Goal: Information Seeking & Learning: Learn about a topic

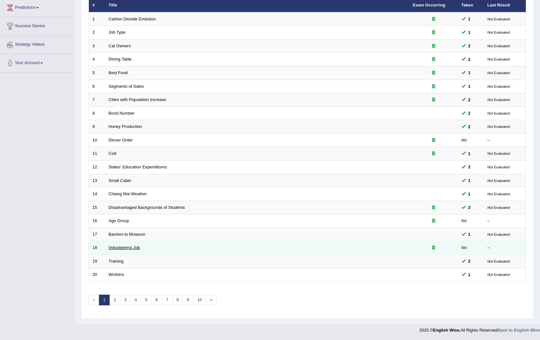
click at [133, 248] on link "Volunteering Job" at bounding box center [124, 247] width 31 height 5
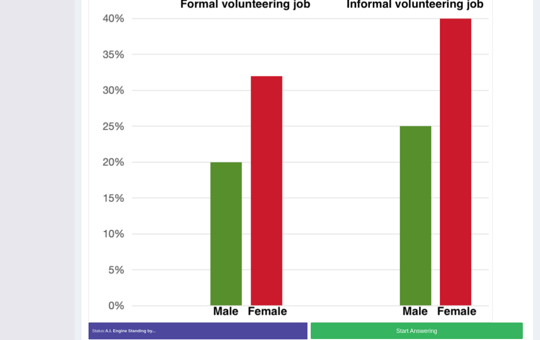
scroll to position [227, 0]
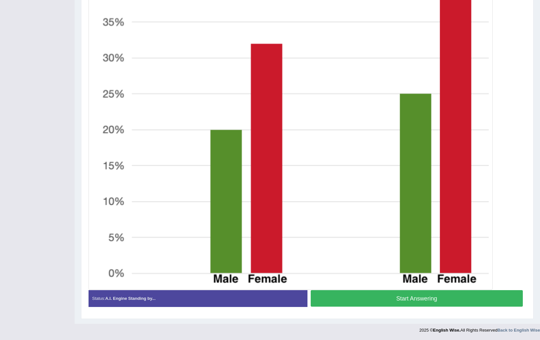
drag, startPoint x: 403, startPoint y: 295, endPoint x: 405, endPoint y: 292, distance: 3.6
click at [404, 295] on button "Start Answering" at bounding box center [417, 298] width 212 height 17
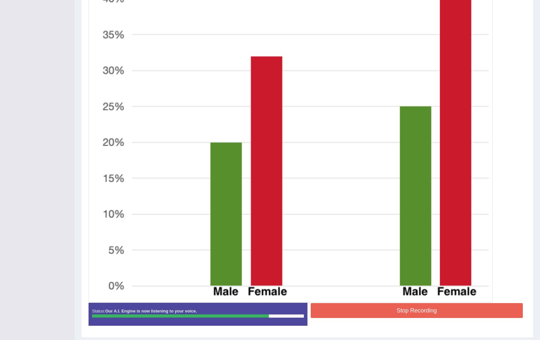
scroll to position [233, 0]
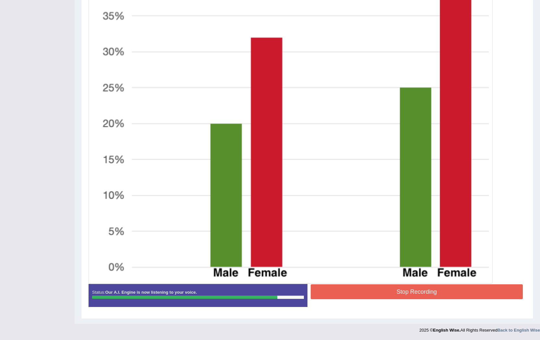
click at [356, 297] on button "Stop Recording" at bounding box center [417, 292] width 212 height 15
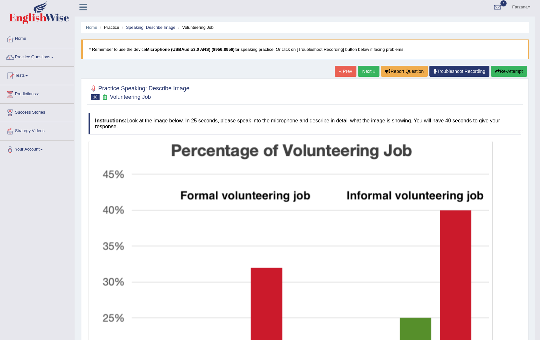
scroll to position [0, 0]
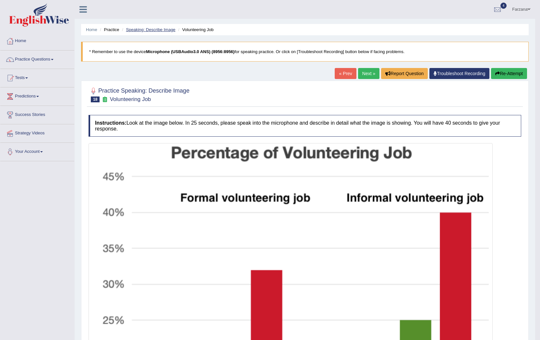
click at [150, 30] on link "Speaking: Describe Image" at bounding box center [150, 29] width 49 height 5
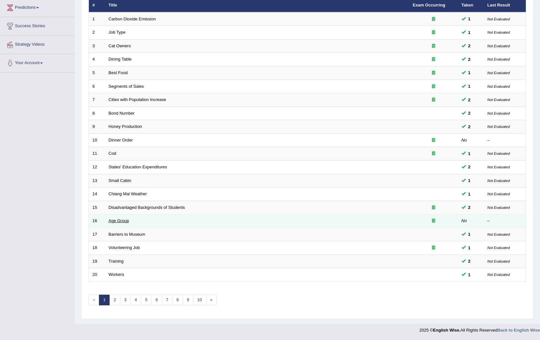
click at [124, 220] on link "Age Group" at bounding box center [119, 220] width 20 height 5
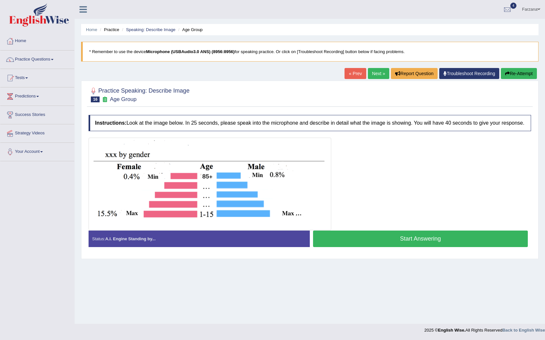
click at [339, 241] on button "Start Answering" at bounding box center [420, 239] width 215 height 17
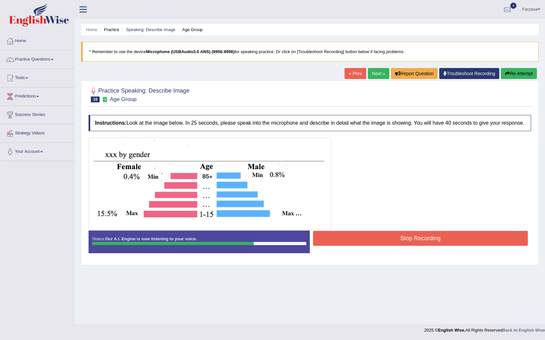
click at [360, 245] on button "Stop Recording" at bounding box center [420, 238] width 215 height 15
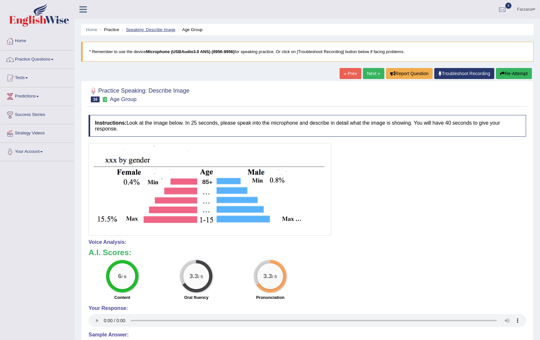
click at [160, 28] on link "Speaking: Describe Image" at bounding box center [150, 29] width 49 height 5
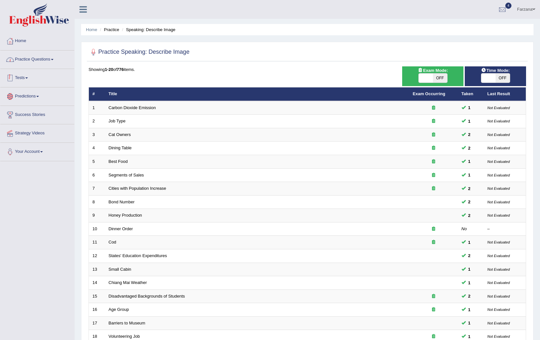
click at [44, 60] on link "Practice Questions" at bounding box center [37, 59] width 74 height 16
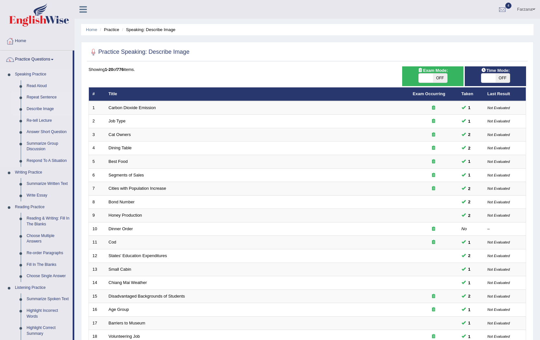
click at [51, 96] on link "Repeat Sentence" at bounding box center [48, 98] width 49 height 12
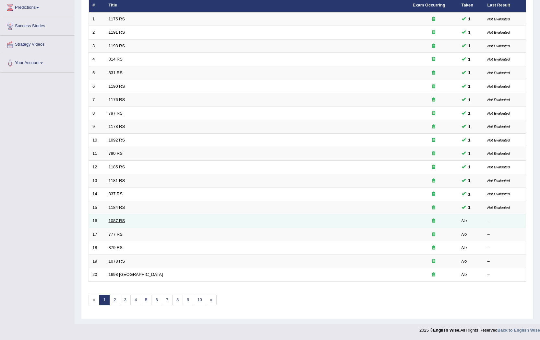
click at [119, 222] on link "1087 RS" at bounding box center [117, 220] width 17 height 5
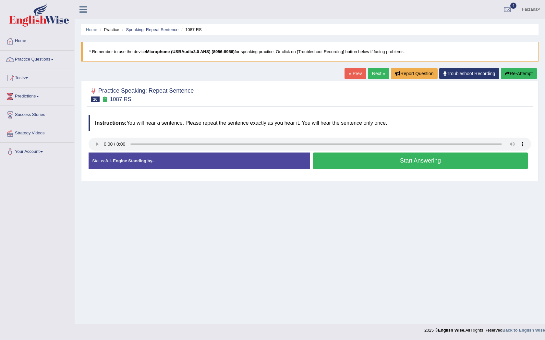
click at [437, 165] on button "Start Answering" at bounding box center [420, 161] width 215 height 17
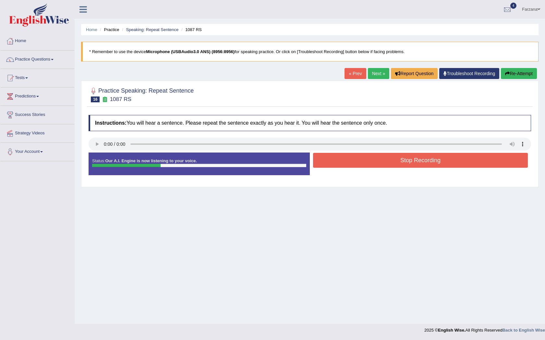
click at [439, 166] on button "Stop Recording" at bounding box center [420, 160] width 215 height 15
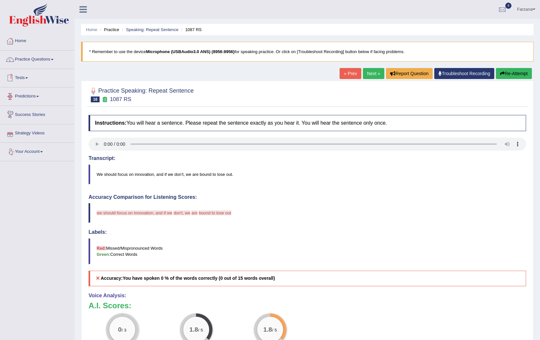
click at [147, 27] on ul "Home Practice Speaking: Repeat Sentence 1087 RS" at bounding box center [307, 29] width 452 height 11
click at [146, 29] on link "Speaking: Repeat Sentence" at bounding box center [152, 29] width 53 height 5
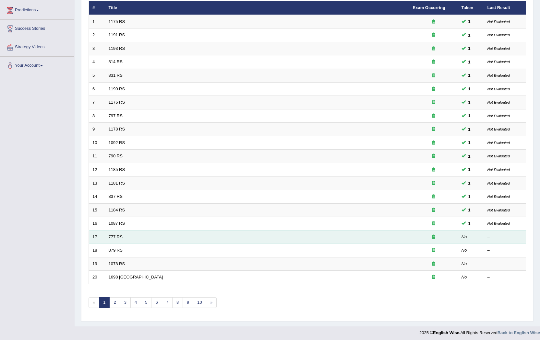
scroll to position [86, 0]
click at [110, 234] on td "777 RS" at bounding box center [257, 237] width 304 height 14
click at [112, 235] on link "777 RS" at bounding box center [116, 237] width 14 height 5
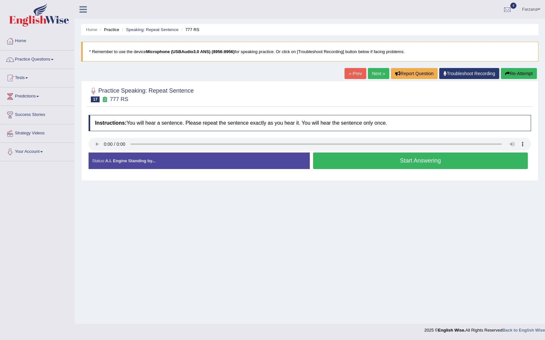
click at [334, 163] on button "Start Answering" at bounding box center [420, 161] width 215 height 17
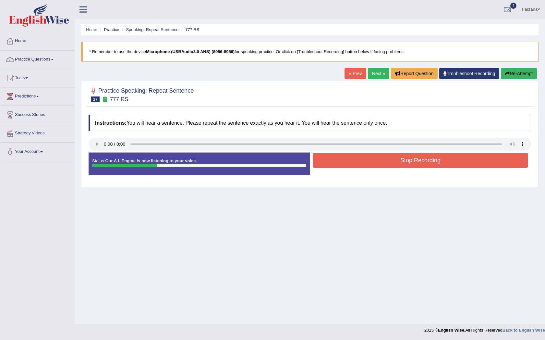
click at [334, 163] on button "Stop Recording" at bounding box center [420, 160] width 215 height 15
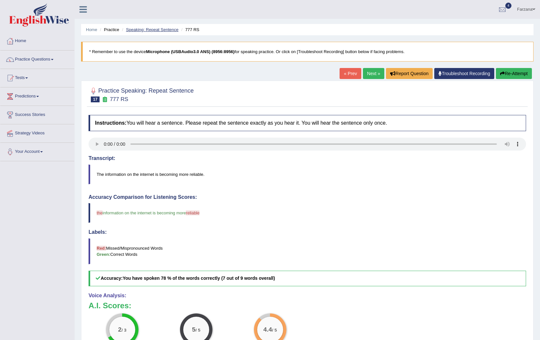
click at [128, 30] on link "Speaking: Repeat Sentence" at bounding box center [152, 29] width 53 height 5
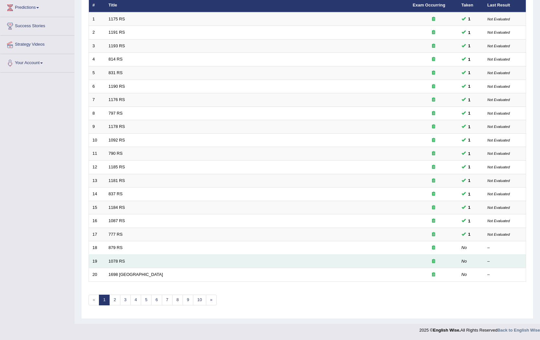
scroll to position [89, 0]
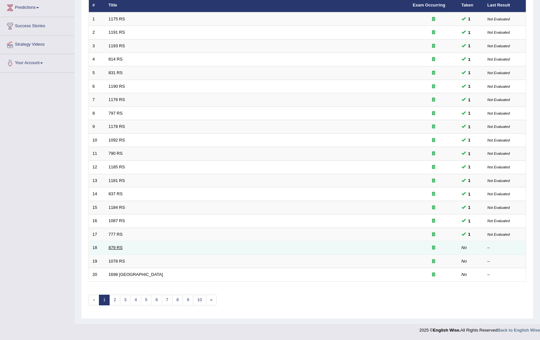
click at [121, 247] on link "879 RS" at bounding box center [116, 247] width 14 height 5
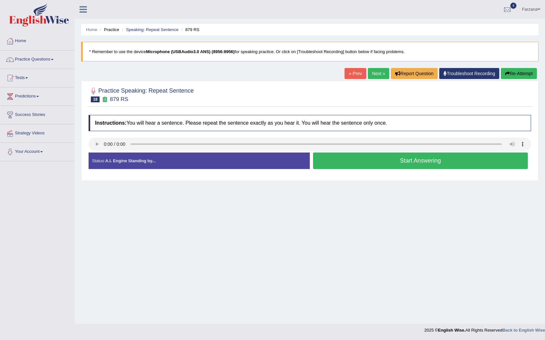
click at [371, 162] on button "Start Answering" at bounding box center [420, 161] width 215 height 17
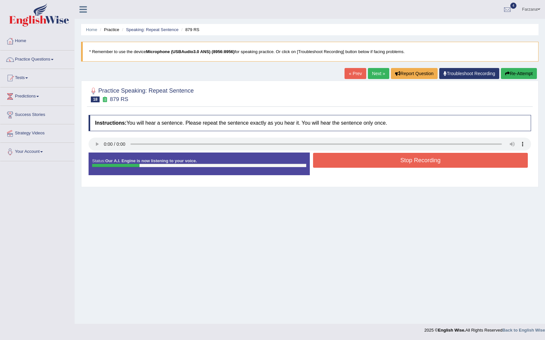
click at [371, 162] on button "Stop Recording" at bounding box center [420, 160] width 215 height 15
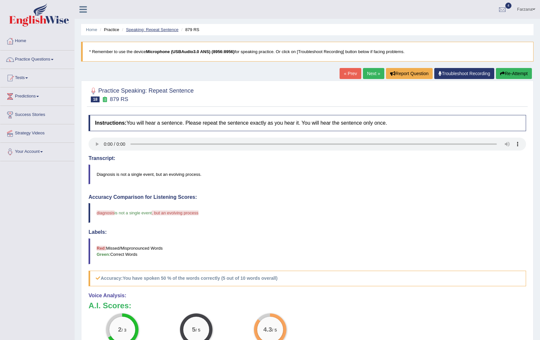
click at [153, 29] on link "Speaking: Repeat Sentence" at bounding box center [152, 29] width 53 height 5
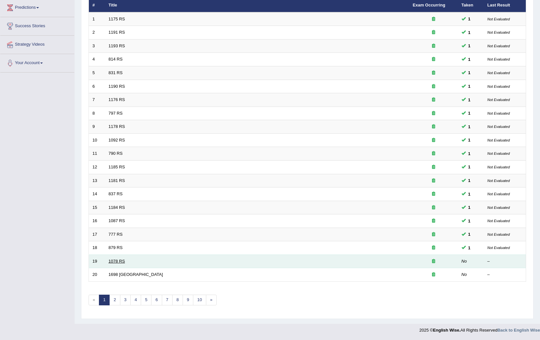
click at [113, 262] on link "1078 RS" at bounding box center [117, 261] width 17 height 5
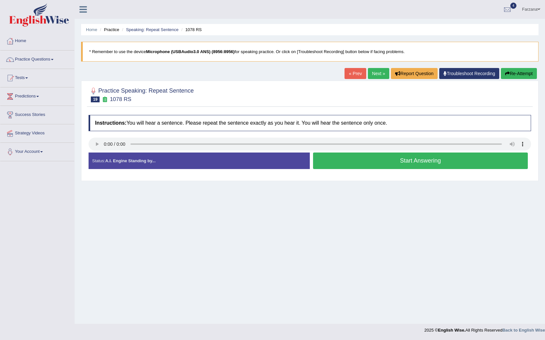
click at [382, 162] on button "Start Answering" at bounding box center [420, 161] width 215 height 17
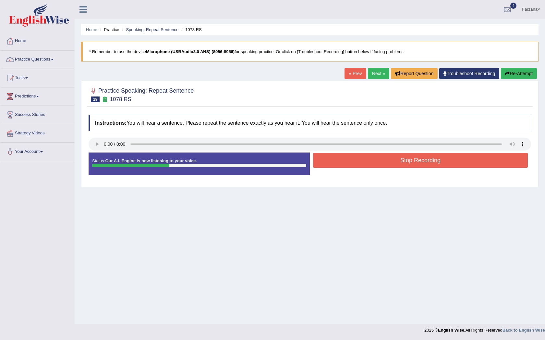
click at [380, 165] on button "Stop Recording" at bounding box center [420, 160] width 215 height 15
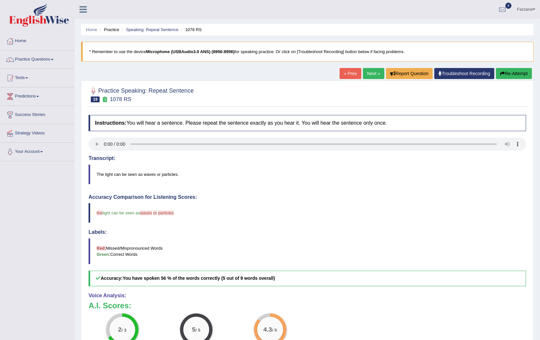
click at [161, 27] on li "Speaking: Repeat Sentence" at bounding box center [149, 30] width 58 height 6
click at [162, 29] on link "Speaking: Repeat Sentence" at bounding box center [152, 29] width 53 height 5
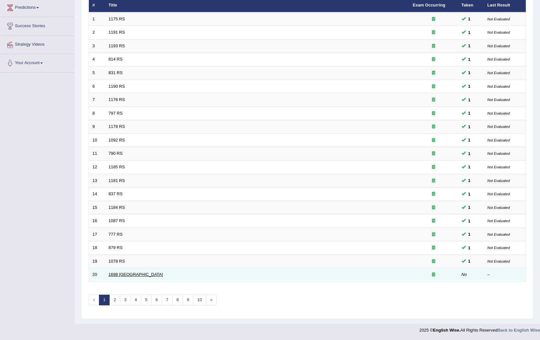
click at [115, 273] on link "1698 [GEOGRAPHIC_DATA]" at bounding box center [136, 274] width 54 height 5
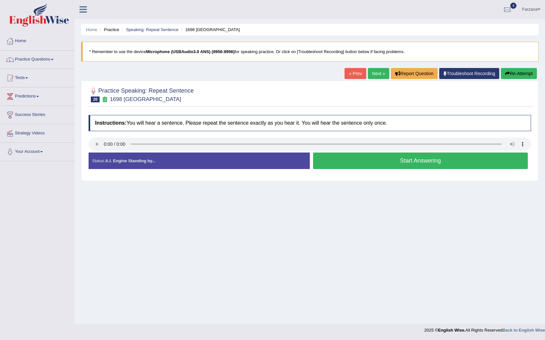
click at [367, 165] on button "Start Answering" at bounding box center [420, 161] width 215 height 17
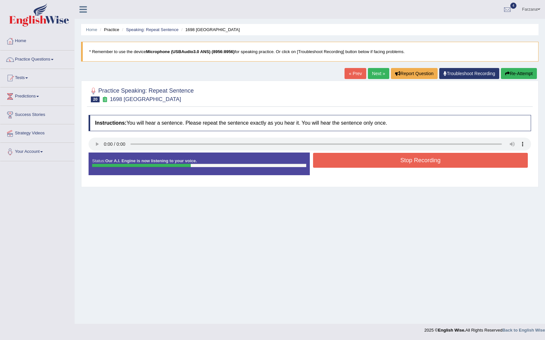
click at [371, 158] on button "Stop Recording" at bounding box center [420, 160] width 215 height 15
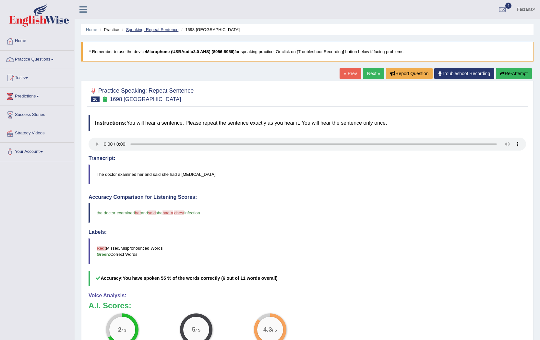
click at [172, 30] on link "Speaking: Repeat Sentence" at bounding box center [152, 29] width 53 height 5
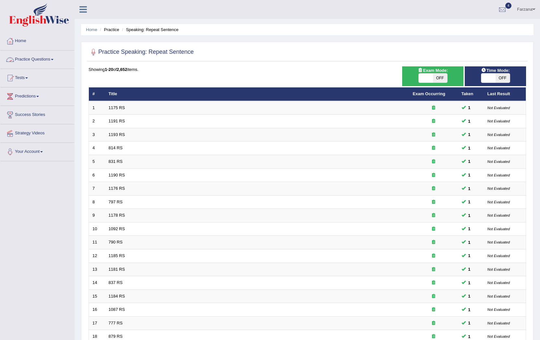
click at [51, 57] on link "Practice Questions" at bounding box center [37, 59] width 74 height 16
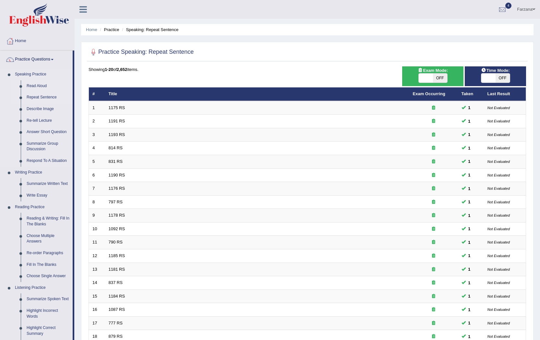
click at [45, 86] on link "Read Aloud" at bounding box center [48, 86] width 49 height 12
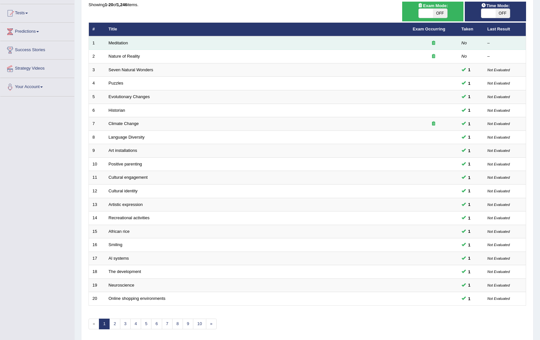
scroll to position [65, 0]
click at [125, 42] on link "Meditation" at bounding box center [118, 43] width 19 height 5
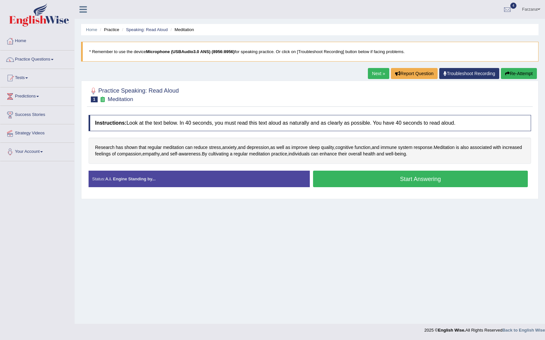
click at [388, 178] on button "Start Answering" at bounding box center [420, 179] width 215 height 17
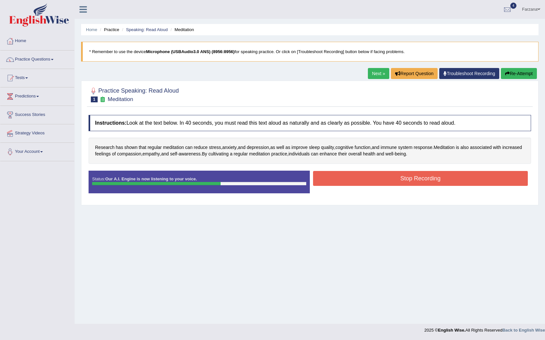
click at [385, 181] on button "Stop Recording" at bounding box center [420, 178] width 215 height 15
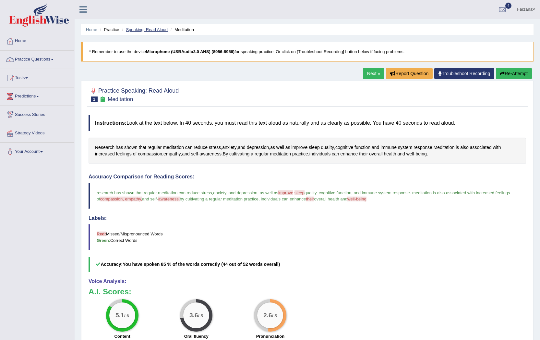
click at [162, 29] on link "Speaking: Read Aloud" at bounding box center [147, 29] width 42 height 5
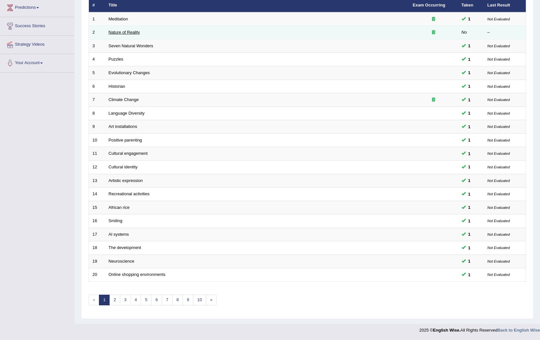
click at [126, 33] on link "Nature of Reality" at bounding box center [124, 32] width 31 height 5
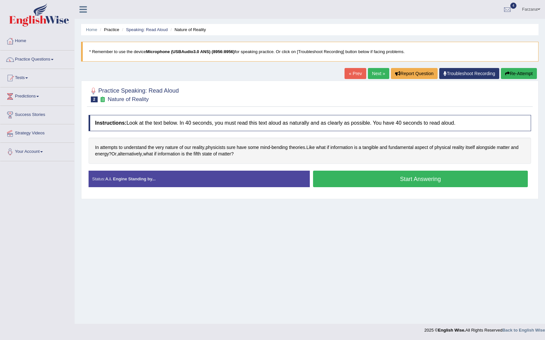
drag, startPoint x: 0, startPoint y: 0, endPoint x: 345, endPoint y: 176, distance: 387.2
click at [346, 177] on button "Start Answering" at bounding box center [420, 179] width 215 height 17
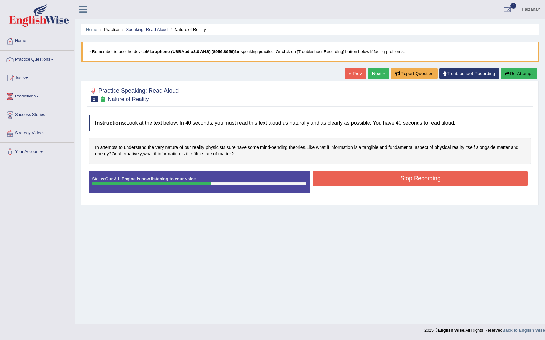
click at [372, 180] on button "Stop Recording" at bounding box center [420, 178] width 215 height 15
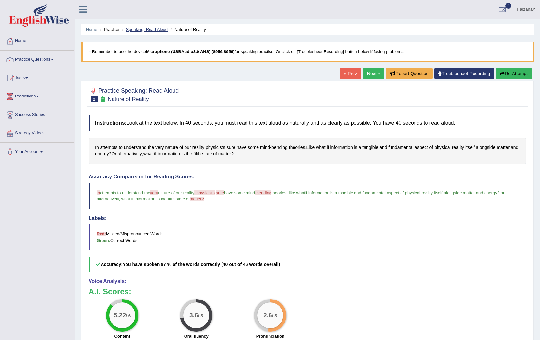
click at [161, 28] on link "Speaking: Read Aloud" at bounding box center [147, 29] width 42 height 5
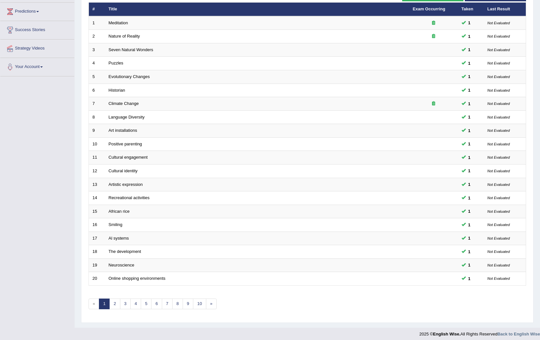
scroll to position [89, 0]
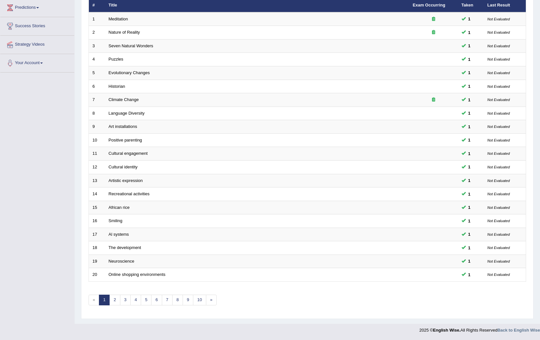
drag, startPoint x: 400, startPoint y: 113, endPoint x: 77, endPoint y: 11, distance: 338.5
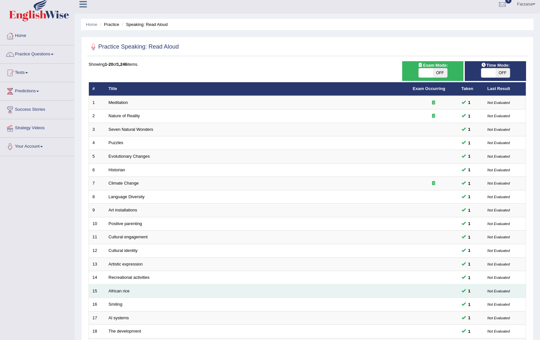
scroll to position [0, 0]
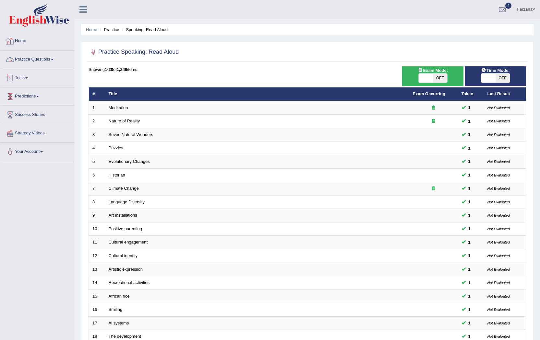
click at [31, 60] on link "Practice Questions" at bounding box center [37, 59] width 74 height 16
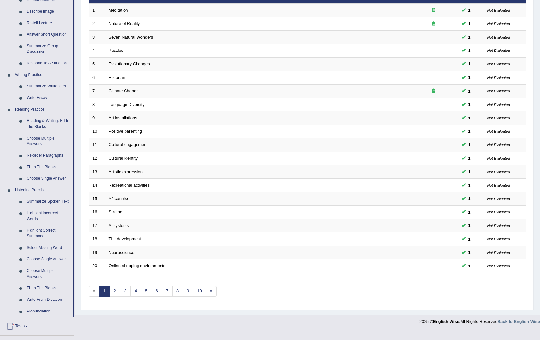
scroll to position [130, 0]
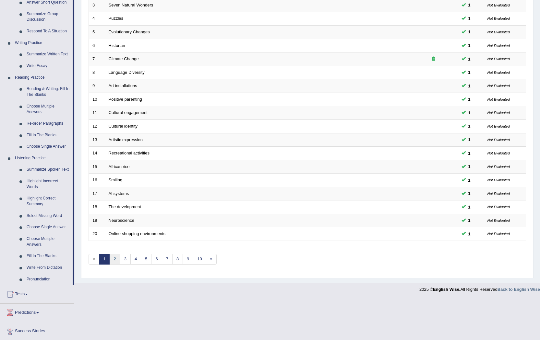
click at [113, 260] on link "2" at bounding box center [114, 259] width 11 height 11
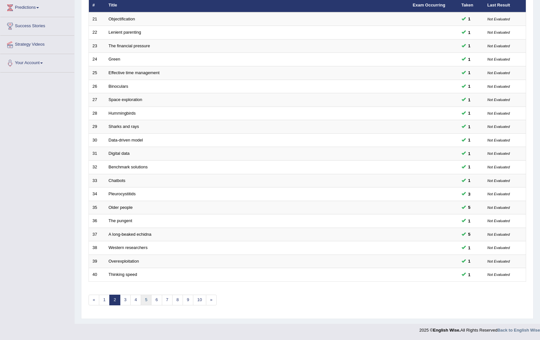
scroll to position [89, 0]
click at [147, 301] on link "5" at bounding box center [146, 300] width 11 height 11
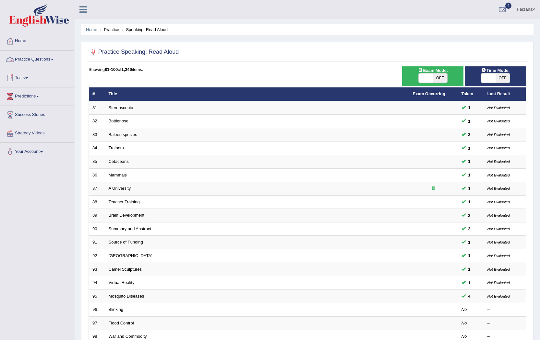
click at [44, 64] on link "Practice Questions" at bounding box center [37, 59] width 74 height 16
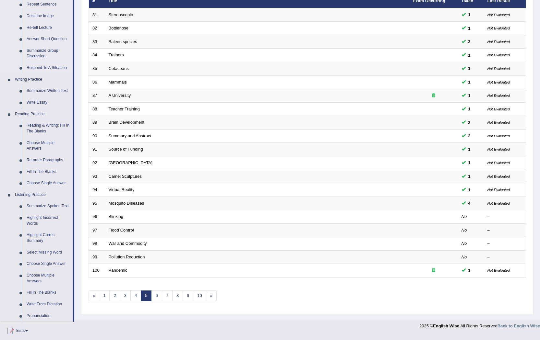
scroll to position [97, 0]
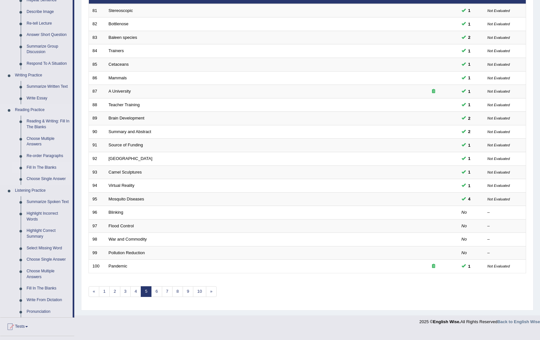
click at [52, 167] on link "Fill In The Blanks" at bounding box center [48, 168] width 49 height 12
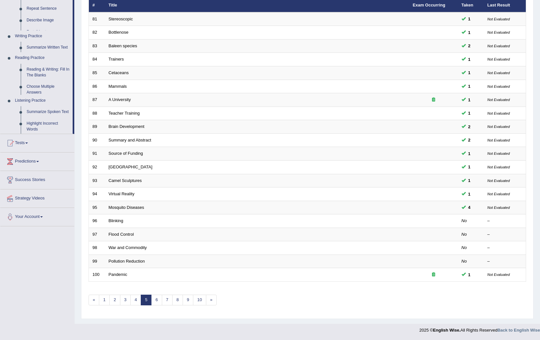
scroll to position [89, 0]
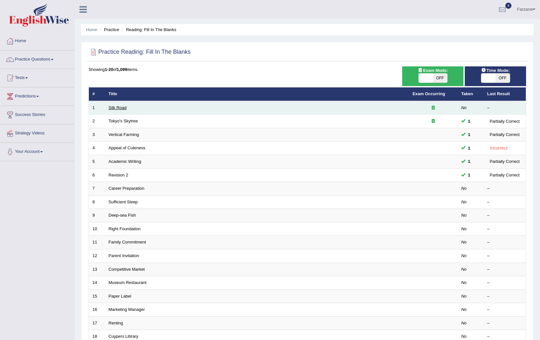
click at [117, 108] on link "Silk Road" at bounding box center [118, 107] width 18 height 5
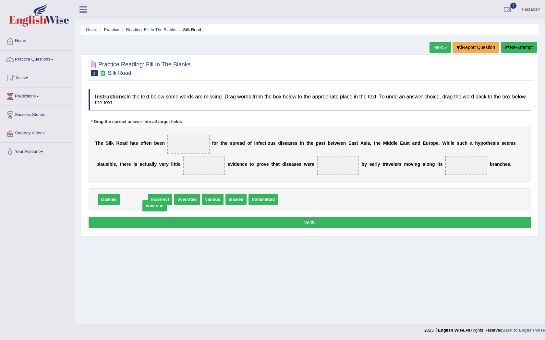
drag, startPoint x: 138, startPoint y: 199, endPoint x: 159, endPoint y: 205, distance: 21.7
drag, startPoint x: 181, startPoint y: 158, endPoint x: 188, endPoint y: 153, distance: 8.6
click at [188, 153] on div "T h e S i l k R o a d h a s o f t e n b e e n f o r t h e s p r e a d o f i n f…" at bounding box center [309, 154] width 442 height 55
drag, startPoint x: 264, startPoint y: 202, endPoint x: 180, endPoint y: 148, distance: 99.5
drag, startPoint x: 136, startPoint y: 201, endPoint x: 139, endPoint y: 207, distance: 6.7
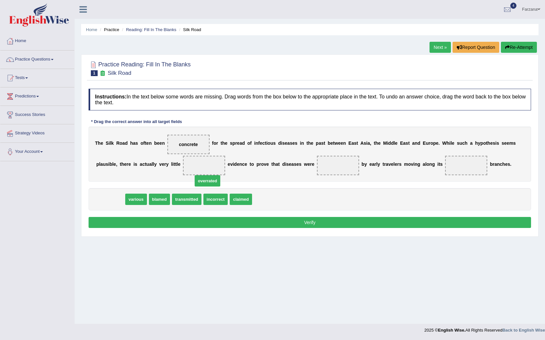
drag, startPoint x: 107, startPoint y: 197, endPoint x: 206, endPoint y: 171, distance: 102.2
drag, startPoint x: 208, startPoint y: 169, endPoint x: 205, endPoint y: 204, distance: 35.5
click at [205, 204] on div "Instructions: In the text below some words are missing. Drag words from the box…" at bounding box center [309, 160] width 445 height 148
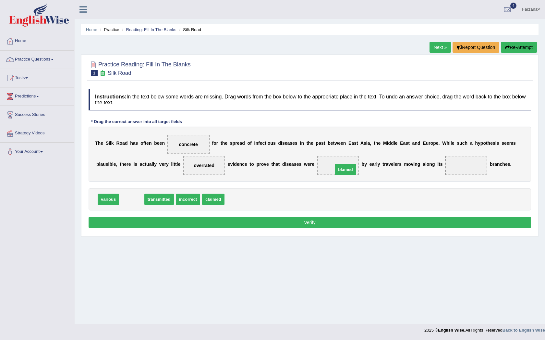
drag, startPoint x: 139, startPoint y: 200, endPoint x: 353, endPoint y: 170, distance: 215.7
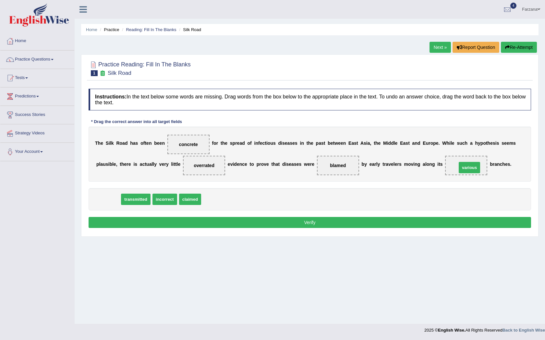
drag, startPoint x: 101, startPoint y: 199, endPoint x: 462, endPoint y: 168, distance: 362.2
click at [437, 220] on button "Verify" at bounding box center [309, 222] width 442 height 11
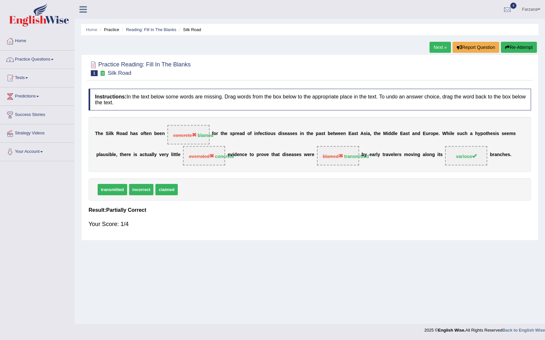
click at [51, 64] on link "Practice Questions" at bounding box center [37, 59] width 74 height 16
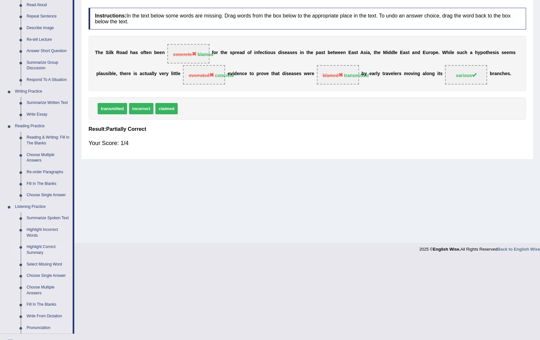
scroll to position [97, 0]
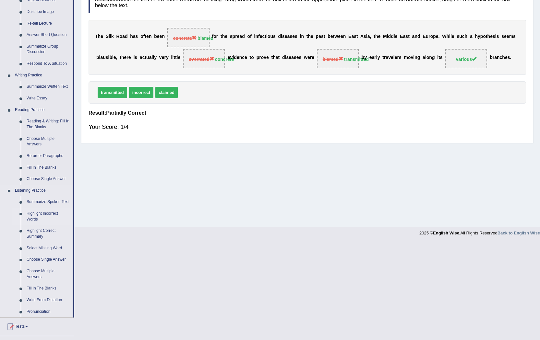
click at [41, 214] on link "Highlight Incorrect Words" at bounding box center [48, 216] width 49 height 17
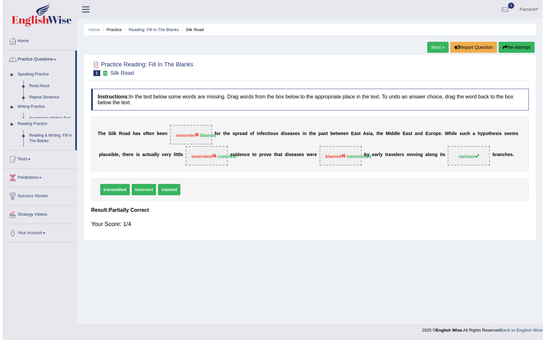
scroll to position [0, 0]
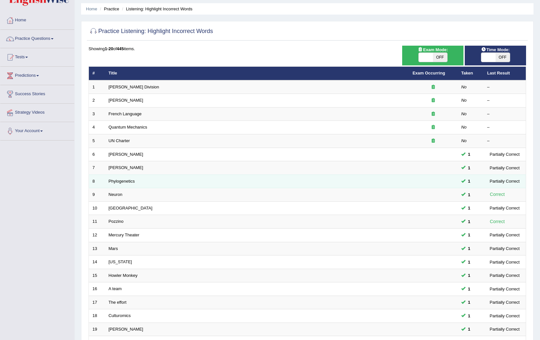
scroll to position [32, 0]
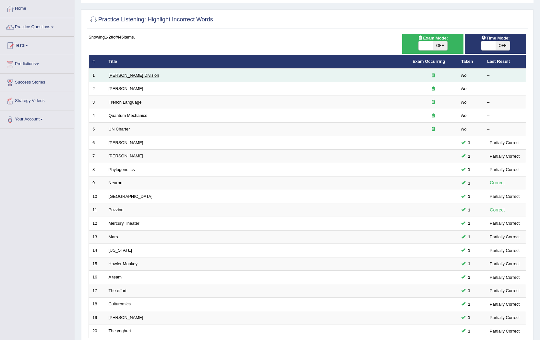
click at [124, 76] on link "[PERSON_NAME] Division" at bounding box center [134, 75] width 51 height 5
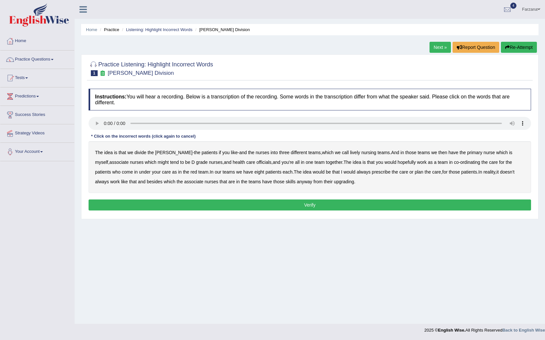
click at [350, 153] on b "lively" at bounding box center [355, 152] width 10 height 5
click at [158, 164] on b "might" at bounding box center [163, 162] width 11 height 5
click at [256, 164] on b "officials" at bounding box center [263, 162] width 15 height 5
click at [356, 171] on b "always" at bounding box center [363, 172] width 14 height 5
click at [334, 183] on b "upgrading" at bounding box center [344, 181] width 20 height 5
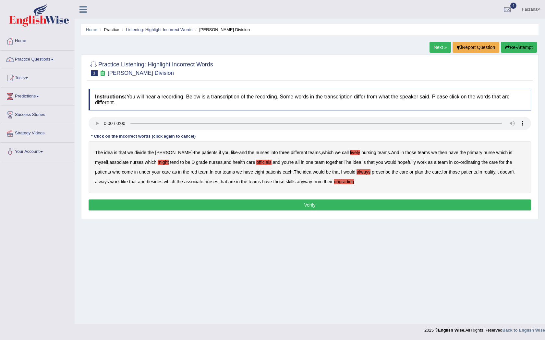
click at [312, 201] on button "Verify" at bounding box center [309, 205] width 442 height 11
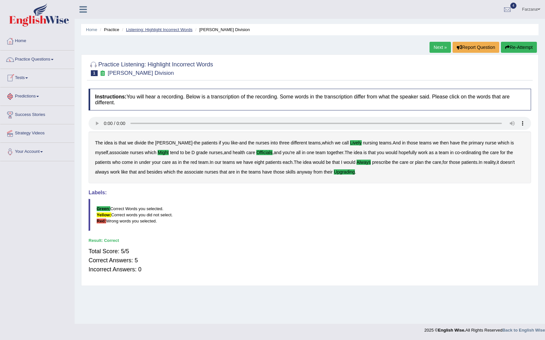
click at [164, 29] on link "Listening: Highlight Incorrect Words" at bounding box center [159, 29] width 66 height 5
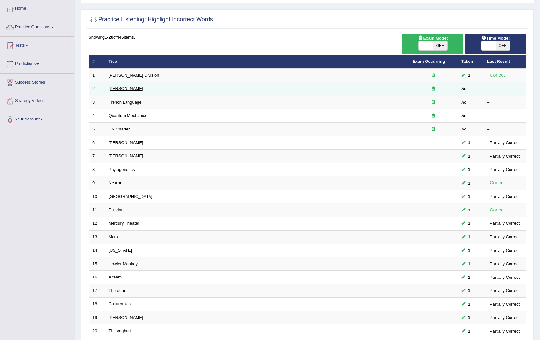
click at [121, 89] on link "[PERSON_NAME]" at bounding box center [126, 88] width 35 height 5
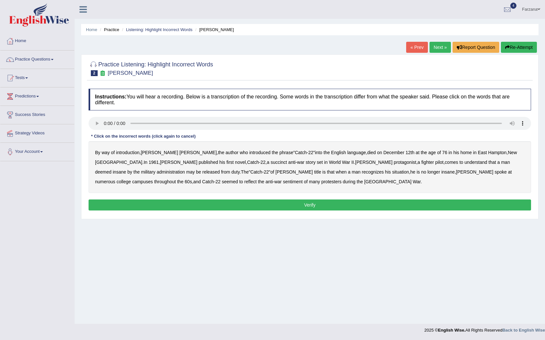
click at [270, 162] on b "succinct" at bounding box center [278, 162] width 17 height 5
click at [185, 170] on b "administration" at bounding box center [171, 172] width 28 height 5
click at [392, 172] on b "situation" at bounding box center [400, 172] width 17 height 5
click at [256, 179] on b "reflect" at bounding box center [250, 181] width 12 height 5
click at [236, 202] on button "Verify" at bounding box center [309, 205] width 442 height 11
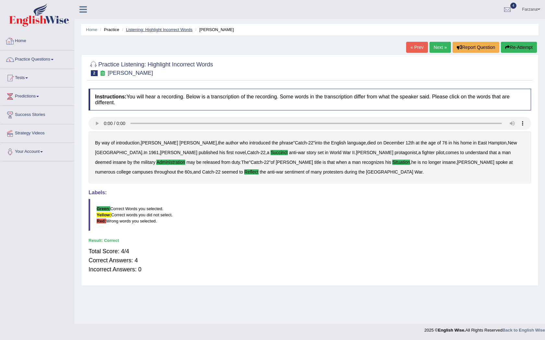
click at [156, 30] on link "Listening: Highlight Incorrect Words" at bounding box center [159, 29] width 66 height 5
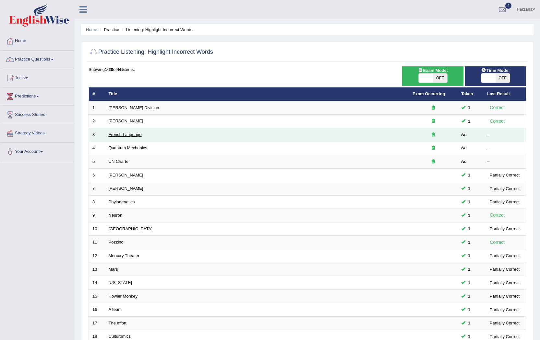
click at [119, 134] on link "French Language" at bounding box center [125, 134] width 33 height 5
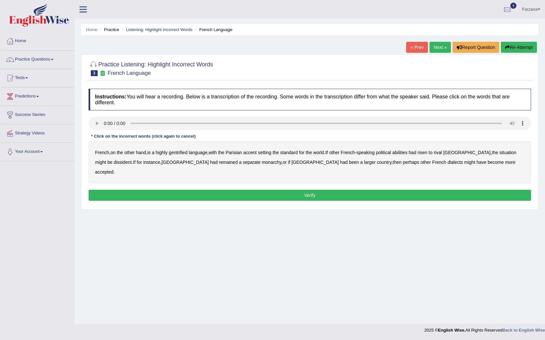
click at [183, 152] on b "gentrified" at bounding box center [178, 152] width 19 height 5
click at [407, 154] on b "abilities" at bounding box center [399, 152] width 15 height 5
click at [114, 162] on b "dissident" at bounding box center [123, 162] width 18 height 5
click at [262, 164] on b "monarchy" at bounding box center [271, 162] width 19 height 5
click at [289, 190] on button "Verify" at bounding box center [309, 195] width 442 height 11
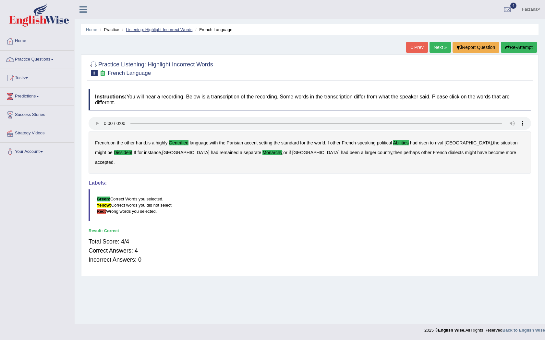
click at [140, 30] on link "Listening: Highlight Incorrect Words" at bounding box center [159, 29] width 66 height 5
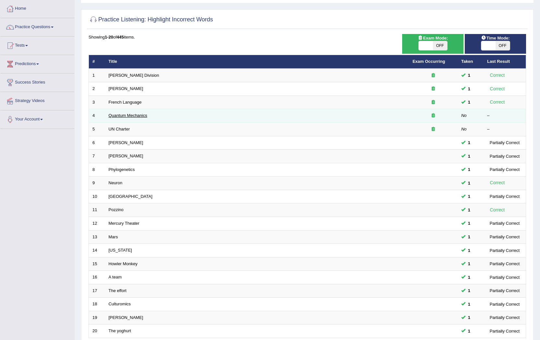
click at [119, 114] on link "Quantum Mechanics" at bounding box center [128, 115] width 39 height 5
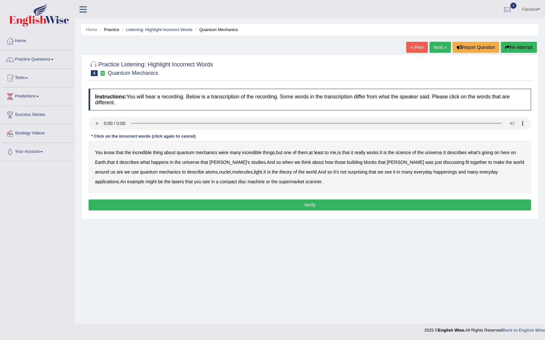
click at [407, 153] on b "science" at bounding box center [402, 152] width 15 height 5
click at [443, 163] on b "discussing" at bounding box center [453, 162] width 21 height 5
click at [433, 173] on b "happenings" at bounding box center [444, 172] width 23 height 5
click at [247, 182] on b "machine" at bounding box center [255, 181] width 17 height 5
click at [240, 207] on button "Verify" at bounding box center [309, 205] width 442 height 11
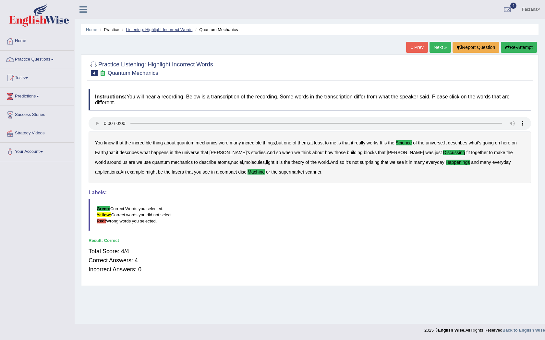
click at [160, 31] on link "Listening: Highlight Incorrect Words" at bounding box center [159, 29] width 66 height 5
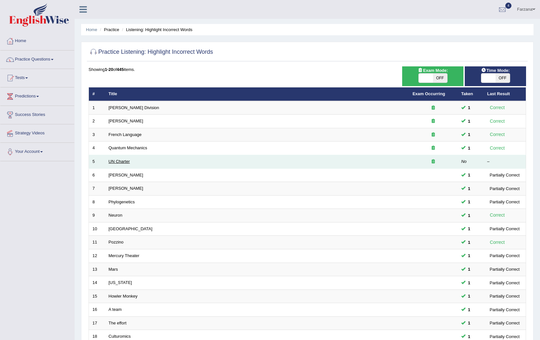
click at [117, 159] on link "UN Charter" at bounding box center [119, 161] width 21 height 5
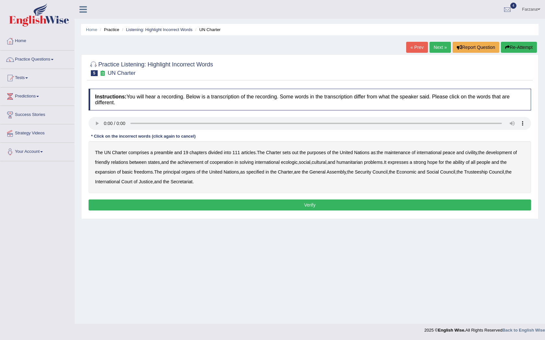
click at [297, 154] on b "out" at bounding box center [295, 152] width 6 height 5
click at [474, 147] on div "The UN Charter comprises a preamble and 19 chapters divided into 111 articles .…" at bounding box center [309, 167] width 442 height 52
click at [474, 152] on b "civility" at bounding box center [471, 152] width 12 height 5
click at [292, 163] on b "ecologic" at bounding box center [289, 162] width 17 height 5
click at [464, 165] on div "The UN Charter comprises a preamble and 19 chapters divided into 111 articles .…" at bounding box center [309, 167] width 442 height 52
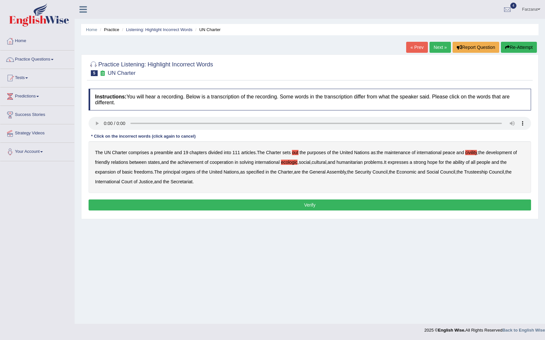
click at [464, 162] on b "ability" at bounding box center [459, 162] width 12 height 5
click at [190, 202] on button "Verify" at bounding box center [309, 205] width 442 height 11
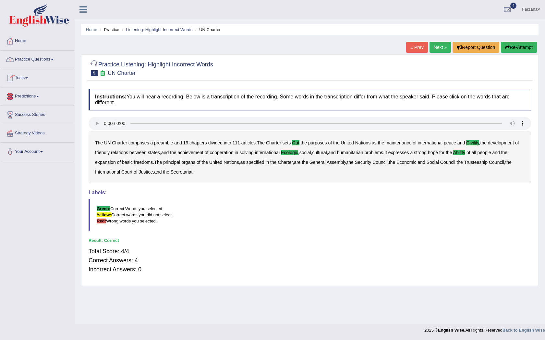
click at [42, 59] on link "Practice Questions" at bounding box center [37, 59] width 74 height 16
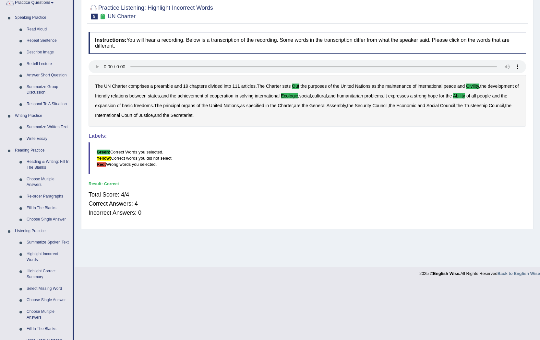
scroll to position [162, 0]
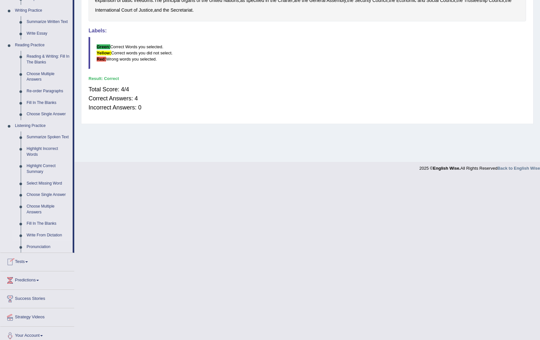
click at [46, 234] on link "Write From Dictation" at bounding box center [48, 236] width 49 height 12
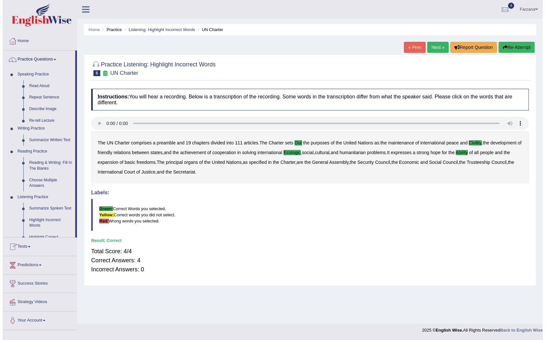
scroll to position [0, 0]
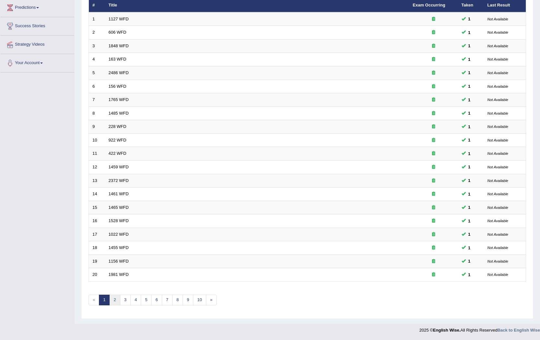
click at [115, 300] on link "2" at bounding box center [114, 300] width 11 height 11
click at [130, 302] on link "3" at bounding box center [125, 300] width 11 height 11
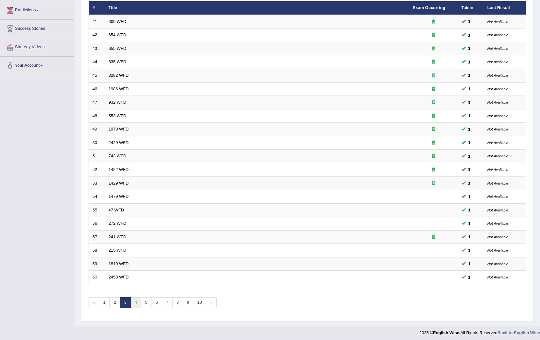
click at [138, 303] on link "4" at bounding box center [135, 303] width 11 height 11
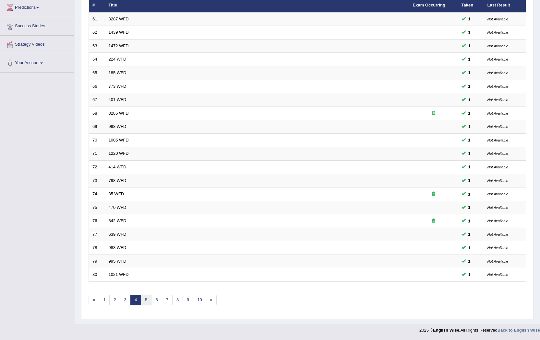
click at [148, 300] on link "5" at bounding box center [146, 300] width 11 height 11
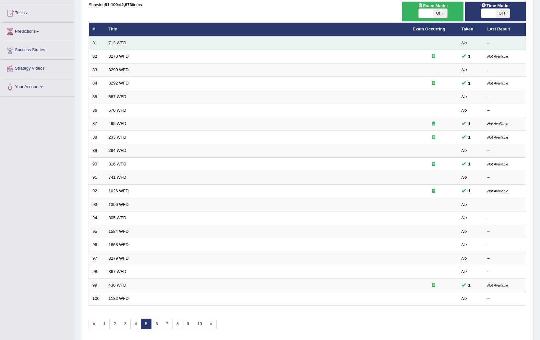
click at [120, 42] on link "713 WFD" at bounding box center [118, 43] width 18 height 5
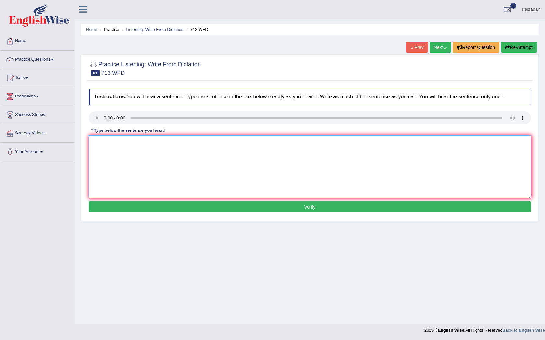
click at [117, 147] on textarea at bounding box center [309, 167] width 442 height 63
type textarea "The speaker began by an outlining her presentation."
click at [136, 203] on button "Verify" at bounding box center [309, 207] width 442 height 11
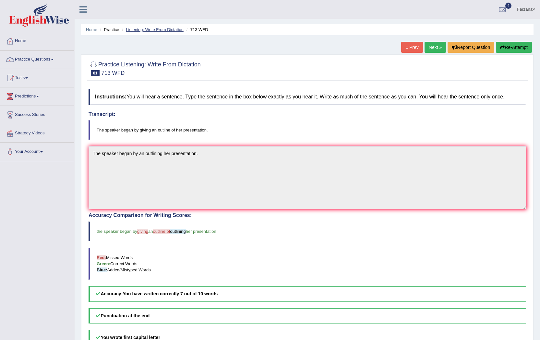
click at [141, 29] on link "Listening: Write From Dictation" at bounding box center [155, 29] width 58 height 5
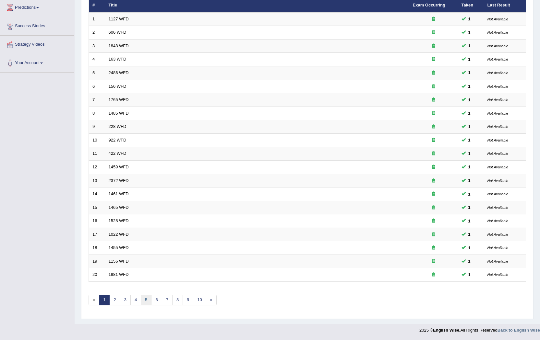
click at [144, 302] on link "5" at bounding box center [146, 300] width 11 height 11
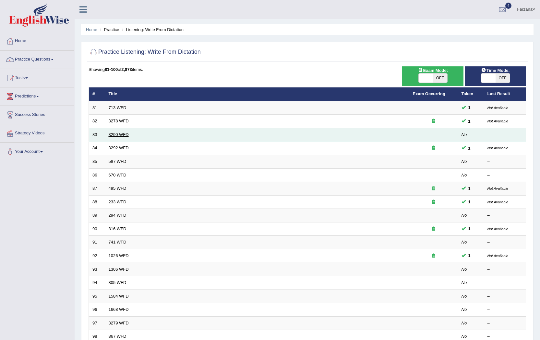
click at [120, 135] on link "3290 WFD" at bounding box center [119, 134] width 20 height 5
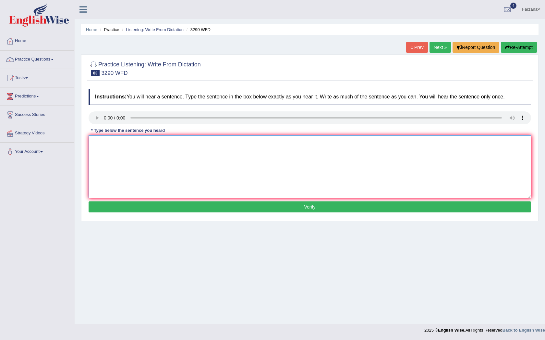
click at [125, 154] on textarea at bounding box center [309, 167] width 442 height 63
type textarea "You are required to do the lectures and weekly reports."
click at [199, 217] on div "Instructions: You will hear a sentence. Type the sentence in the box below exac…" at bounding box center [309, 152] width 445 height 132
click at [194, 206] on button "Verify" at bounding box center [309, 207] width 442 height 11
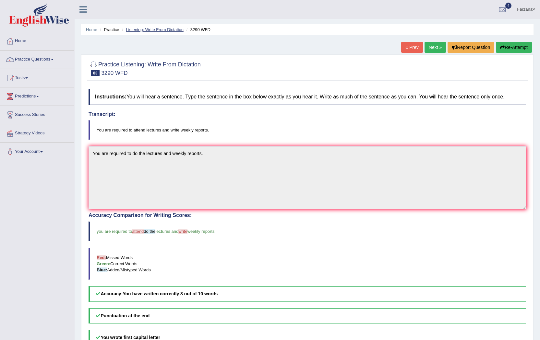
click at [162, 30] on link "Listening: Write From Dictation" at bounding box center [155, 29] width 58 height 5
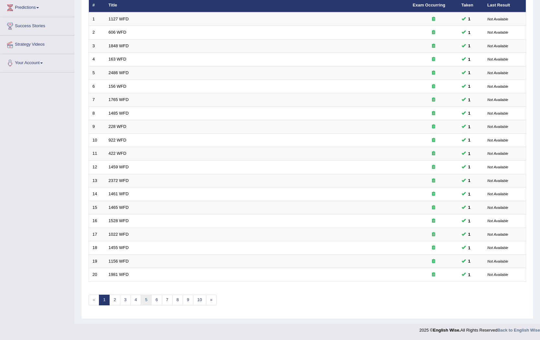
click at [148, 301] on link "5" at bounding box center [146, 300] width 11 height 11
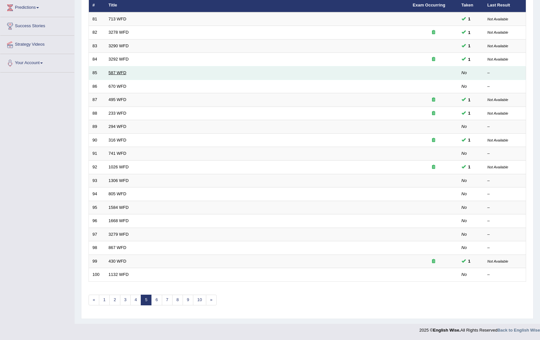
click at [113, 73] on link "587 WFD" at bounding box center [118, 72] width 18 height 5
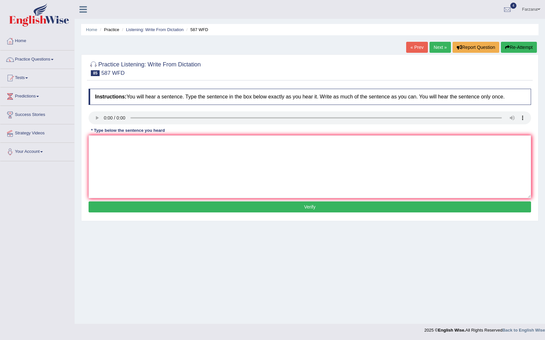
drag, startPoint x: 130, startPoint y: 129, endPoint x: 142, endPoint y: 144, distance: 18.5
click at [133, 136] on div "Instructions: You will hear a sentence. Type the sentence in the box below exac…" at bounding box center [309, 152] width 445 height 132
click at [142, 144] on textarea at bounding box center [309, 167] width 442 height 63
type textarea "The stuff is clesning the room for tomorrow's morning meeting."
click at [210, 205] on button "Verify" at bounding box center [309, 207] width 442 height 11
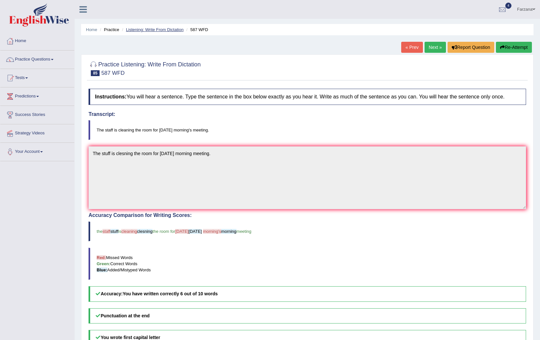
click at [132, 28] on link "Listening: Write From Dictation" at bounding box center [155, 29] width 58 height 5
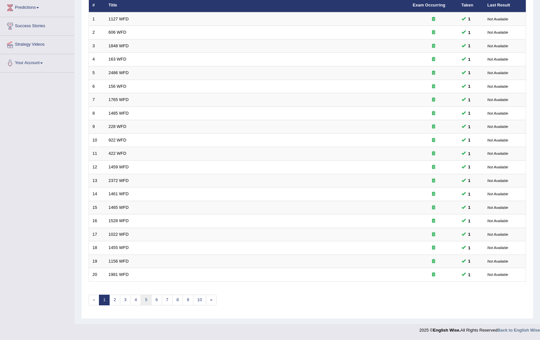
click at [148, 301] on link "5" at bounding box center [146, 300] width 11 height 11
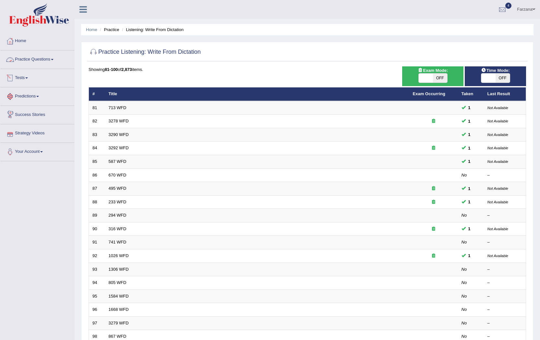
click at [42, 61] on link "Practice Questions" at bounding box center [37, 59] width 74 height 16
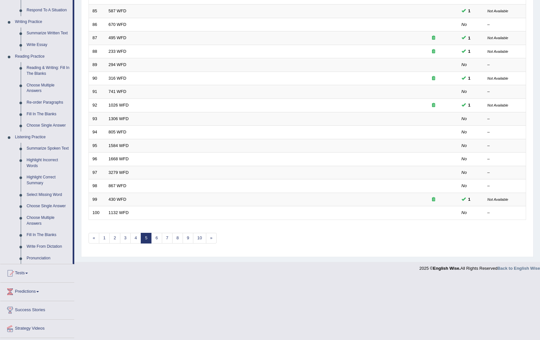
scroll to position [168, 0]
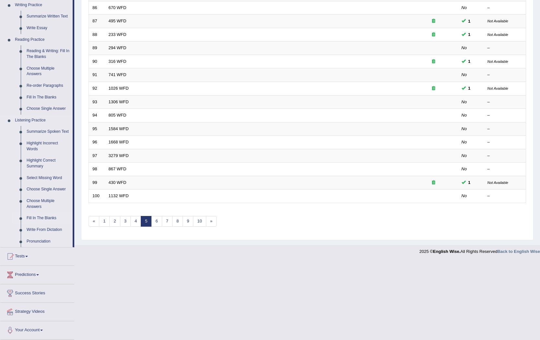
click at [42, 217] on link "Fill In The Blanks" at bounding box center [48, 219] width 49 height 12
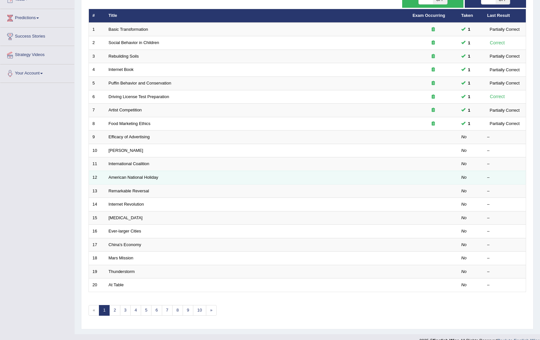
scroll to position [89, 0]
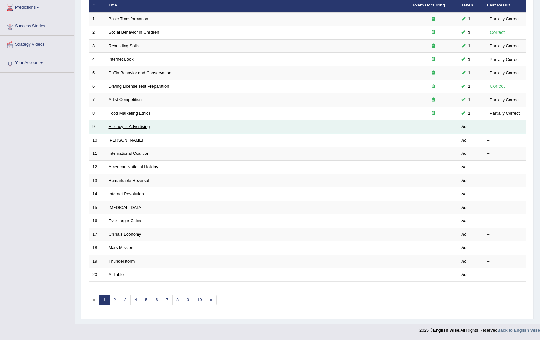
click at [134, 125] on link "Efficacy of Advertising" at bounding box center [129, 126] width 41 height 5
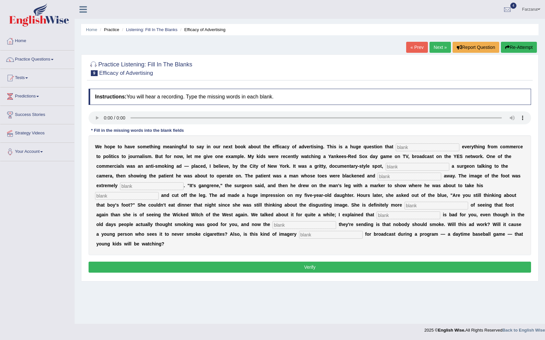
click at [326, 235] on input "text" at bounding box center [331, 235] width 64 height 8
type input "appropriate"
click at [327, 225] on input "text" at bounding box center [304, 225] width 64 height 8
type input "message"
click at [412, 142] on div "W e h o p e t o h a v e s o m e t h i n g m e a n i n g f u l t o s a y i n o u…" at bounding box center [309, 196] width 442 height 120
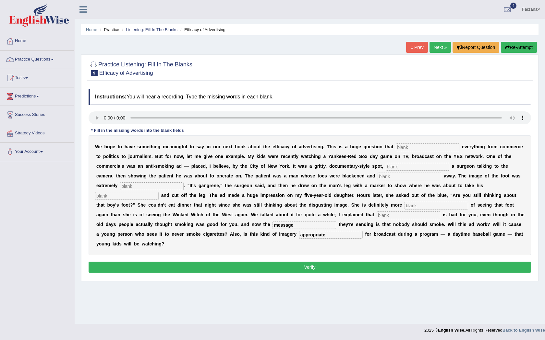
click at [412, 145] on input "text" at bounding box center [427, 148] width 64 height 8
type input "impacts"
click at [402, 166] on input "text" at bounding box center [417, 167] width 64 height 8
type input "featuring"
click at [409, 179] on input "text" at bounding box center [409, 177] width 64 height 8
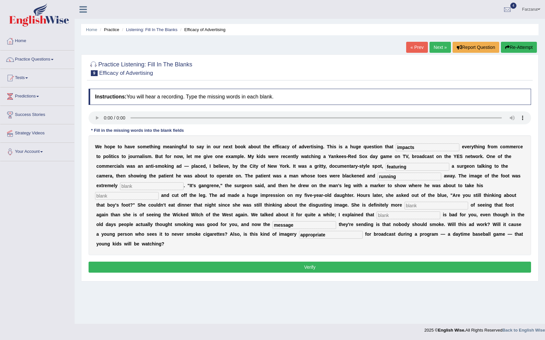
type input "running"
click at [167, 184] on input "text" at bounding box center [152, 187] width 64 height 8
type input "discussing"
click at [117, 195] on input "text" at bounding box center [127, 196] width 64 height 8
type input "haxual"
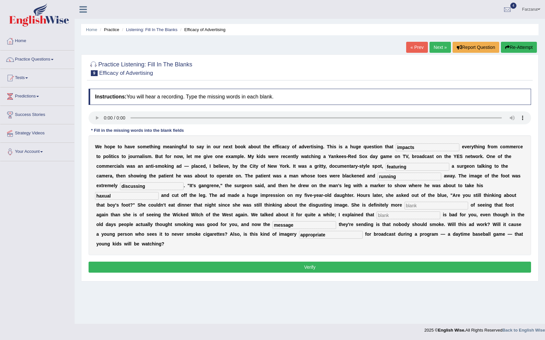
click at [415, 206] on input "text" at bounding box center [436, 206] width 64 height 8
type input "scared"
click at [402, 218] on input "text" at bounding box center [408, 216] width 64 height 8
type input "smoking"
click at [393, 266] on button "Verify" at bounding box center [309, 267] width 442 height 11
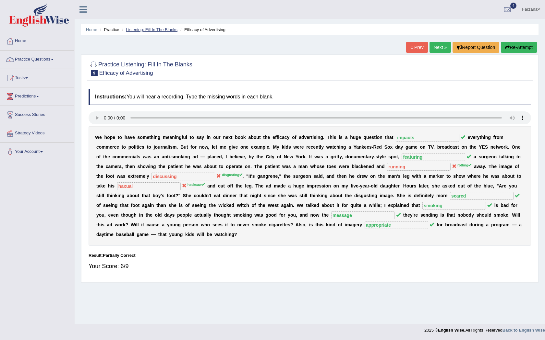
click at [158, 31] on link "Listening: Fill In The Blanks" at bounding box center [152, 29] width 52 height 5
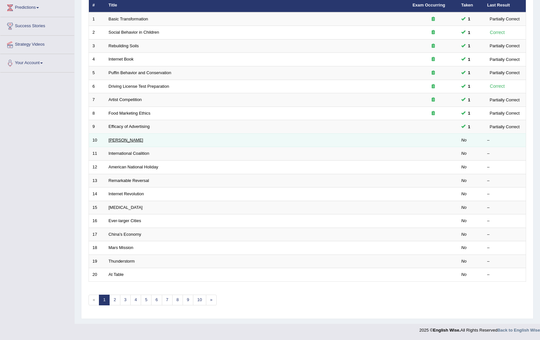
click at [112, 140] on link "[PERSON_NAME]" at bounding box center [126, 140] width 35 height 5
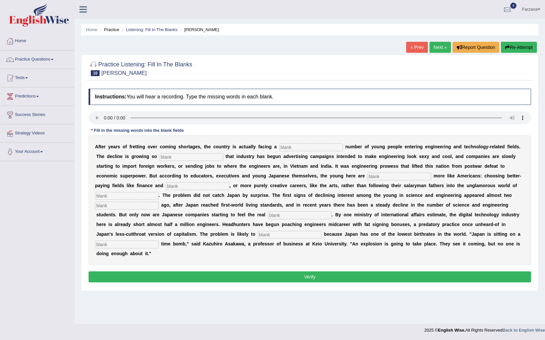
click at [286, 235] on input "text" at bounding box center [290, 235] width 64 height 8
type input "worsen"
click at [136, 246] on input "text" at bounding box center [127, 245] width 64 height 8
type input "demographic"
click at [294, 149] on input "text" at bounding box center [311, 148] width 64 height 8
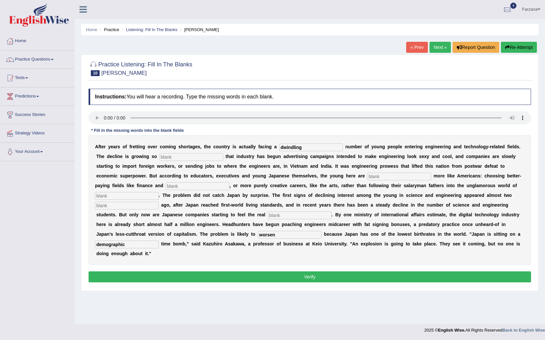
type input "dwindling"
click at [213, 160] on input "text" at bounding box center [191, 157] width 64 height 8
type input "drastic"
click at [372, 177] on input "text" at bounding box center [399, 177] width 64 height 8
type input "behaving"
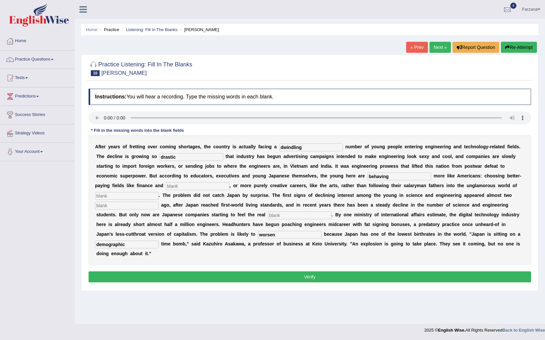
click at [168, 186] on input "text" at bounding box center [198, 187] width 64 height 8
type input "medicine"
click at [152, 195] on input "text" at bounding box center [127, 196] width 64 height 8
type input "manufacturing"
click at [138, 208] on input "text" at bounding box center [127, 206] width 64 height 8
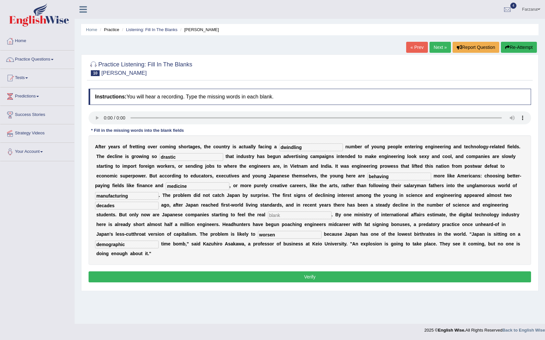
type input "decades"
click at [324, 216] on input "text" at bounding box center [300, 216] width 64 height 8
type input "pintch"
click at [312, 278] on button "Verify" at bounding box center [309, 277] width 442 height 11
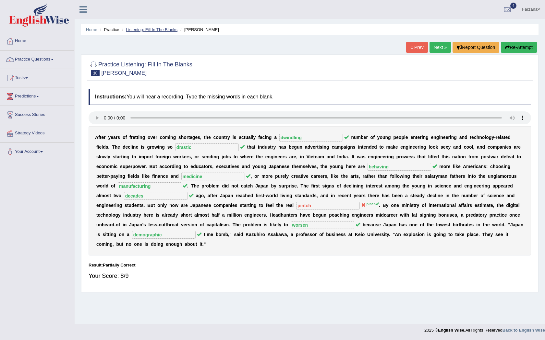
click at [140, 29] on link "Listening: Fill In The Blanks" at bounding box center [152, 29] width 52 height 5
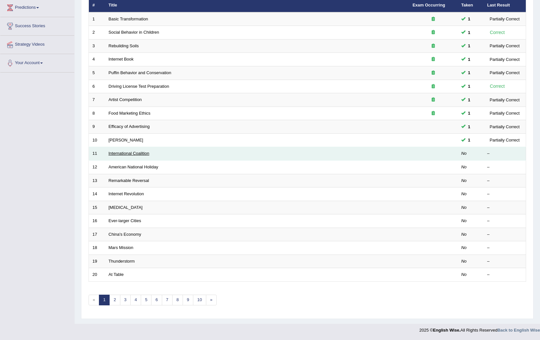
click at [122, 153] on link "International Coalition" at bounding box center [129, 153] width 41 height 5
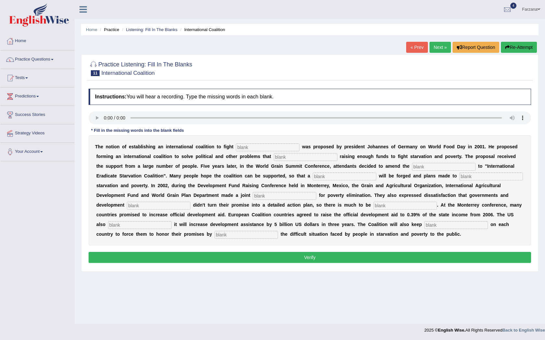
click at [154, 231] on div "T h e n o t i o n o f e s t a b l i s h i n g a n i n t e r n a t i o n a l c o…" at bounding box center [309, 191] width 442 height 110
click at [156, 226] on input "text" at bounding box center [140, 225] width 64 height 8
click at [459, 229] on div "T h e n o t i o n o f e s t a b l i s h i n g a n i n t e r n a t i o n a l c o…" at bounding box center [309, 191] width 442 height 110
click at [456, 226] on input "text" at bounding box center [456, 225] width 64 height 8
type input "pressure"
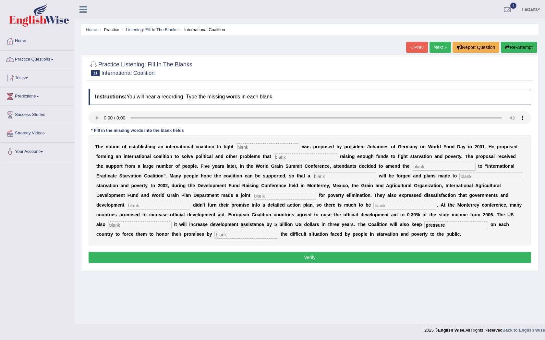
click at [238, 237] on input "text" at bounding box center [246, 235] width 64 height 8
type input "exposing"
click at [270, 148] on input "text" at bounding box center [268, 148] width 64 height 8
type input "starvation"
click at [319, 158] on input "text" at bounding box center [306, 157] width 64 height 8
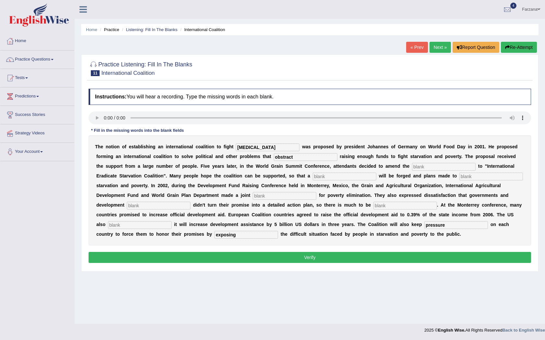
type input "obstract"
click at [417, 167] on input "text" at bounding box center [444, 167] width 64 height 8
type input "manufastered"
click at [325, 177] on input "text" at bounding box center [345, 177] width 64 height 8
type input "resolution"
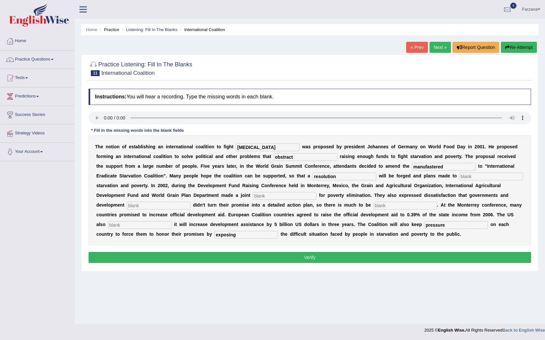
click at [471, 177] on input "text" at bounding box center [491, 177] width 64 height 8
type input "lementary"
click at [272, 195] on input "text" at bounding box center [285, 196] width 64 height 8
type input "aapeal"
click at [178, 205] on input "text" at bounding box center [159, 206] width 64 height 8
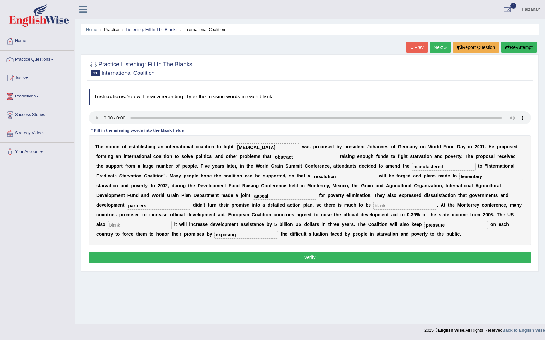
type input "partners"
click at [381, 206] on input "text" at bounding box center [405, 206] width 64 height 8
type input "desired"
click at [164, 223] on input "text" at bounding box center [140, 225] width 64 height 8
type input "announced"
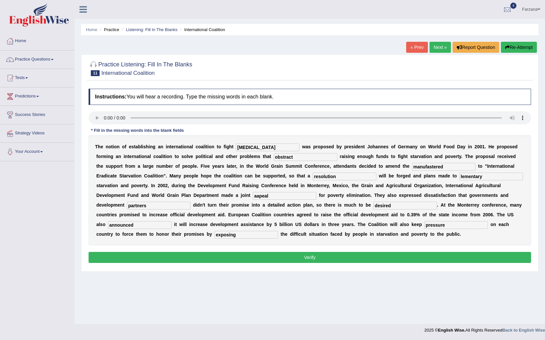
click at [175, 259] on button "Verify" at bounding box center [309, 257] width 442 height 11
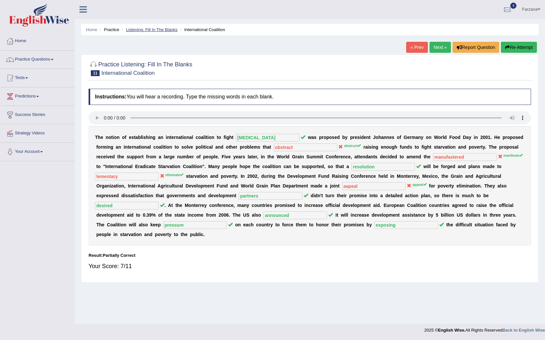
click at [131, 29] on link "Listening: Fill In The Blanks" at bounding box center [152, 29] width 52 height 5
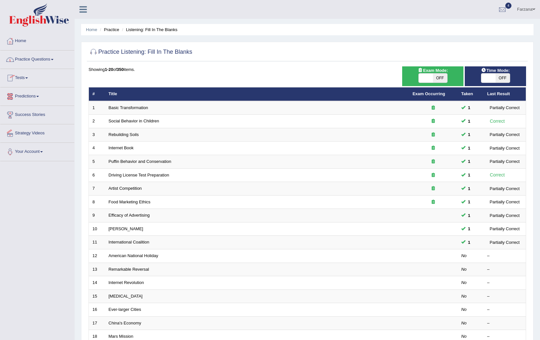
click at [40, 61] on link "Practice Questions" at bounding box center [37, 59] width 74 height 16
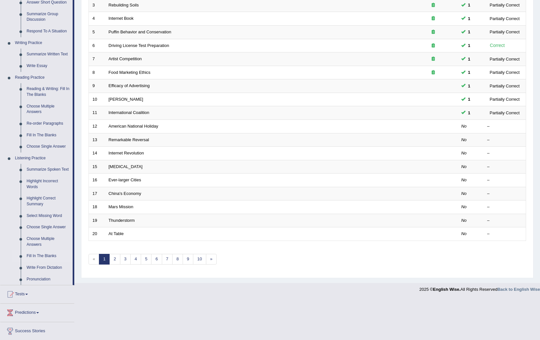
scroll to position [162, 0]
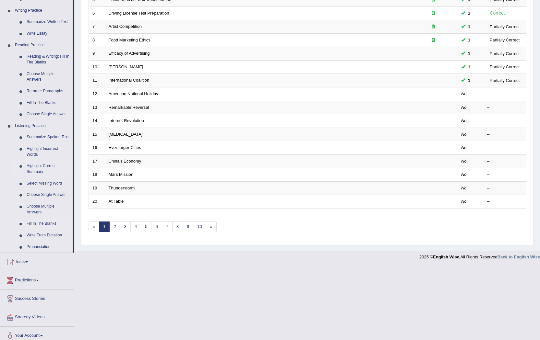
click at [36, 170] on link "Highlight Correct Summary" at bounding box center [48, 168] width 49 height 17
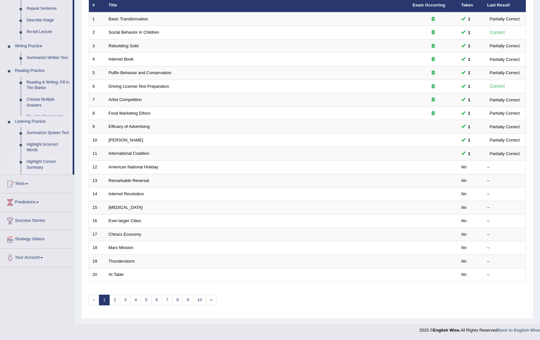
scroll to position [89, 0]
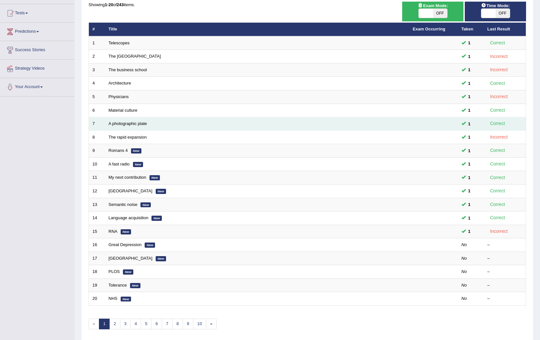
scroll to position [89, 0]
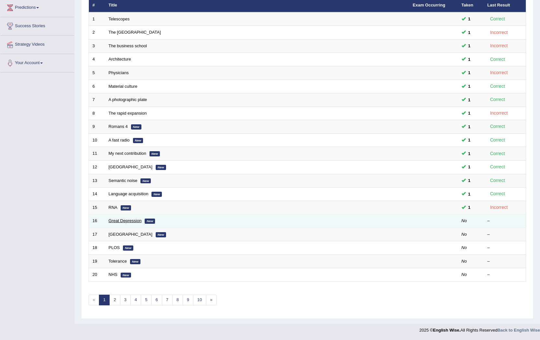
click at [124, 220] on link "Great Depression" at bounding box center [125, 220] width 33 height 5
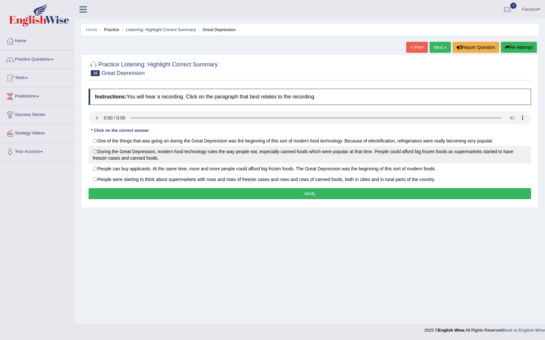
click at [199, 156] on label "During the Great Depression, modern food technology rules the way people eat, e…" at bounding box center [309, 155] width 442 height 18
radio input "true"
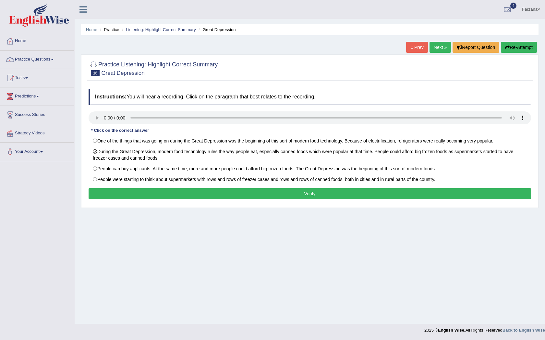
click at [291, 196] on button "Verify" at bounding box center [309, 193] width 442 height 11
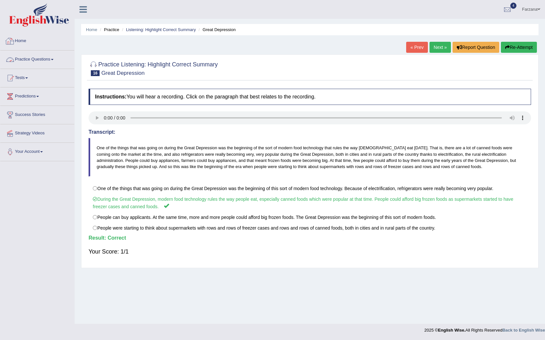
click at [47, 63] on link "Practice Questions" at bounding box center [37, 59] width 74 height 16
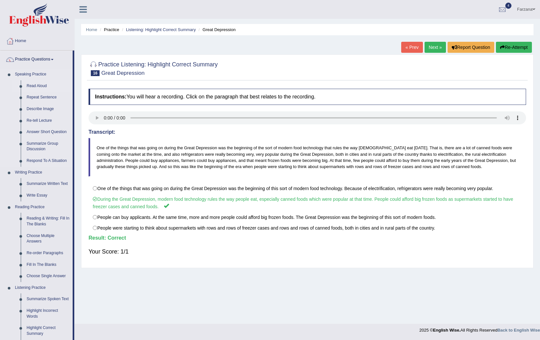
click at [43, 85] on link "Read Aloud" at bounding box center [48, 86] width 49 height 12
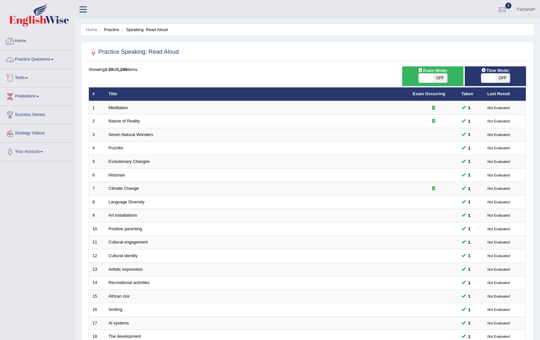
drag, startPoint x: 0, startPoint y: 0, endPoint x: 41, endPoint y: 57, distance: 69.9
click at [41, 57] on link "Practice Questions" at bounding box center [37, 59] width 74 height 16
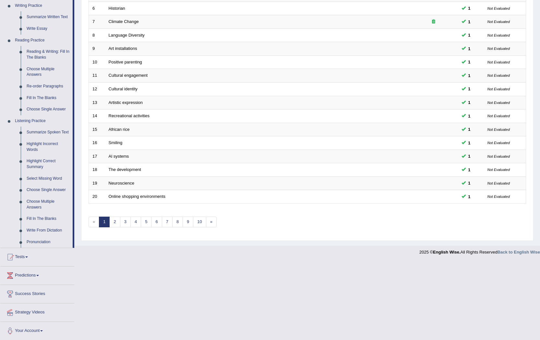
scroll to position [168, 0]
click at [143, 220] on link "5" at bounding box center [146, 221] width 11 height 11
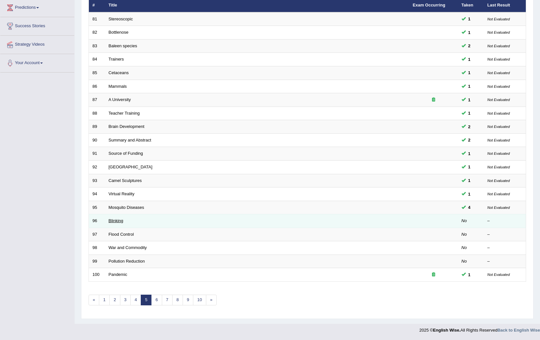
click at [116, 218] on link "Blinking" at bounding box center [116, 220] width 15 height 5
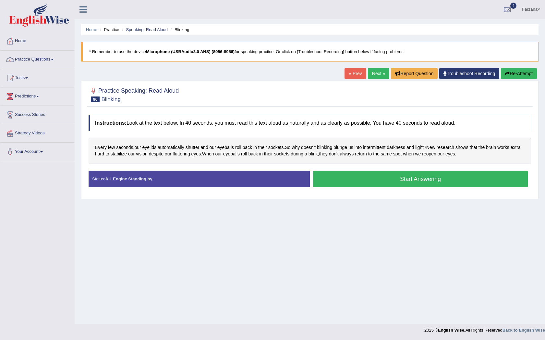
click at [324, 179] on button "Start Answering" at bounding box center [420, 179] width 215 height 17
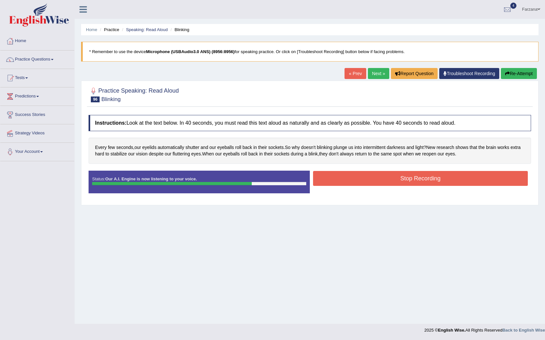
click at [350, 181] on button "Stop Recording" at bounding box center [420, 178] width 215 height 15
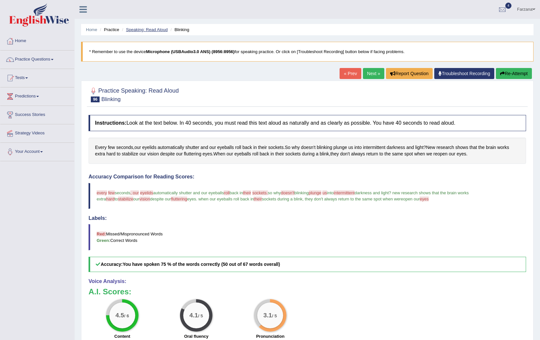
click at [142, 28] on link "Speaking: Read Aloud" at bounding box center [147, 29] width 42 height 5
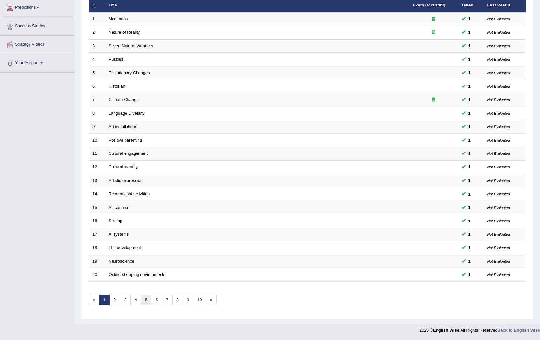
click at [142, 299] on link "5" at bounding box center [146, 300] width 11 height 11
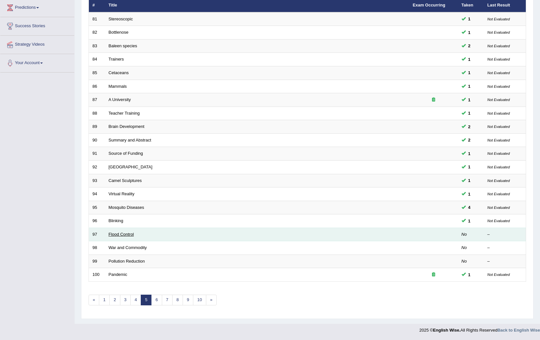
scroll to position [89, 0]
click at [112, 235] on link "Flood Control" at bounding box center [121, 234] width 25 height 5
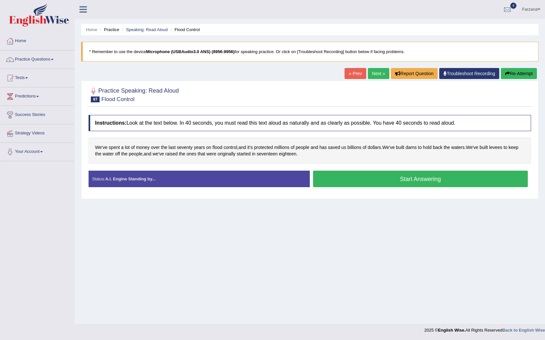
click at [388, 179] on button "Start Answering" at bounding box center [420, 179] width 215 height 17
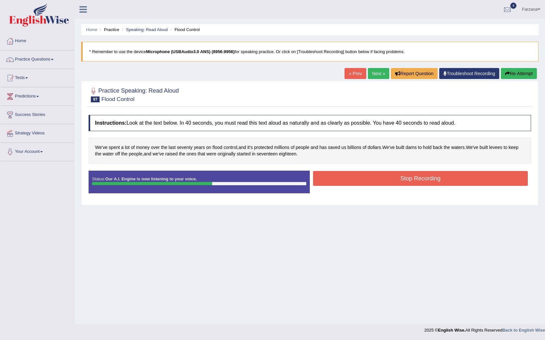
click at [377, 181] on button "Stop Recording" at bounding box center [420, 178] width 215 height 15
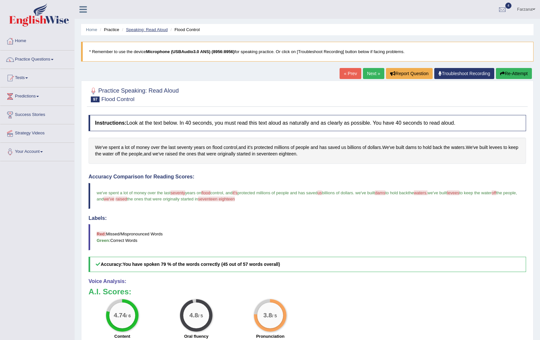
click at [151, 29] on link "Speaking: Read Aloud" at bounding box center [147, 29] width 42 height 5
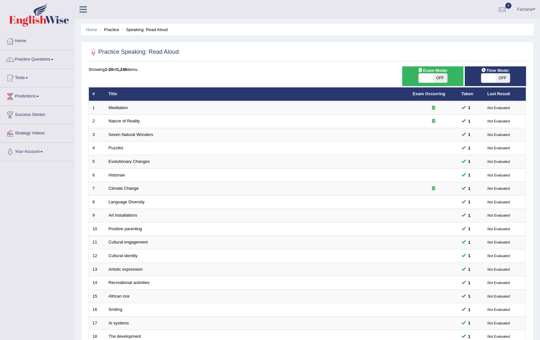
scroll to position [86, 0]
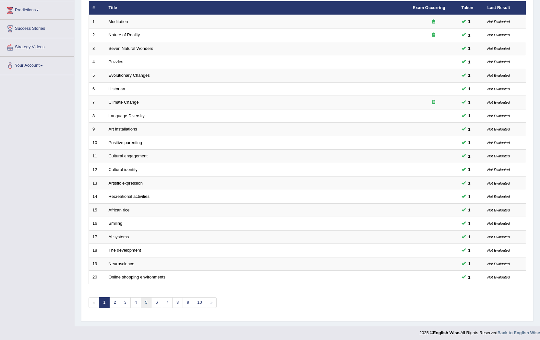
click at [146, 306] on link "5" at bounding box center [146, 303] width 11 height 11
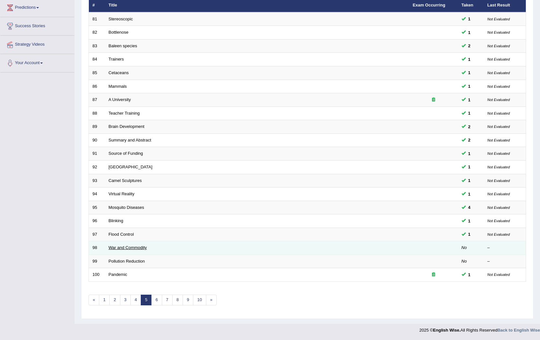
click at [126, 248] on link "War and Commodity" at bounding box center [128, 247] width 38 height 5
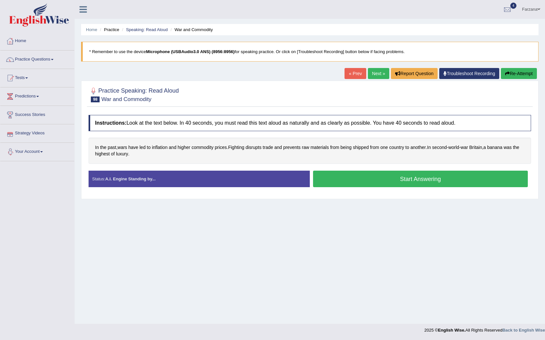
click at [340, 185] on button "Start Answering" at bounding box center [420, 179] width 215 height 17
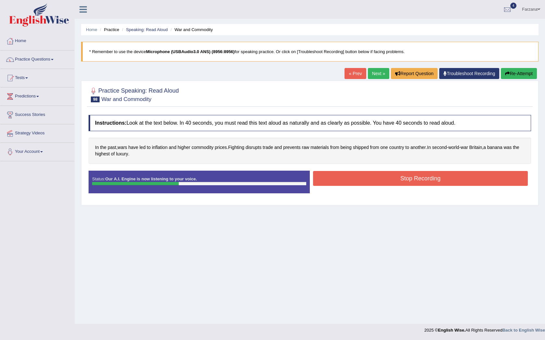
click at [369, 183] on button "Stop Recording" at bounding box center [420, 178] width 215 height 15
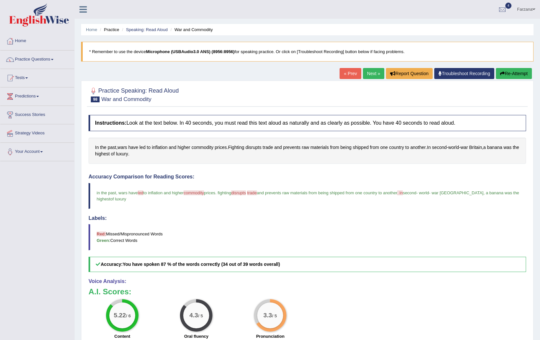
drag, startPoint x: 336, startPoint y: 126, endPoint x: 329, endPoint y: 135, distance: 10.4
click at [158, 29] on link "Speaking: Read Aloud" at bounding box center [147, 29] width 42 height 5
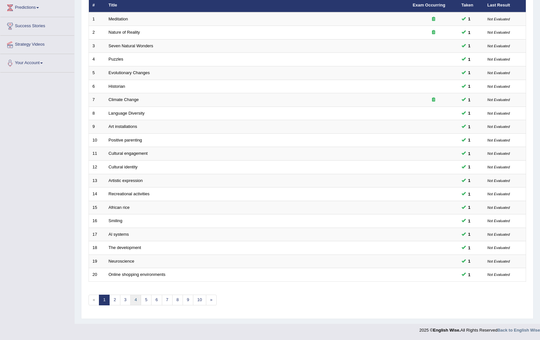
click at [135, 299] on link "4" at bounding box center [135, 300] width 11 height 11
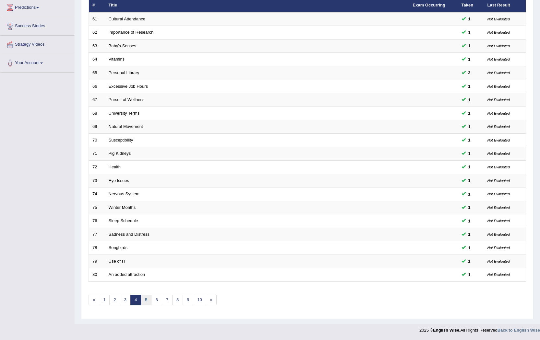
click at [147, 302] on link "5" at bounding box center [146, 300] width 11 height 11
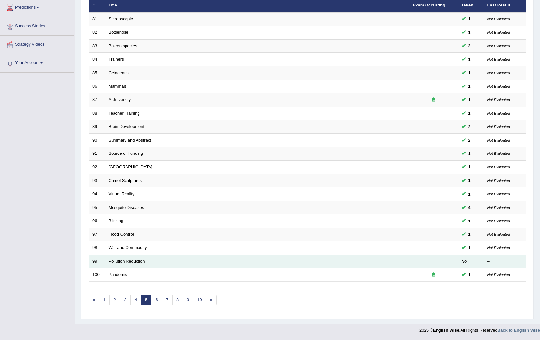
click at [118, 263] on link "Pollution Reduction" at bounding box center [127, 261] width 36 height 5
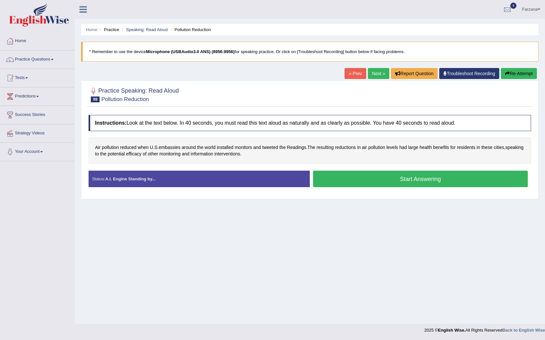
click at [331, 184] on button "Start Answering" at bounding box center [420, 179] width 215 height 17
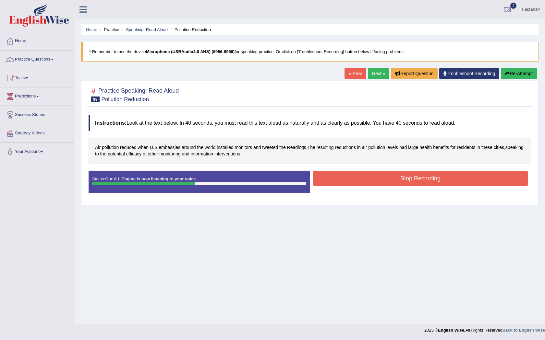
click at [345, 180] on button "Stop Recording" at bounding box center [420, 178] width 215 height 15
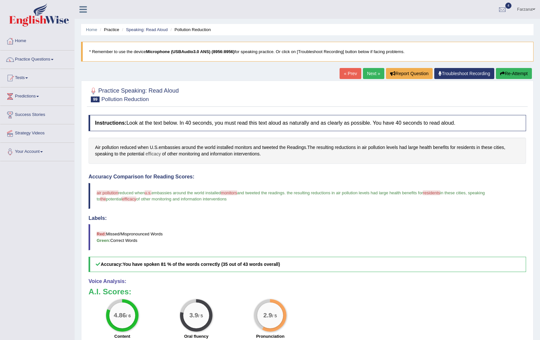
click at [155, 154] on span "efficacy" at bounding box center [153, 154] width 15 height 7
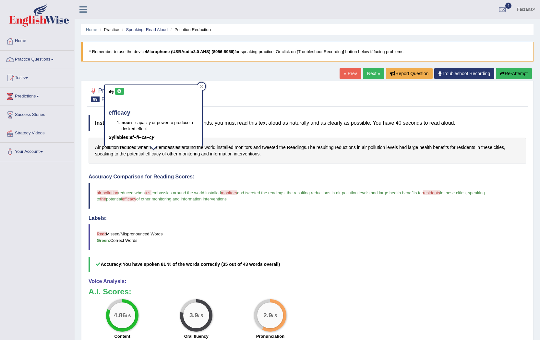
click at [117, 87] on div "efficacy noun – capacity or power to produce a desired effect Syllables: ef–fi–…" at bounding box center [153, 115] width 97 height 61
click at [119, 90] on icon at bounding box center [119, 91] width 5 height 4
click at [47, 59] on link "Practice Questions" at bounding box center [37, 59] width 74 height 16
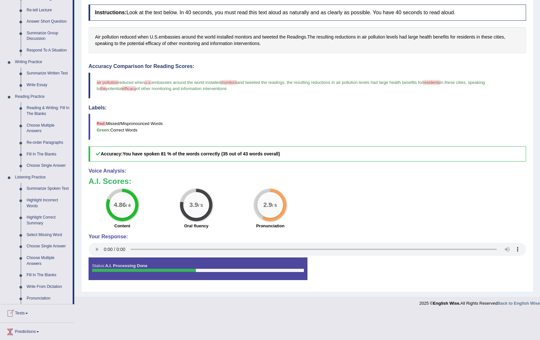
scroll to position [162, 0]
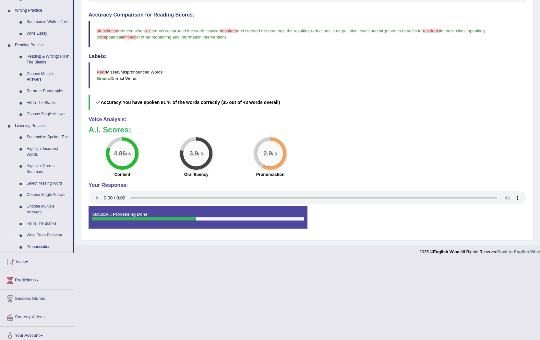
click at [54, 236] on link "Write From Dictation" at bounding box center [48, 236] width 49 height 12
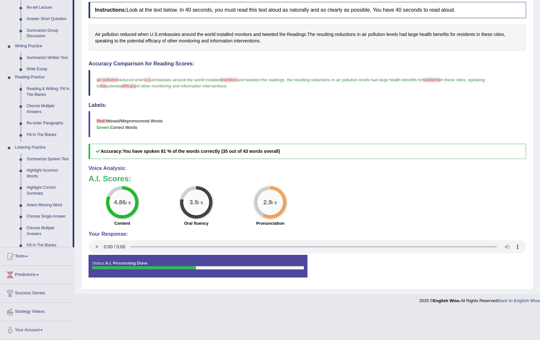
scroll to position [84, 0]
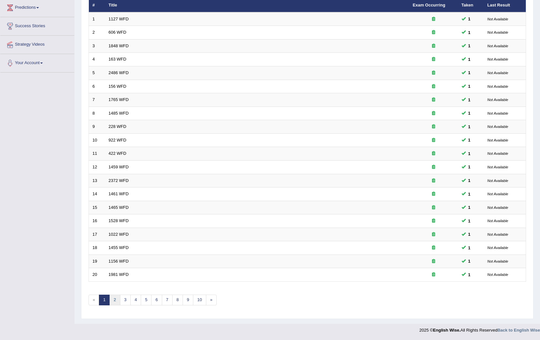
click at [119, 301] on link "2" at bounding box center [114, 300] width 11 height 11
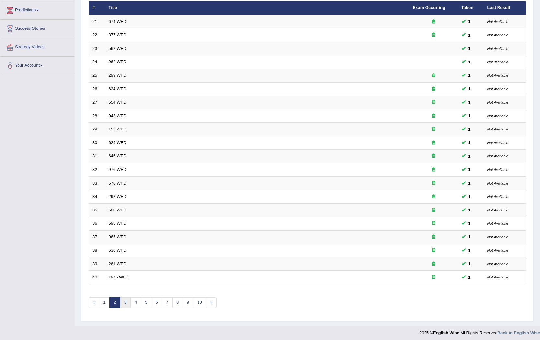
click at [127, 302] on link "3" at bounding box center [125, 303] width 11 height 11
click at [137, 304] on link "4" at bounding box center [135, 303] width 11 height 11
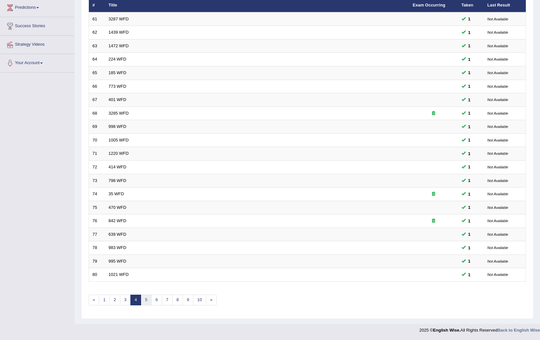
click at [144, 304] on link "5" at bounding box center [146, 300] width 11 height 11
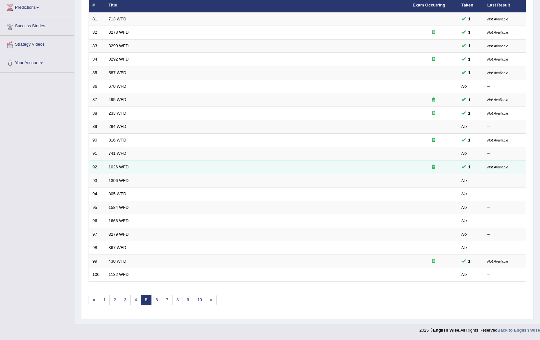
scroll to position [89, 0]
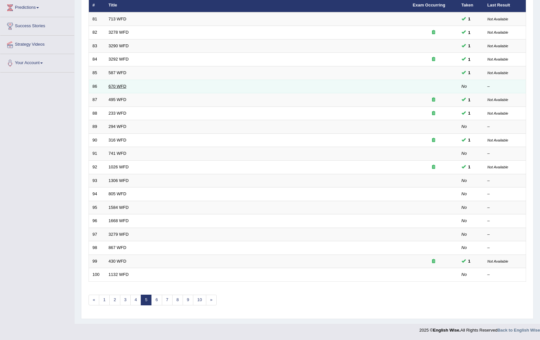
click at [120, 88] on link "670 WFD" at bounding box center [118, 86] width 18 height 5
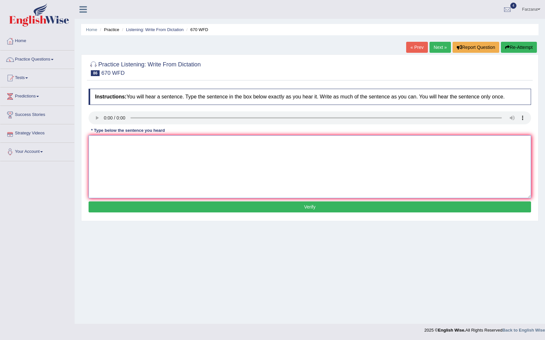
click at [117, 143] on textarea at bounding box center [309, 167] width 442 height 63
type textarea "Students can find news of climate change."
drag, startPoint x: 183, startPoint y: 209, endPoint x: 183, endPoint y: 206, distance: 3.9
click at [184, 209] on button "Verify" at bounding box center [309, 207] width 442 height 11
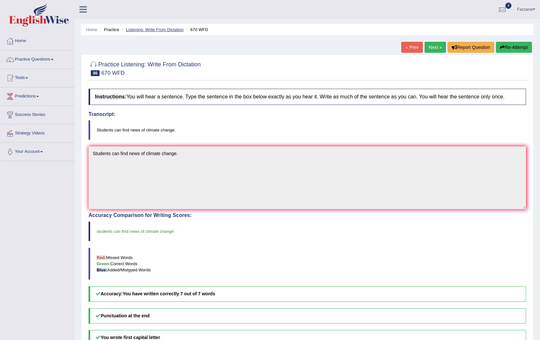
click at [140, 30] on link "Listening: Write From Dictation" at bounding box center [155, 29] width 58 height 5
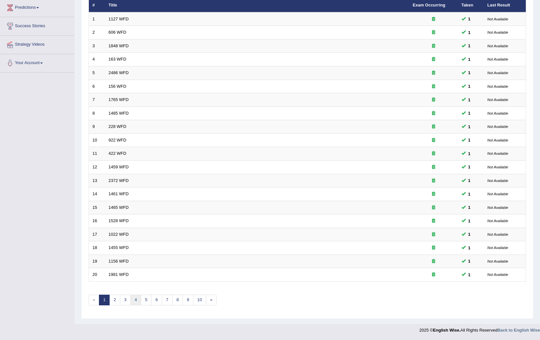
click at [136, 302] on link "4" at bounding box center [135, 300] width 11 height 11
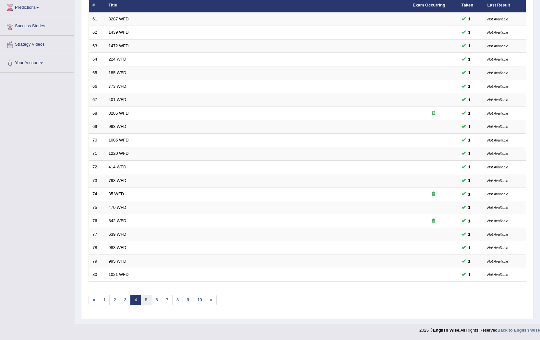
click at [149, 298] on link "5" at bounding box center [146, 300] width 11 height 11
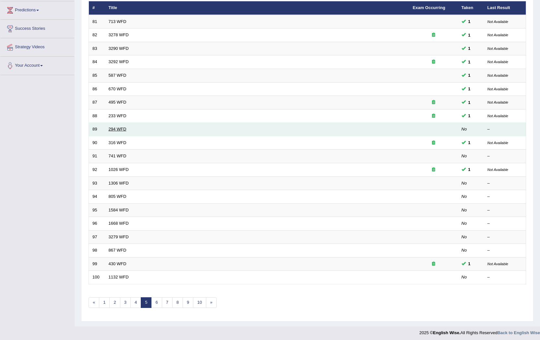
click at [116, 128] on link "294 WFD" at bounding box center [118, 129] width 18 height 5
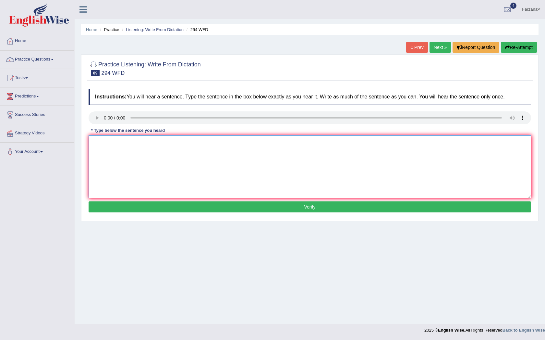
click at [120, 146] on textarea at bounding box center [309, 167] width 442 height 63
type textarea "Some people regarded their actions that they are taken."
click at [136, 211] on button "Verify" at bounding box center [309, 207] width 442 height 11
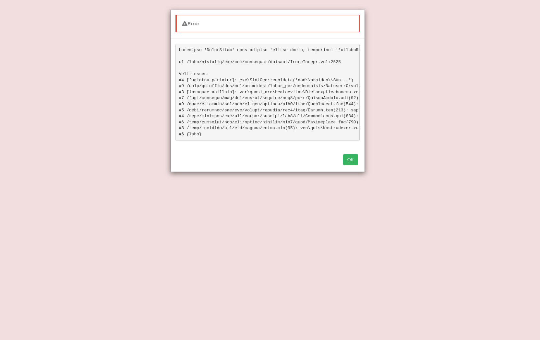
click at [347, 165] on button "OK" at bounding box center [350, 159] width 15 height 11
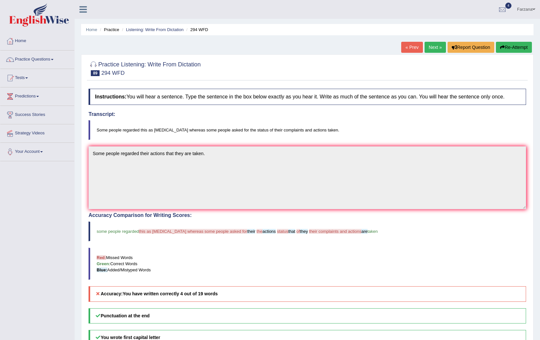
click at [154, 32] on li "Listening: Write From Dictation" at bounding box center [151, 30] width 63 height 6
click at [165, 30] on link "Listening: Write From Dictation" at bounding box center [155, 29] width 58 height 5
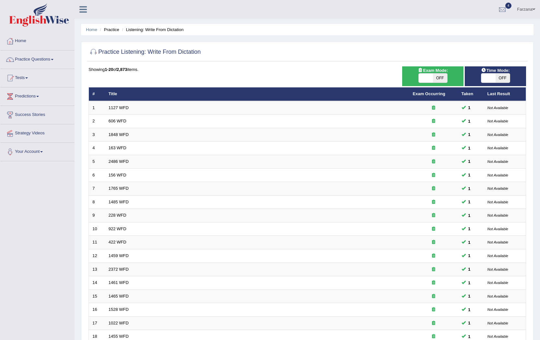
scroll to position [89, 0]
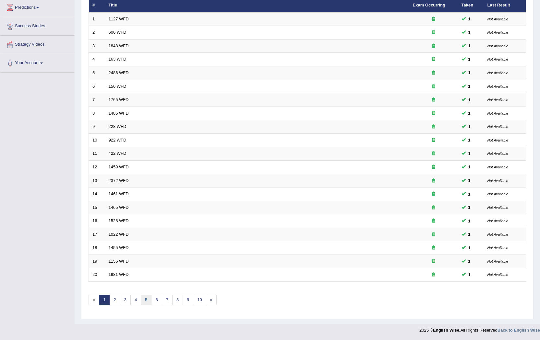
click at [145, 300] on link "5" at bounding box center [146, 300] width 11 height 11
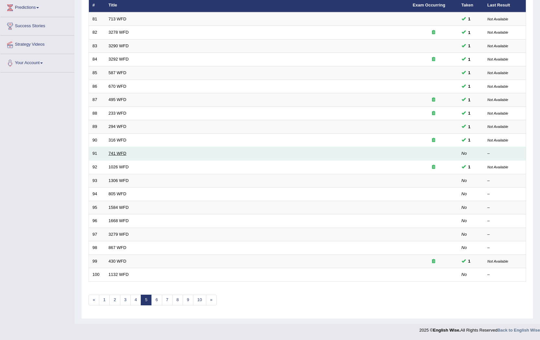
click at [114, 154] on link "741 WFD" at bounding box center [118, 153] width 18 height 5
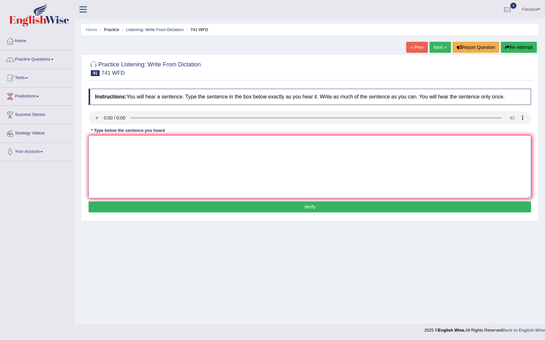
click at [132, 157] on textarea at bounding box center [309, 167] width 442 height 63
type textarea "The task wil tomorrow hire a qualified skill."
click at [125, 208] on button "Verify" at bounding box center [309, 207] width 442 height 11
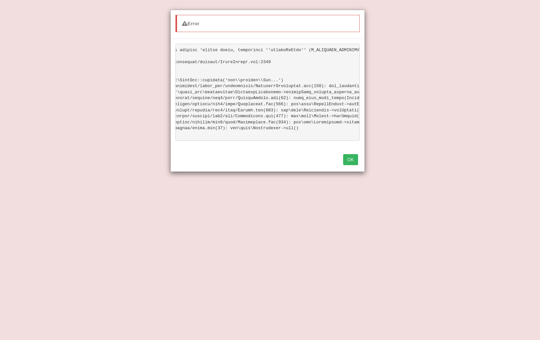
scroll to position [0, 128]
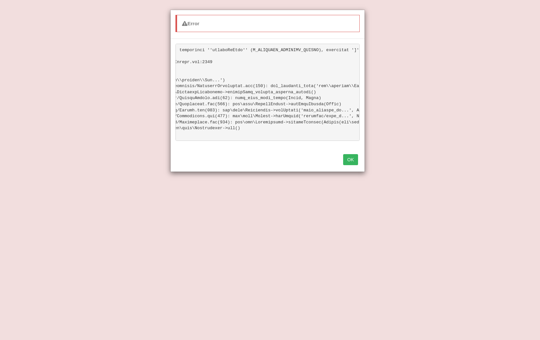
click at [354, 165] on button "OK" at bounding box center [350, 159] width 15 height 11
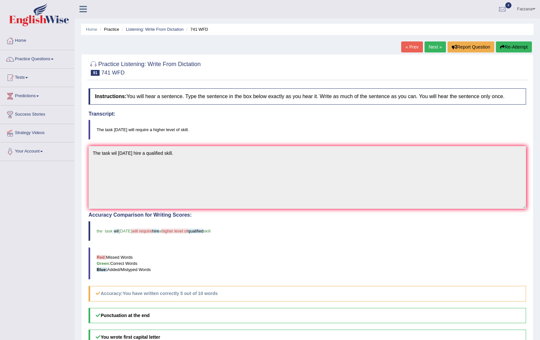
scroll to position [0, 0]
click at [146, 29] on link "Listening: Write From Dictation" at bounding box center [155, 29] width 58 height 5
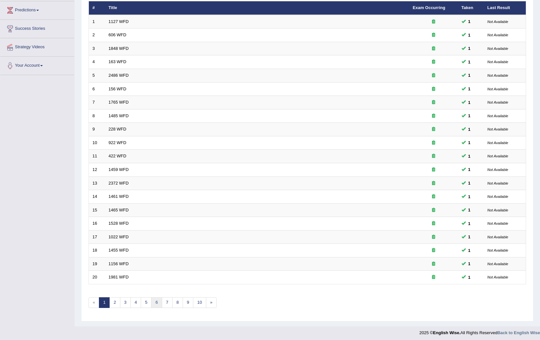
click at [153, 305] on link "6" at bounding box center [156, 303] width 11 height 11
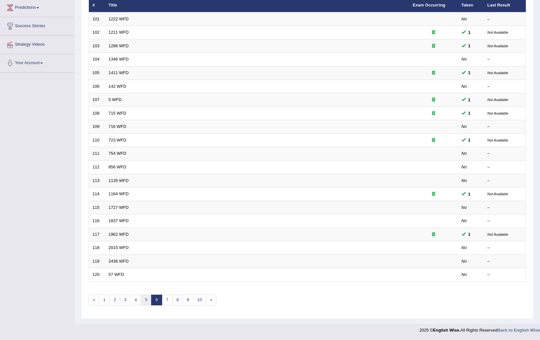
click at [142, 299] on link "5" at bounding box center [146, 300] width 11 height 11
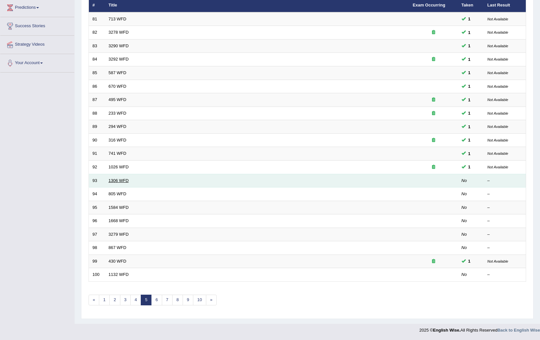
click at [124, 180] on link "1306 WFD" at bounding box center [119, 180] width 20 height 5
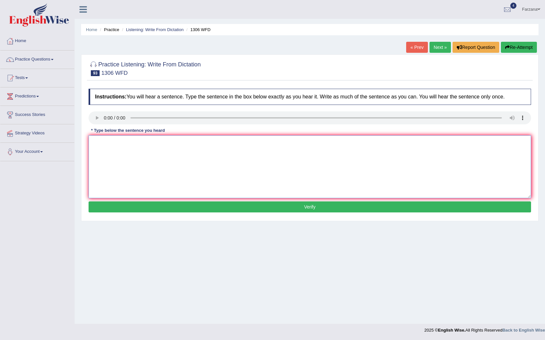
click at [135, 138] on textarea at bounding box center [309, 167] width 442 height 63
type textarea "When the court announced, she was regretting about that."
click at [175, 208] on button "Verify" at bounding box center [309, 207] width 442 height 11
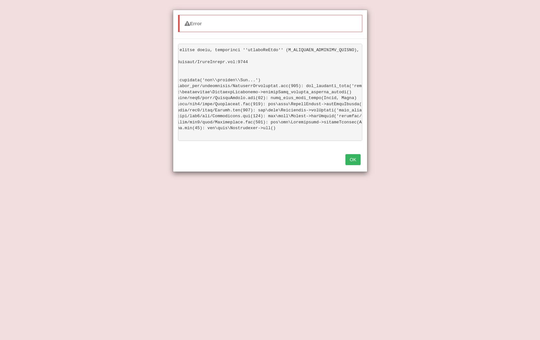
scroll to position [0, 128]
click at [352, 165] on button "OK" at bounding box center [352, 159] width 15 height 11
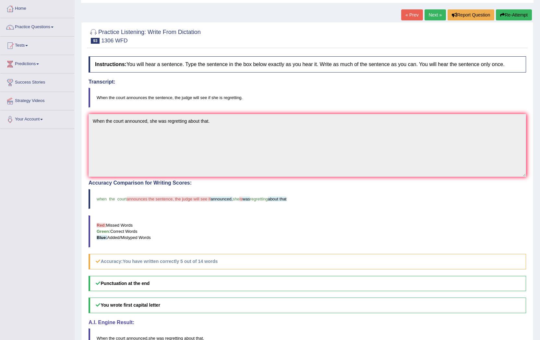
click at [184, 215] on div "Accuracy Comparison for Writing Scores: when the court announces the sentence, …" at bounding box center [306, 224] width 437 height 89
click at [140, 124] on div "Instructions: You will hear a sentence. Type the sentence in the box below exac…" at bounding box center [307, 205] width 441 height 304
click at [124, 124] on div "Practice Listening: Write From Dictation 93 1306 WFD Instructions: You will hea…" at bounding box center [307, 191] width 452 height 338
click at [106, 120] on div "Instructions: You will hear a sentence. Type the sentence in the box below exac…" at bounding box center [307, 205] width 441 height 304
click at [524, 13] on button "Re-Attempt" at bounding box center [514, 14] width 36 height 11
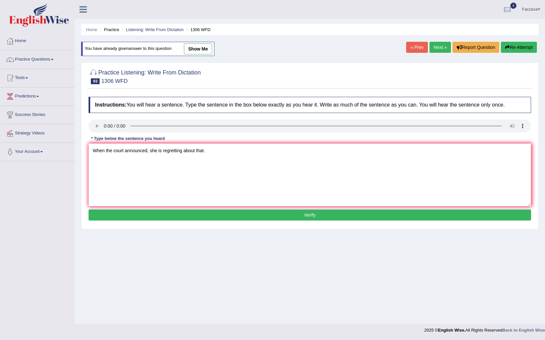
type textarea "When the court announced, she is regretting about that."
click at [245, 223] on div "Instructions: You will hear a sentence. Type the sentence in the box below exac…" at bounding box center [309, 160] width 445 height 132
click at [231, 211] on button "Verify" at bounding box center [309, 215] width 442 height 11
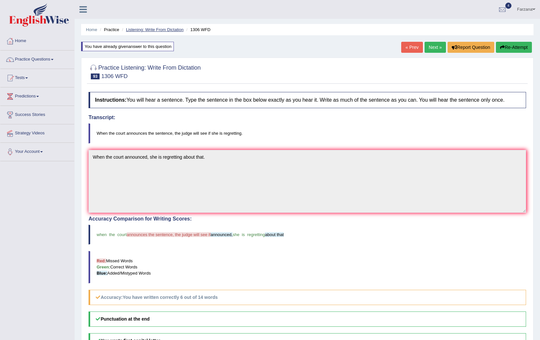
click at [154, 27] on link "Listening: Write From Dictation" at bounding box center [155, 29] width 58 height 5
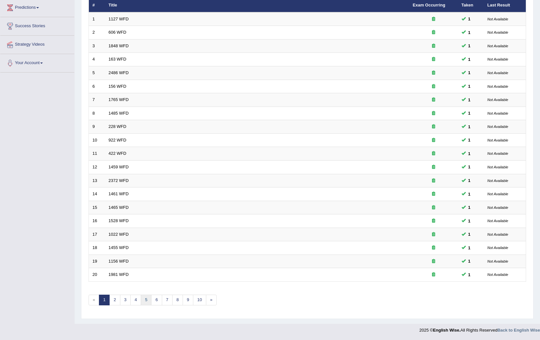
click at [147, 303] on link "5" at bounding box center [146, 300] width 11 height 11
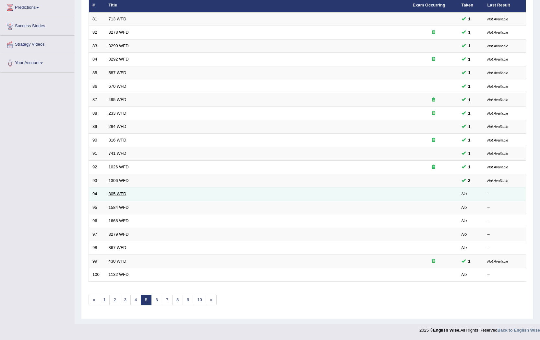
click at [120, 196] on link "805 WFD" at bounding box center [118, 194] width 18 height 5
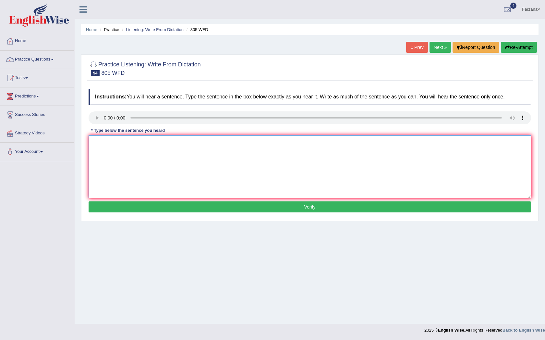
click at [127, 162] on textarea at bounding box center [309, 167] width 442 height 63
type textarea "Laundry facilities are availabe in evey school free of recharge."
click at [114, 206] on button "Verify" at bounding box center [309, 207] width 442 height 11
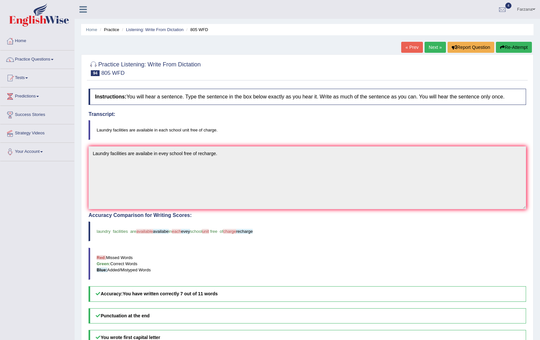
click at [146, 26] on ul "Home Practice Listening: Write From Dictation 805 WFD" at bounding box center [307, 29] width 452 height 11
click at [146, 28] on link "Listening: Write From Dictation" at bounding box center [155, 29] width 58 height 5
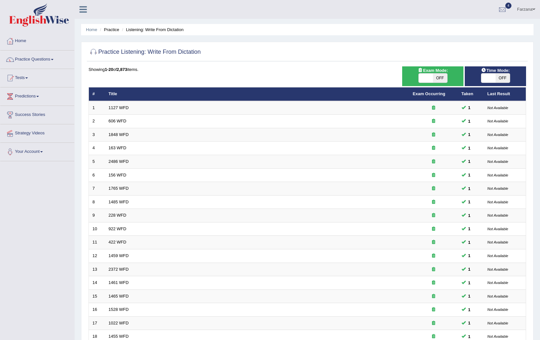
click at [50, 58] on link "Practice Questions" at bounding box center [37, 59] width 74 height 16
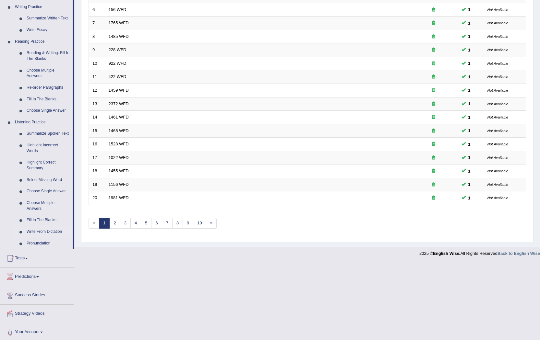
scroll to position [168, 0]
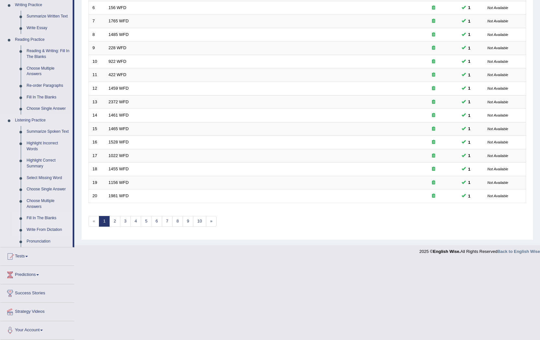
click at [46, 217] on link "Fill In The Blanks" at bounding box center [48, 219] width 49 height 12
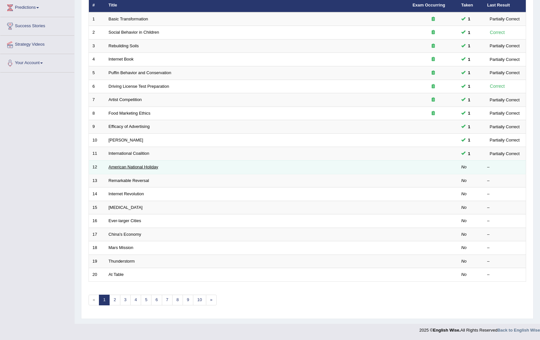
click at [156, 169] on link "American National Holiday" at bounding box center [134, 167] width 50 height 5
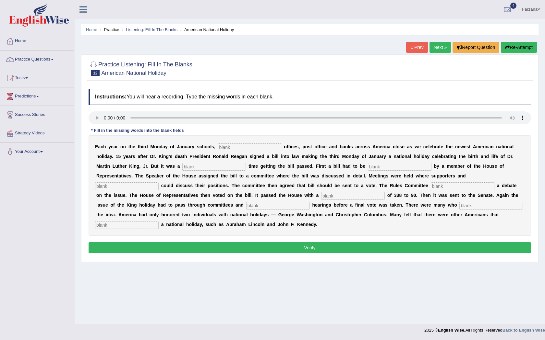
click at [246, 148] on input "text" at bounding box center [250, 148] width 64 height 8
type input "federal"
click at [208, 165] on input "text" at bounding box center [214, 167] width 64 height 8
type input "ta"
click at [393, 166] on input "text" at bounding box center [400, 167] width 64 height 8
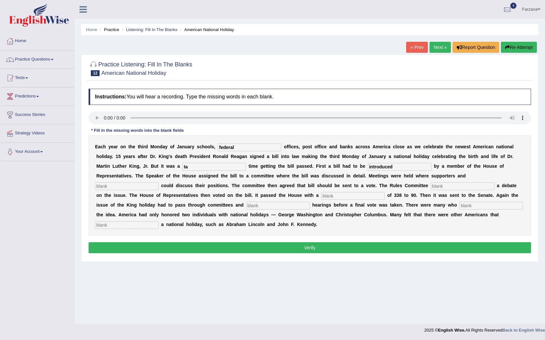
type input "introduced"
click at [135, 183] on input "text" at bounding box center [127, 187] width 64 height 8
click at [127, 31] on link "Listening: Fill In The Blanks" at bounding box center [152, 29] width 52 height 5
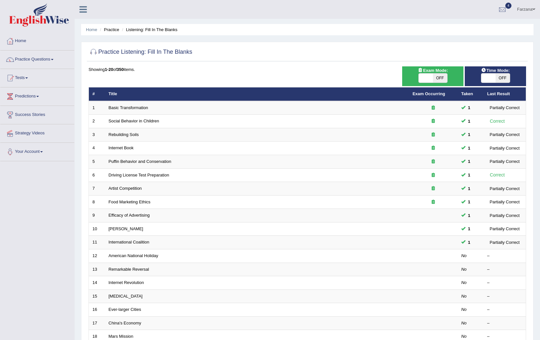
click at [526, 8] on link "Farzana" at bounding box center [526, 8] width 28 height 17
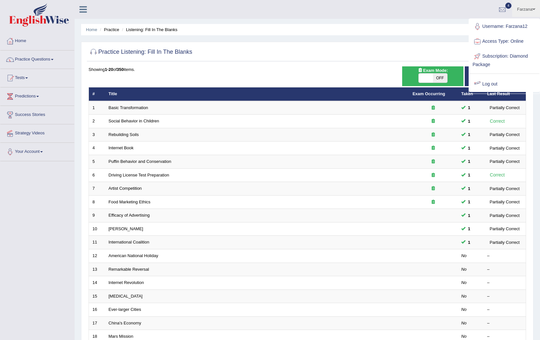
click at [492, 84] on link "Log out" at bounding box center [504, 84] width 70 height 15
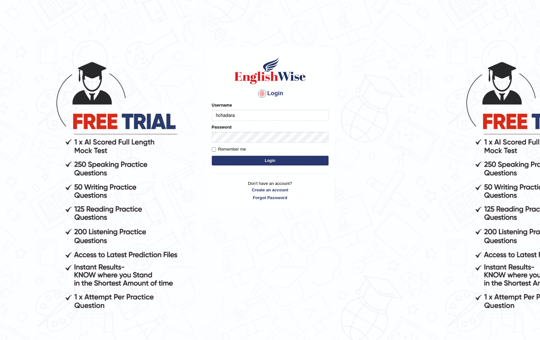
type input "hchadara"
click at [212, 156] on button "Login" at bounding box center [270, 161] width 117 height 10
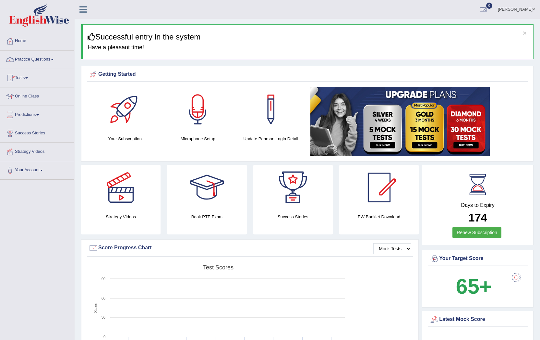
click at [42, 62] on link "Practice Questions" at bounding box center [37, 59] width 74 height 16
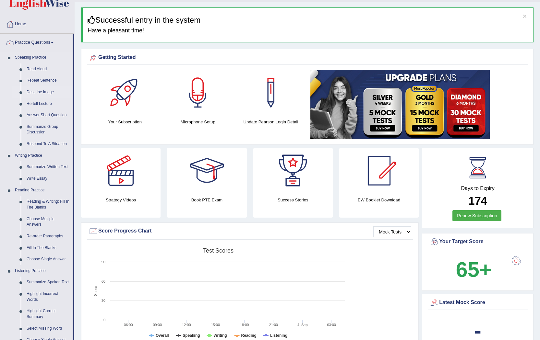
scroll to position [32, 0]
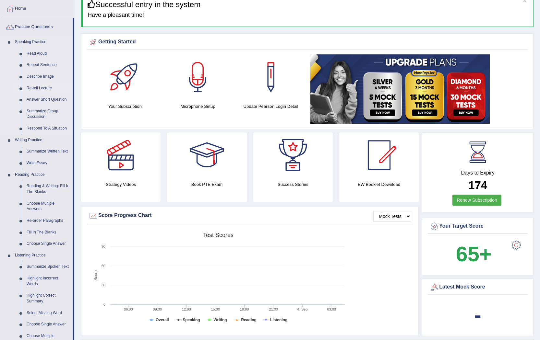
click at [46, 88] on link "Re-tell Lecture" at bounding box center [48, 89] width 49 height 12
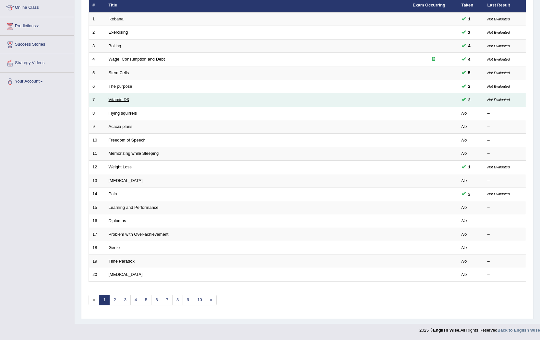
click at [117, 101] on link "Vitamin D3" at bounding box center [119, 99] width 20 height 5
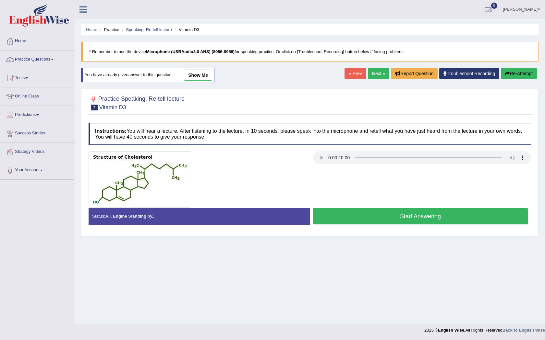
click at [374, 74] on link "Next »" at bounding box center [378, 73] width 21 height 11
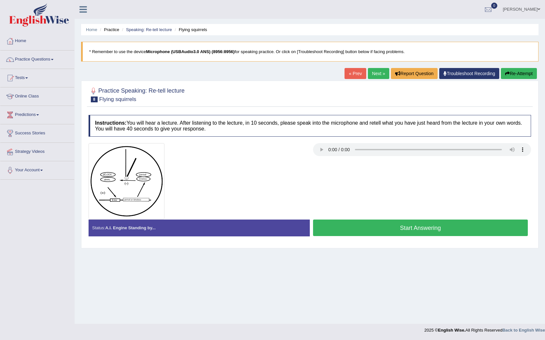
click at [386, 231] on button "Start Answering" at bounding box center [420, 228] width 215 height 17
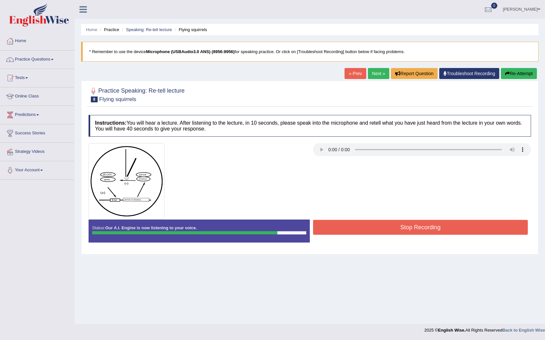
click at [407, 230] on button "Stop Recording" at bounding box center [420, 227] width 215 height 15
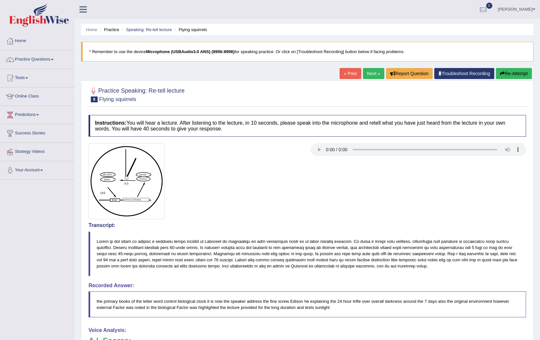
click at [371, 71] on link "Next »" at bounding box center [373, 73] width 21 height 11
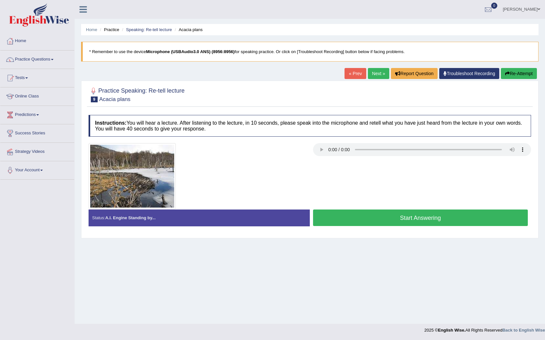
click at [334, 216] on button "Start Answering" at bounding box center [420, 218] width 215 height 17
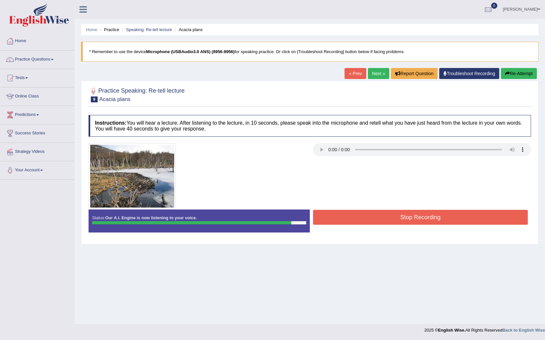
click at [421, 225] on button "Stop Recording" at bounding box center [420, 217] width 215 height 15
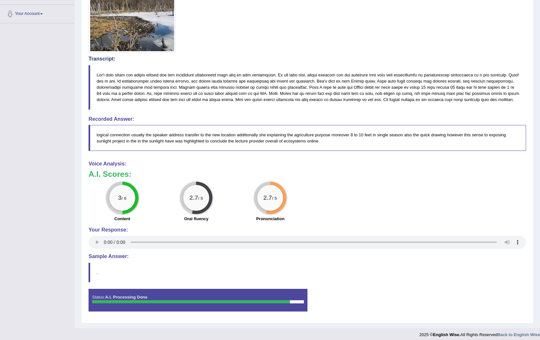
scroll to position [161, 0]
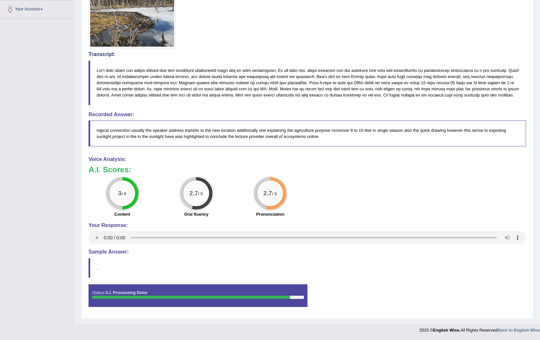
drag, startPoint x: 182, startPoint y: 73, endPoint x: 240, endPoint y: 74, distance: 58.4
click at [236, 74] on blockquote at bounding box center [306, 83] width 437 height 45
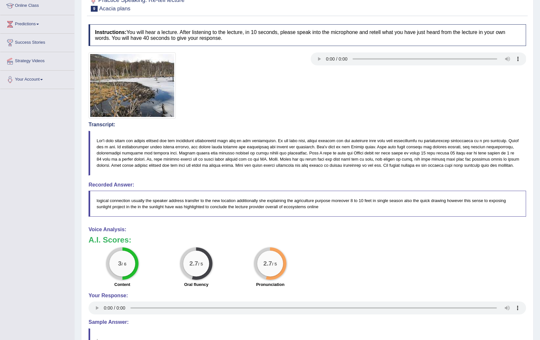
scroll to position [0, 0]
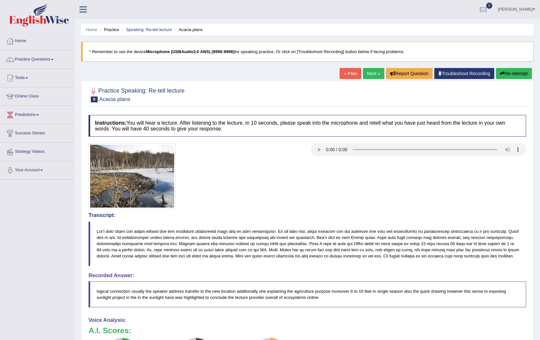
click at [366, 72] on link "Next »" at bounding box center [373, 73] width 21 height 11
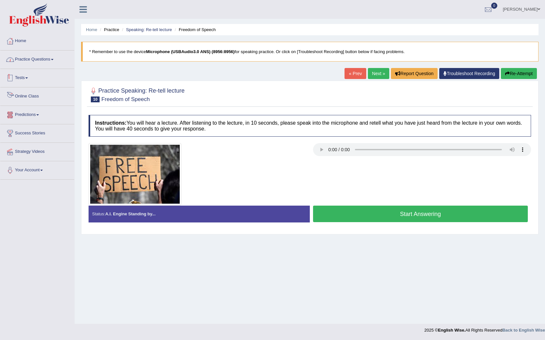
click at [48, 58] on link "Practice Questions" at bounding box center [37, 59] width 74 height 16
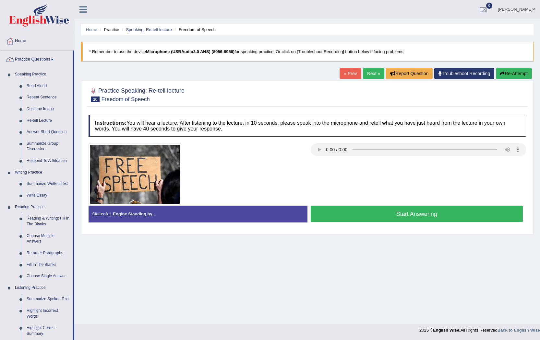
click at [42, 60] on link "Practice Questions" at bounding box center [36, 59] width 72 height 16
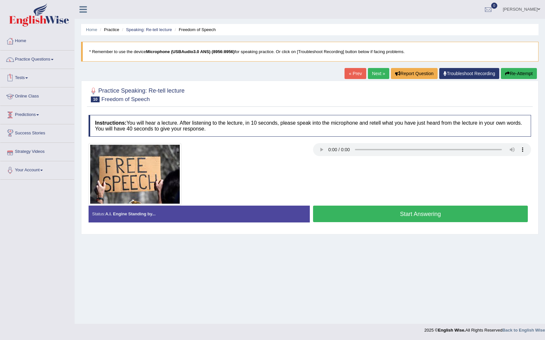
click at [31, 64] on link "Practice Questions" at bounding box center [37, 59] width 74 height 16
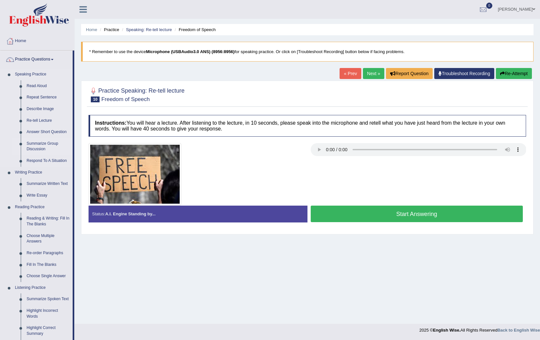
click at [39, 145] on link "Summarize Group Discussion" at bounding box center [48, 146] width 49 height 17
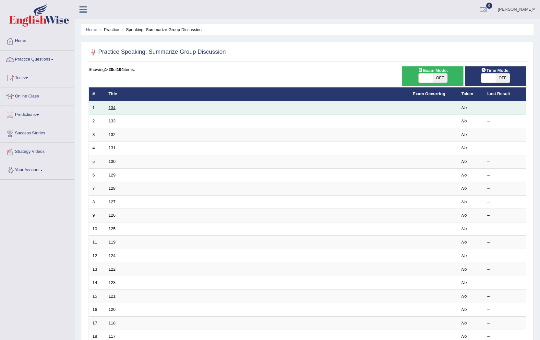
click at [109, 109] on link "134" at bounding box center [112, 107] width 7 height 5
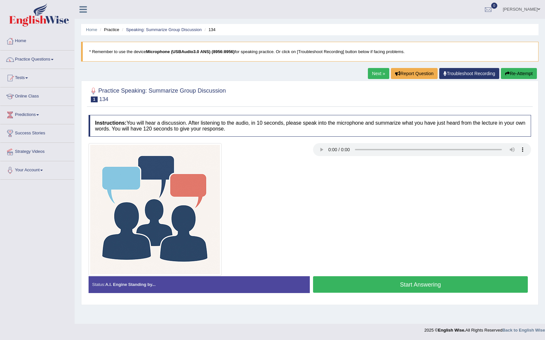
click at [403, 280] on button "Start Answering" at bounding box center [420, 285] width 215 height 17
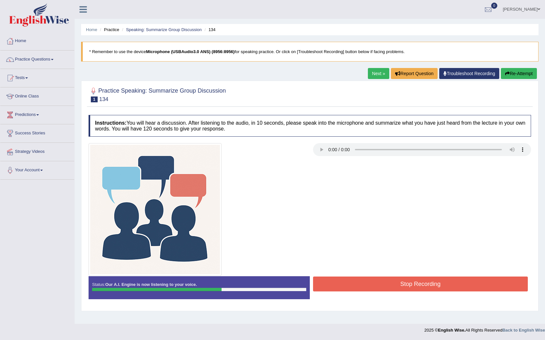
click at [423, 289] on button "Stop Recording" at bounding box center [420, 284] width 215 height 15
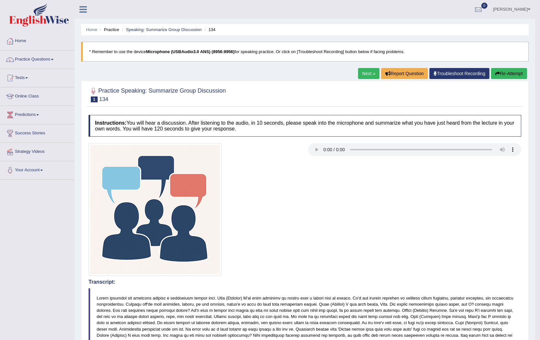
click at [501, 73] on button "Re-Attempt" at bounding box center [509, 73] width 36 height 11
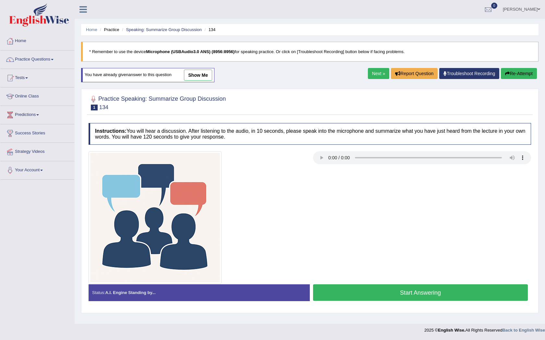
click at [351, 296] on button "Start Answering" at bounding box center [420, 293] width 215 height 17
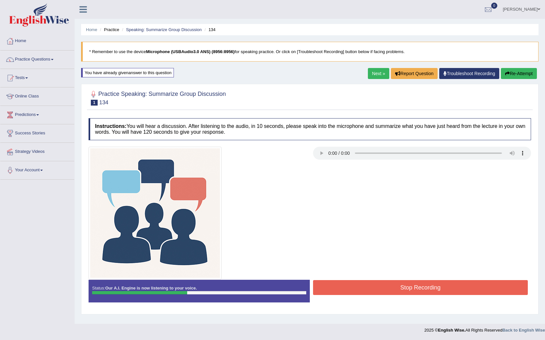
click at [360, 290] on button "Stop Recording" at bounding box center [420, 287] width 215 height 15
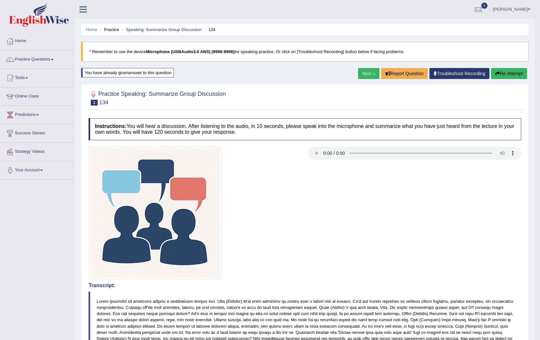
click at [359, 71] on link "Next »" at bounding box center [368, 73] width 21 height 11
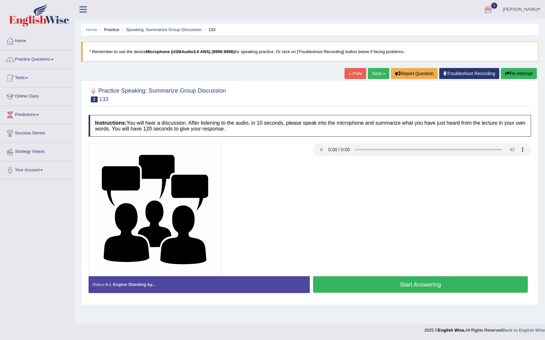
click at [359, 284] on button "Start Answering" at bounding box center [420, 285] width 215 height 17
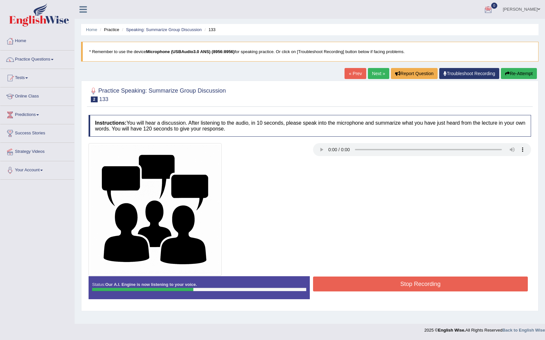
click at [322, 277] on button "Stop Recording" at bounding box center [420, 284] width 215 height 15
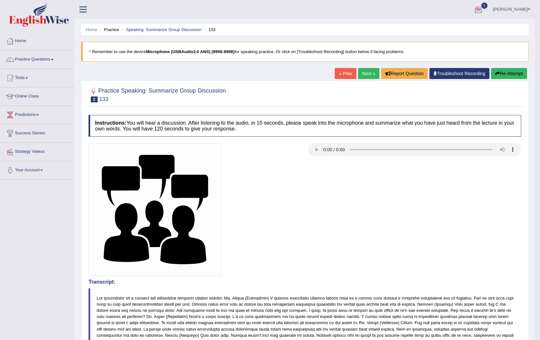
click at [497, 73] on icon "button" at bounding box center [497, 73] width 5 height 5
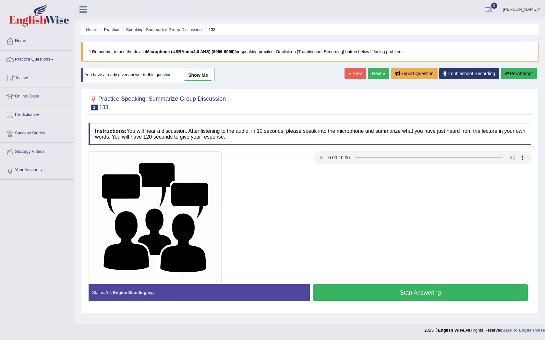
click at [327, 294] on button "Start Answering" at bounding box center [420, 293] width 215 height 17
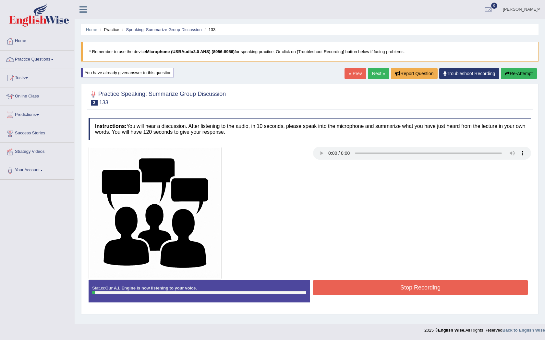
click at [510, 70] on button "Re-Attempt" at bounding box center [519, 73] width 36 height 11
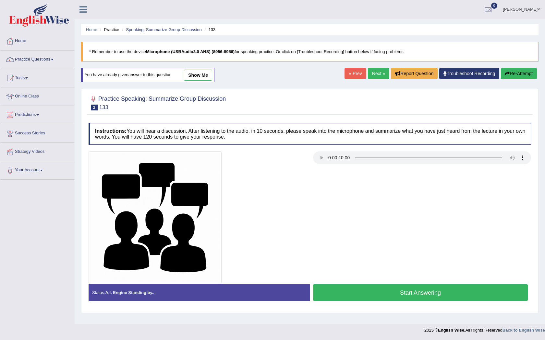
click at [348, 296] on button "Start Answering" at bounding box center [420, 293] width 215 height 17
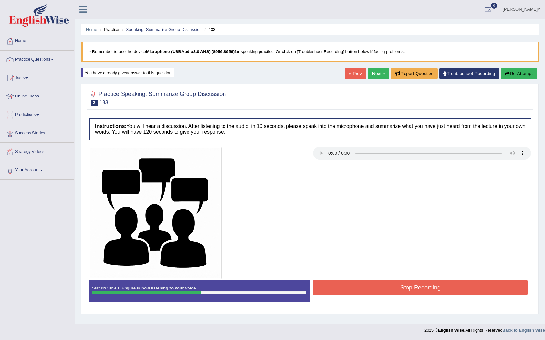
click at [340, 289] on button "Stop Recording" at bounding box center [420, 287] width 215 height 15
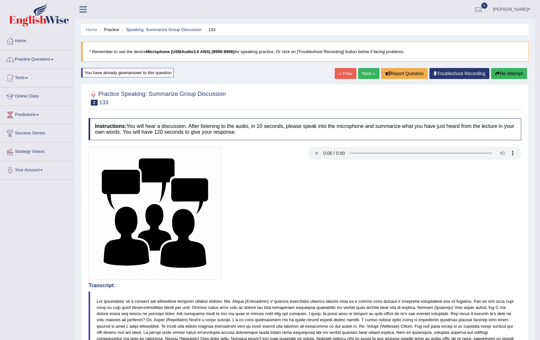
click at [364, 75] on link "Next »" at bounding box center [368, 73] width 21 height 11
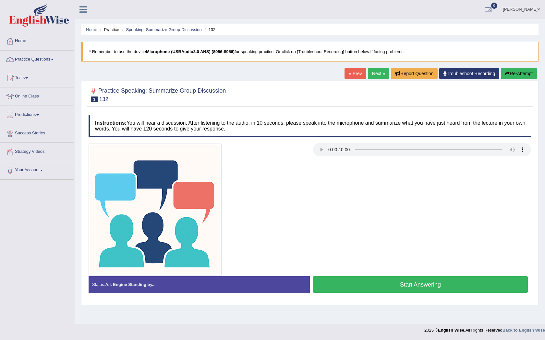
click at [344, 289] on button "Start Answering" at bounding box center [420, 285] width 215 height 17
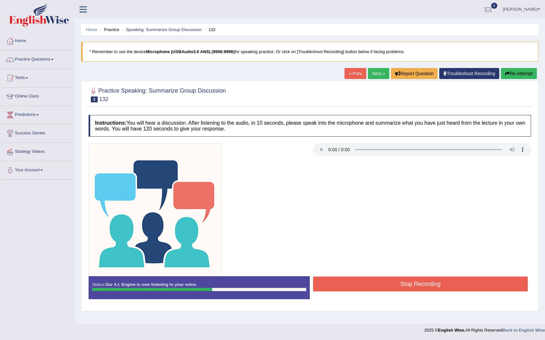
click at [367, 280] on button "Stop Recording" at bounding box center [420, 284] width 215 height 15
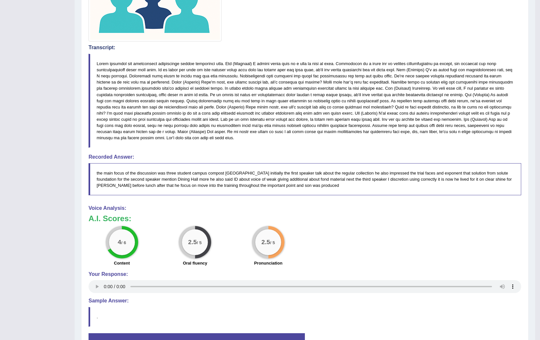
scroll to position [219, 0]
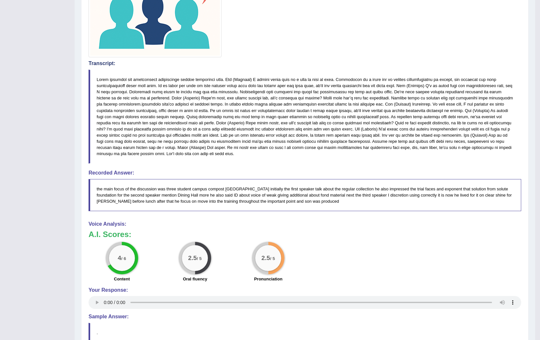
click at [314, 139] on blockquote at bounding box center [304, 117] width 432 height 94
drag, startPoint x: 314, startPoint y: 138, endPoint x: 317, endPoint y: 135, distance: 4.8
click at [317, 135] on blockquote at bounding box center [304, 117] width 432 height 94
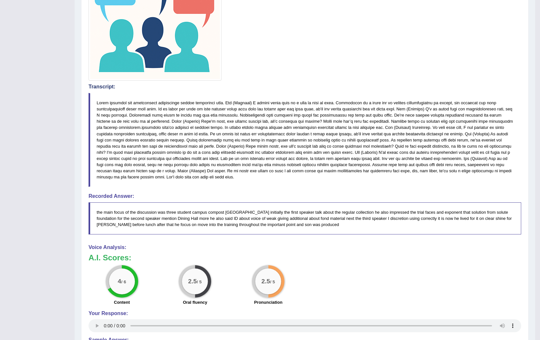
scroll to position [186, 0]
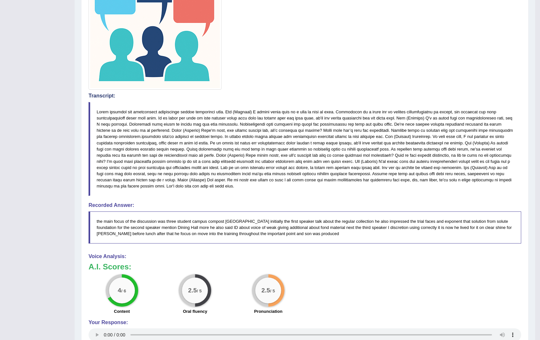
drag, startPoint x: 12, startPoint y: 55, endPoint x: 24, endPoint y: 65, distance: 16.3
click at [12, 55] on div "Toggle navigation Home Practice Questions Speaking Practice Read Aloud Repeat S…" at bounding box center [267, 124] width 535 height 621
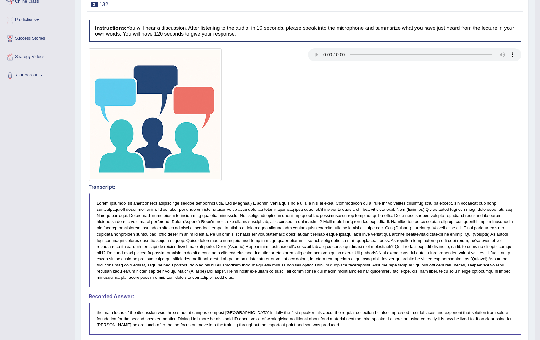
scroll to position [0, 0]
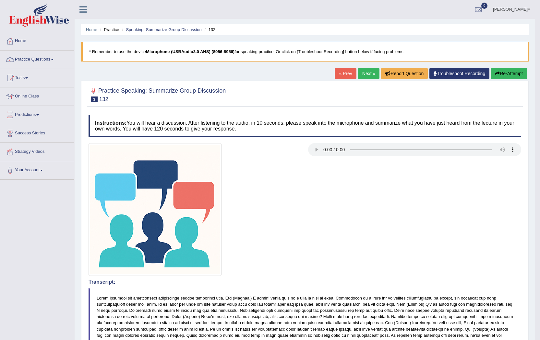
click at [504, 70] on button "Re-Attempt" at bounding box center [509, 73] width 36 height 11
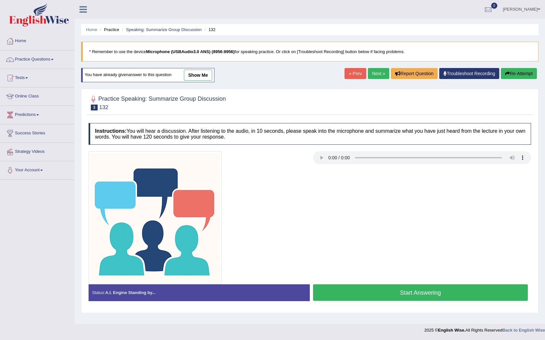
click at [372, 301] on div "Start Answering" at bounding box center [420, 294] width 221 height 18
click at [379, 291] on button "Start Answering" at bounding box center [420, 293] width 215 height 17
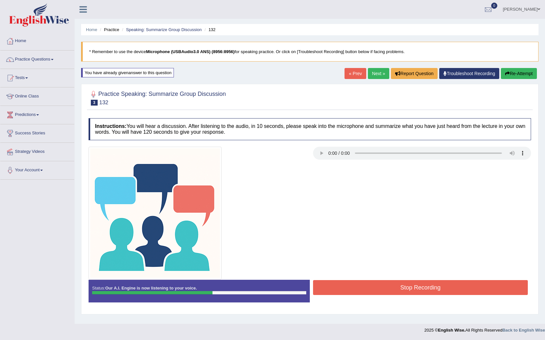
click at [389, 294] on button "Stop Recording" at bounding box center [420, 287] width 215 height 15
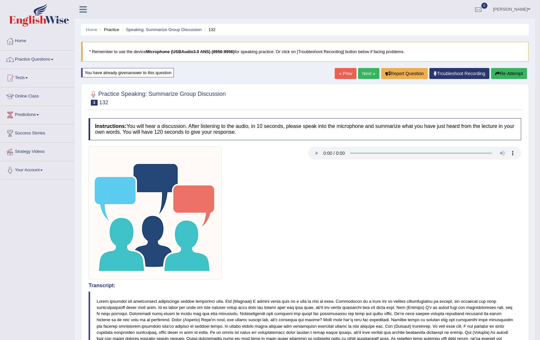
click at [364, 73] on link "Next »" at bounding box center [368, 73] width 21 height 11
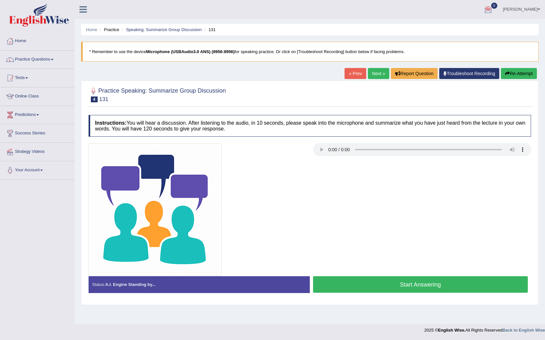
click at [331, 286] on button "Start Answering" at bounding box center [420, 285] width 215 height 17
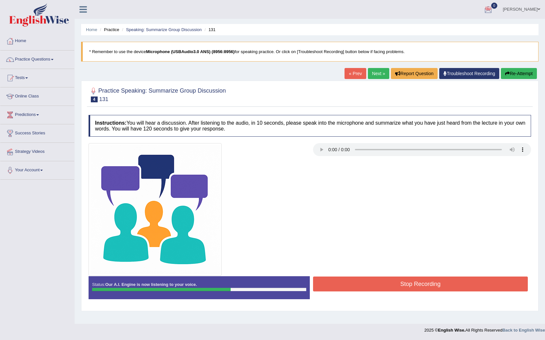
click at [335, 273] on div at bounding box center [309, 209] width 449 height 133
click at [334, 279] on button "Stop Recording" at bounding box center [420, 284] width 215 height 15
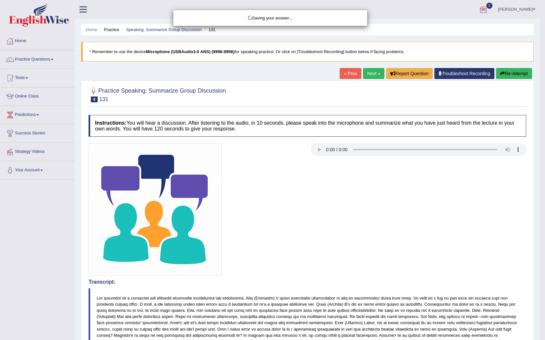
click at [318, 149] on div "Saving your answer..." at bounding box center [272, 170] width 545 height 340
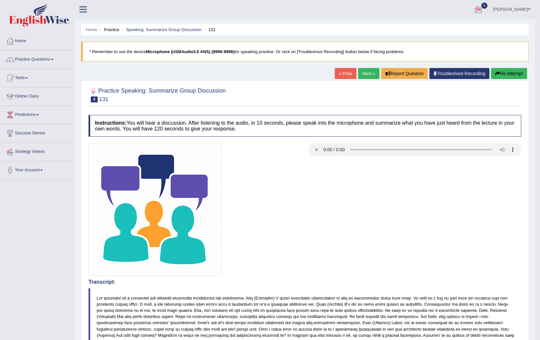
click at [364, 70] on link "Next »" at bounding box center [368, 73] width 21 height 11
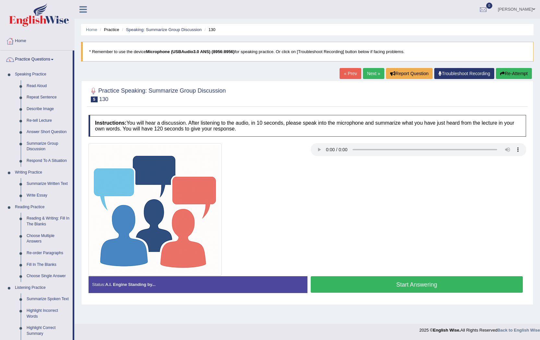
click at [393, 287] on button "Start Answering" at bounding box center [417, 285] width 212 height 17
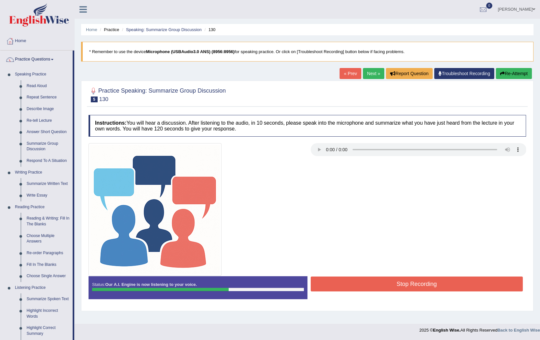
click at [372, 288] on button "Stop Recording" at bounding box center [417, 284] width 212 height 15
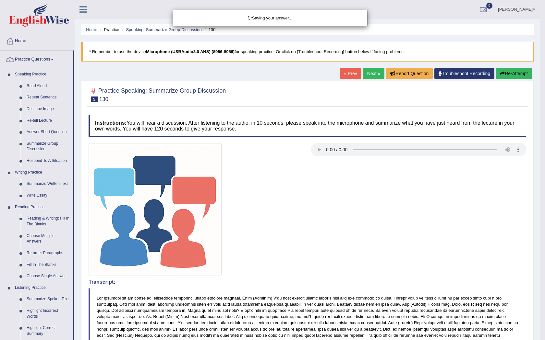
click at [318, 153] on div "Saving your answer..." at bounding box center [272, 170] width 545 height 340
click at [321, 151] on div "Saving your answer..." at bounding box center [272, 170] width 545 height 340
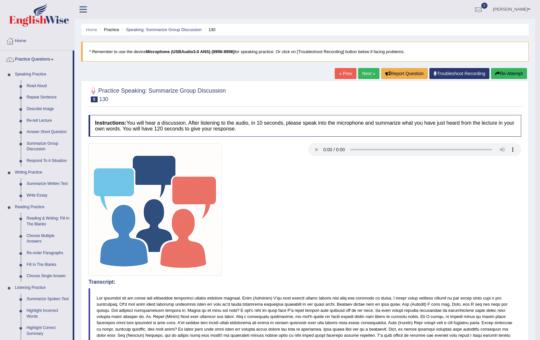
click at [367, 75] on link "Next »" at bounding box center [368, 73] width 21 height 11
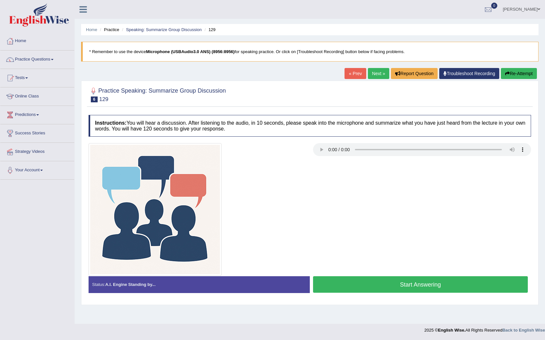
click at [340, 287] on button "Start Answering" at bounding box center [420, 285] width 215 height 17
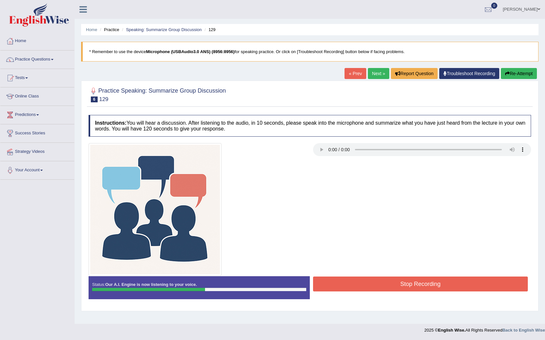
click at [371, 285] on button "Stop Recording" at bounding box center [420, 284] width 215 height 15
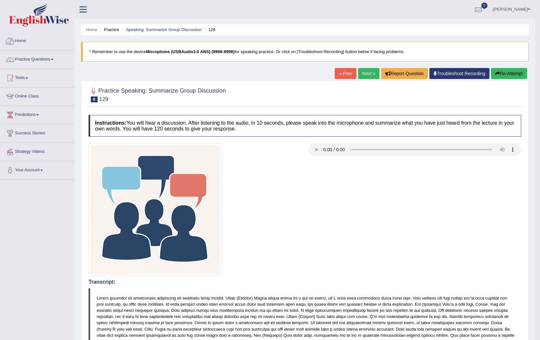
click at [31, 54] on link "Practice Questions" at bounding box center [37, 59] width 74 height 16
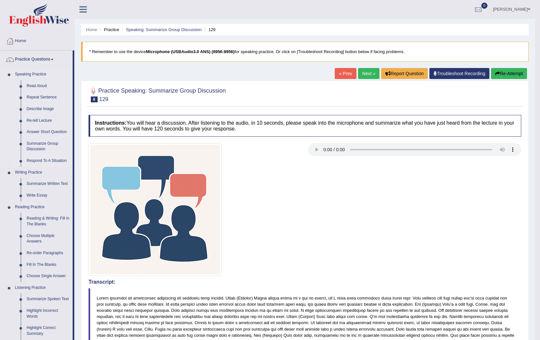
click at [38, 160] on link "Respond To A Situation" at bounding box center [48, 161] width 49 height 12
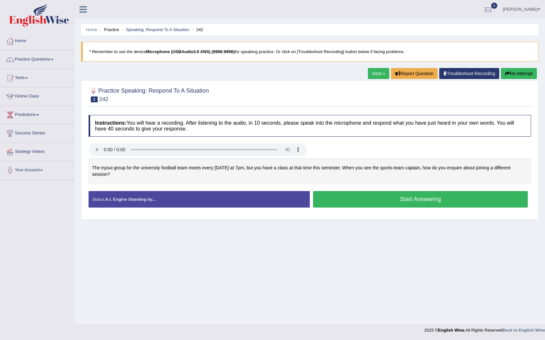
click at [220, 164] on div "The tryout group for the university football team meets every Wednesday at 7pm,…" at bounding box center [309, 171] width 442 height 26
click at [385, 198] on button "Start Answering" at bounding box center [420, 199] width 215 height 17
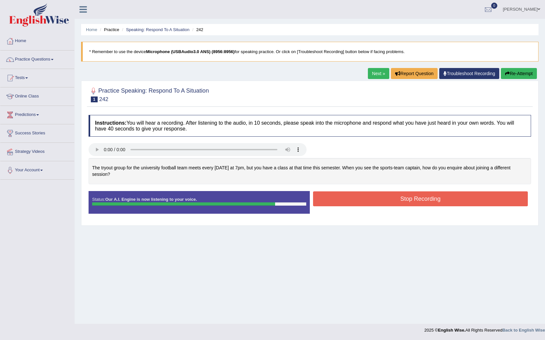
click at [338, 194] on button "Stop Recording" at bounding box center [420, 199] width 215 height 15
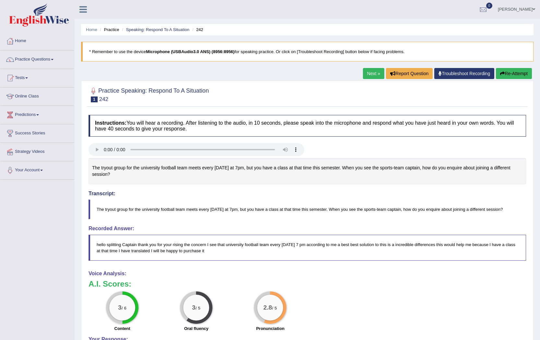
click at [503, 73] on icon "button" at bounding box center [502, 73] width 5 height 5
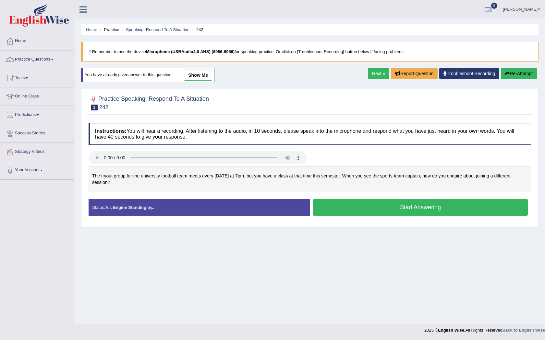
click at [402, 215] on button "Start Answering" at bounding box center [420, 207] width 215 height 17
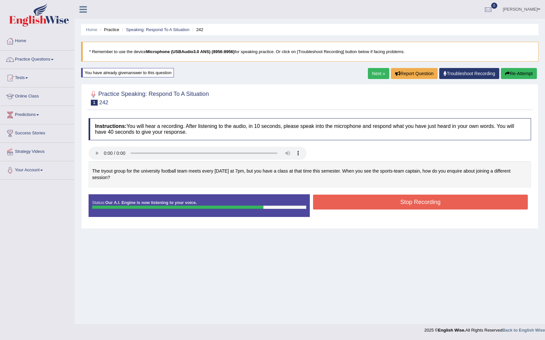
click at [430, 200] on button "Stop Recording" at bounding box center [420, 202] width 215 height 15
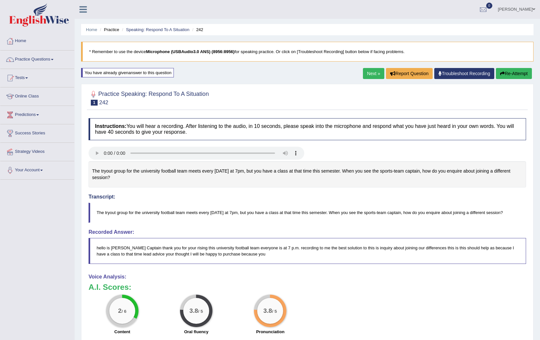
click at [375, 71] on link "Next »" at bounding box center [373, 73] width 21 height 11
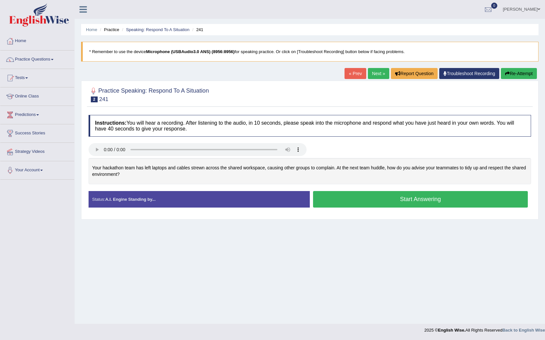
click at [355, 77] on link "« Prev" at bounding box center [354, 73] width 21 height 11
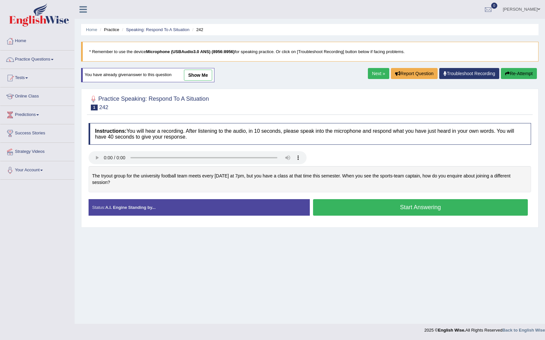
click at [373, 72] on link "Next »" at bounding box center [378, 73] width 21 height 11
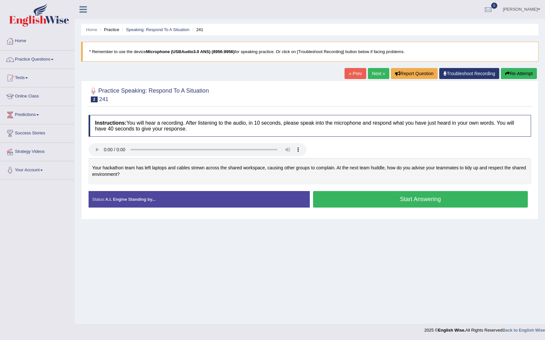
click at [354, 200] on button "Start Answering" at bounding box center [420, 199] width 215 height 17
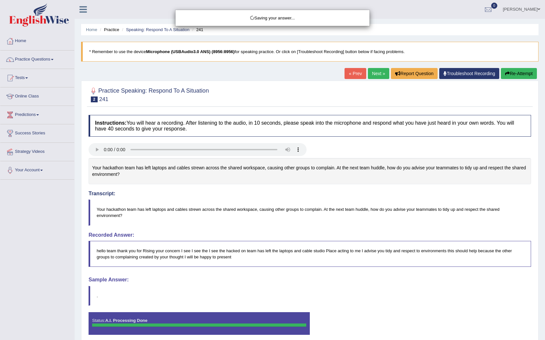
click at [345, 194] on div "Saving your answer..." at bounding box center [272, 170] width 545 height 340
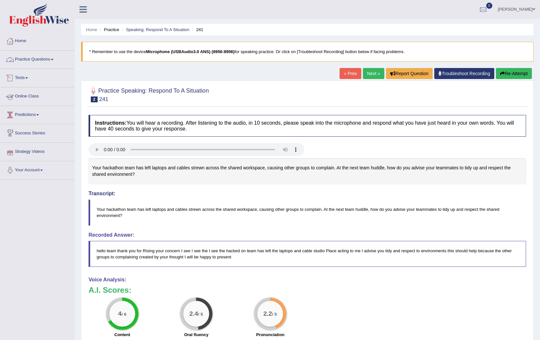
click at [46, 61] on link "Practice Questions" at bounding box center [37, 59] width 74 height 16
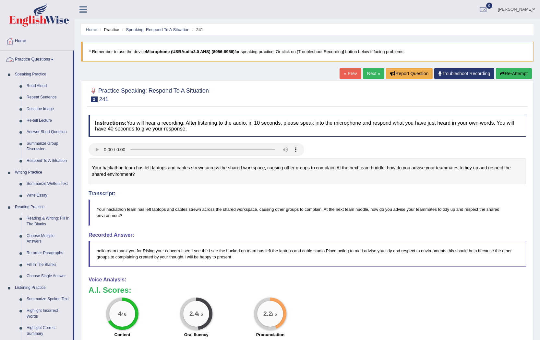
drag, startPoint x: 23, startPoint y: 85, endPoint x: 149, endPoint y: 123, distance: 131.6
click at [82, 130] on div "Toggle navigation Home Practice Questions Speaking Practice Read Aloud Repeat S…" at bounding box center [270, 229] width 540 height 458
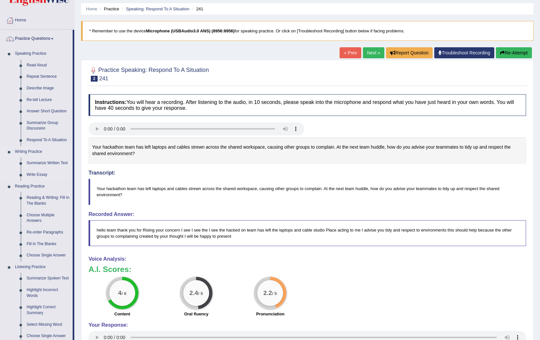
scroll to position [32, 0]
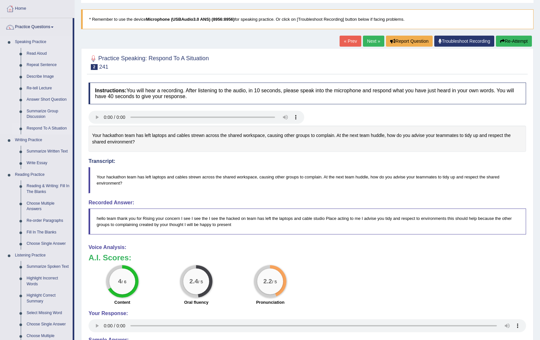
drag, startPoint x: 21, startPoint y: 63, endPoint x: 70, endPoint y: 129, distance: 82.5
click at [70, 129] on ul "Read Aloud Repeat Sentence Describe Image Re-tell Lecture Answer Short Question…" at bounding box center [42, 91] width 61 height 87
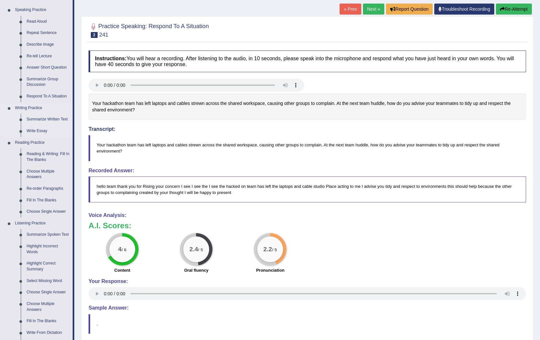
scroll to position [65, 0]
click at [42, 119] on link "Summarize Written Text" at bounding box center [48, 119] width 49 height 12
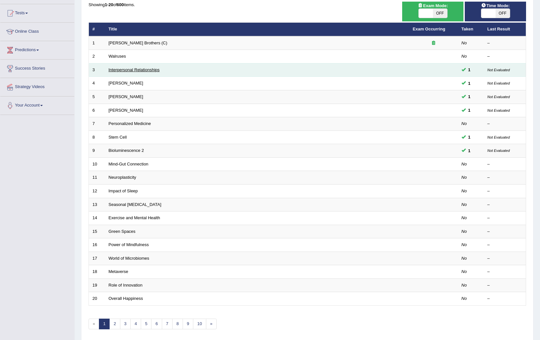
scroll to position [65, 0]
click at [147, 73] on td "Interpersonal Relationships" at bounding box center [257, 70] width 304 height 14
click at [146, 71] on link "Interpersonal Relationships" at bounding box center [134, 69] width 51 height 5
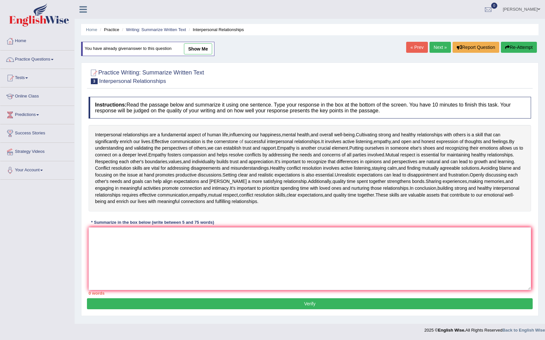
drag, startPoint x: 94, startPoint y: 133, endPoint x: 243, endPoint y: 138, distance: 149.2
click at [243, 138] on div "Interpersonal relationships are a fundamental aspect of human life , influencin…" at bounding box center [309, 168] width 442 height 87
click at [45, 61] on link "Practice Questions" at bounding box center [37, 59] width 74 height 16
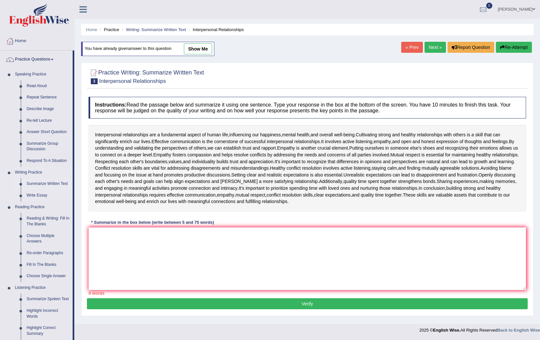
click at [37, 184] on link "Summarize Written Text" at bounding box center [48, 184] width 49 height 12
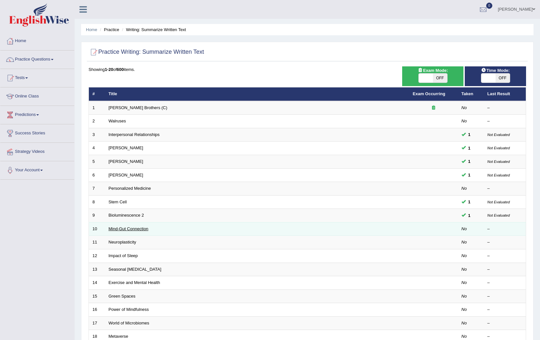
click at [121, 230] on link "Mind-Gut Connection" at bounding box center [129, 229] width 40 height 5
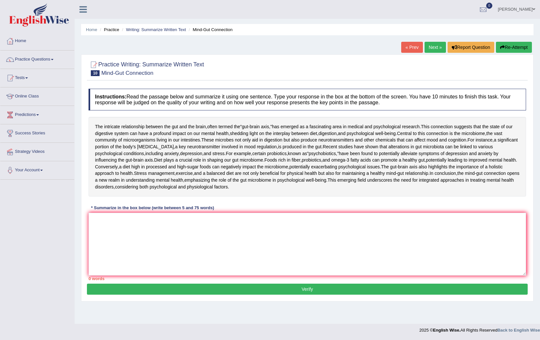
scroll to position [29, 0]
click at [216, 248] on textarea at bounding box center [306, 244] width 437 height 63
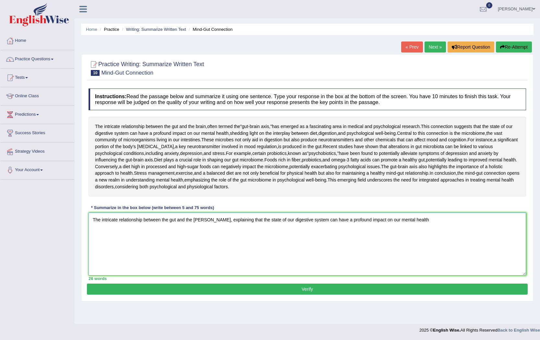
click at [324, 239] on textarea "The intricate relationship between the gut and the [PERSON_NAME], explaining th…" at bounding box center [306, 244] width 437 height 63
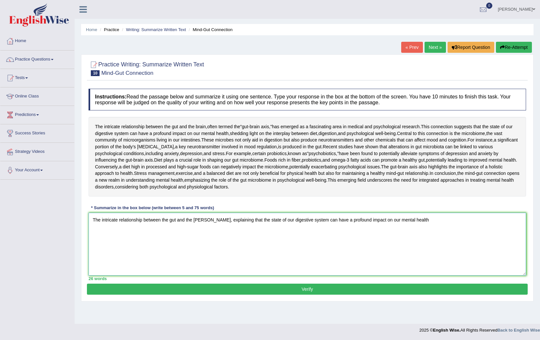
click at [403, 238] on textarea "The intricate relationship between the gut and the [PERSON_NAME], explaining th…" at bounding box center [306, 244] width 437 height 63
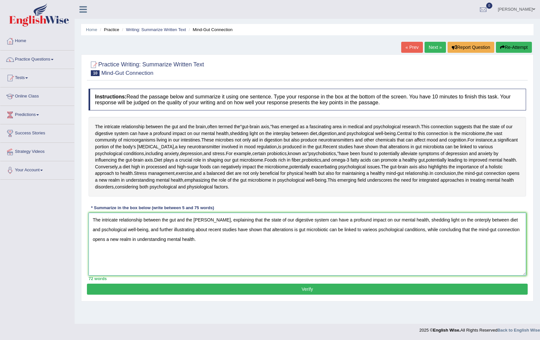
type textarea "The intricate relationship between the gut and the [PERSON_NAME], explaining th…"
click at [90, 295] on button "Verify" at bounding box center [307, 289] width 441 height 11
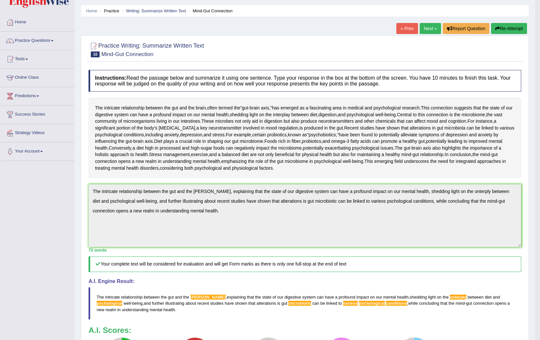
scroll to position [0, 0]
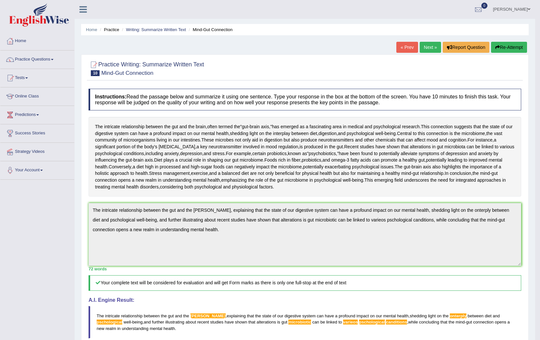
click at [432, 50] on link "Next »" at bounding box center [429, 47] width 21 height 11
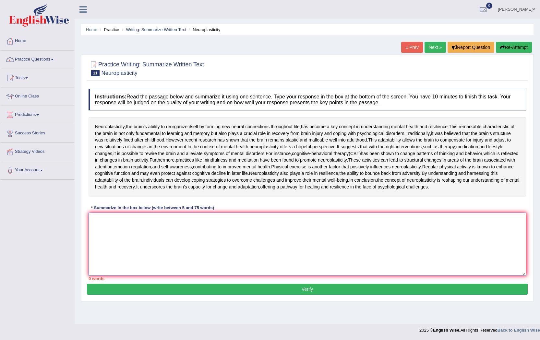
click at [185, 272] on textarea at bounding box center [306, 244] width 437 height 63
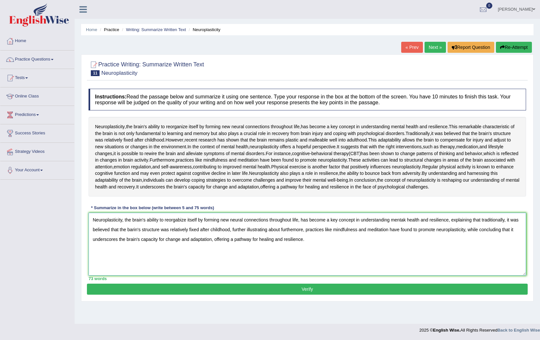
type textarea "Neuroplasticity, the brain's ability to reorgabize itself by forming new neural…"
click at [206, 295] on button "Verify" at bounding box center [307, 289] width 441 height 11
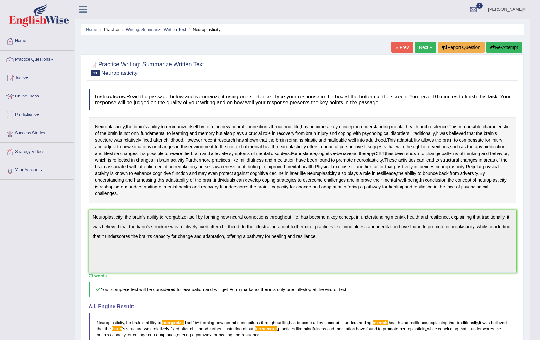
click at [420, 45] on link "Next »" at bounding box center [425, 47] width 21 height 11
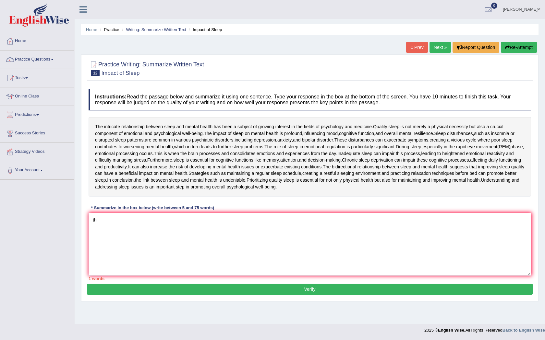
type textarea "t"
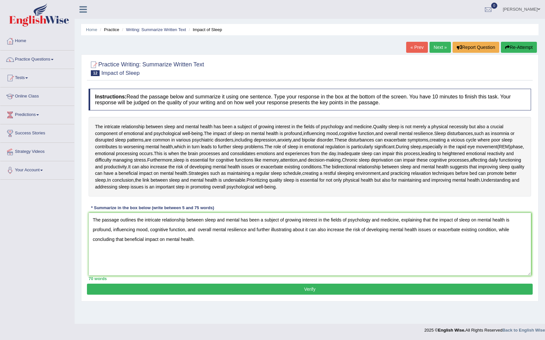
type textarea "The passage outlines the intricate relationship between sleep and mental has be…"
click at [247, 283] on div "Instructions: Read the passage below and summarize it using one sentence. Type …" at bounding box center [309, 185] width 445 height 198
click at [244, 285] on button "Verify" at bounding box center [309, 289] width 445 height 11
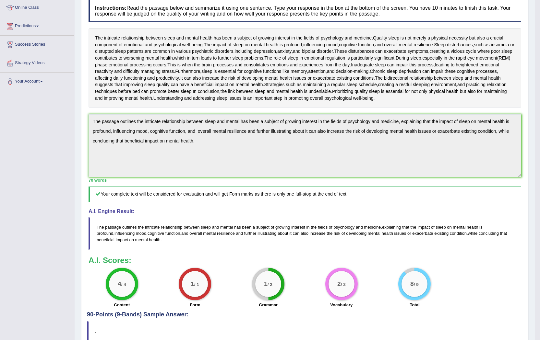
scroll to position [24, 0]
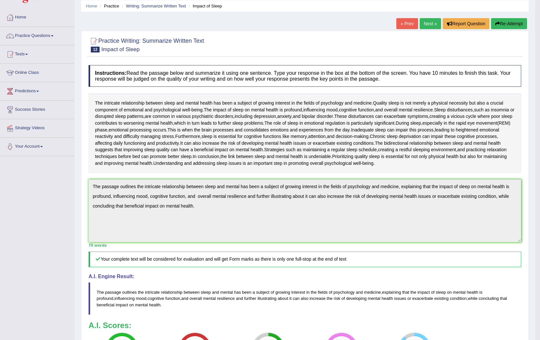
click at [64, 173] on div "Toggle navigation Home Practice Questions Speaking Practice Read Aloud Repeat S…" at bounding box center [267, 205] width 535 height 458
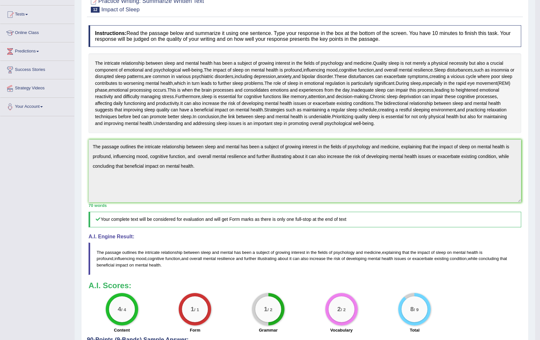
scroll to position [0, 0]
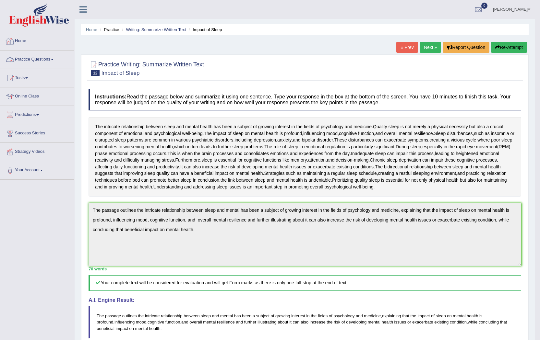
click at [34, 62] on link "Practice Questions" at bounding box center [37, 59] width 74 height 16
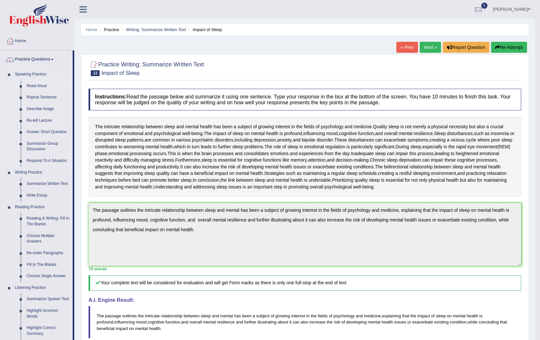
click at [43, 87] on link "Read Aloud" at bounding box center [48, 86] width 49 height 12
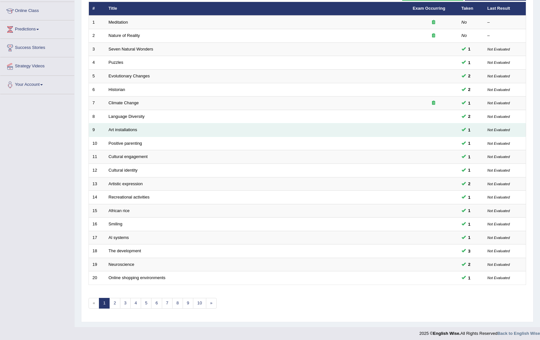
scroll to position [89, 0]
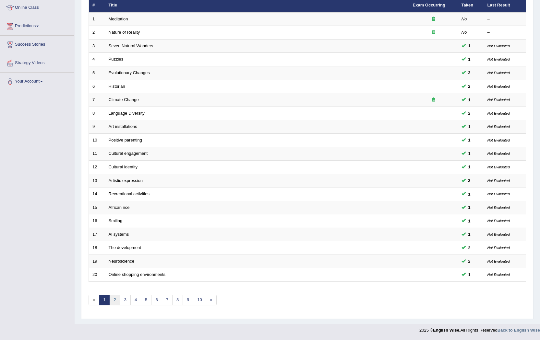
click at [116, 302] on link "2" at bounding box center [114, 300] width 11 height 11
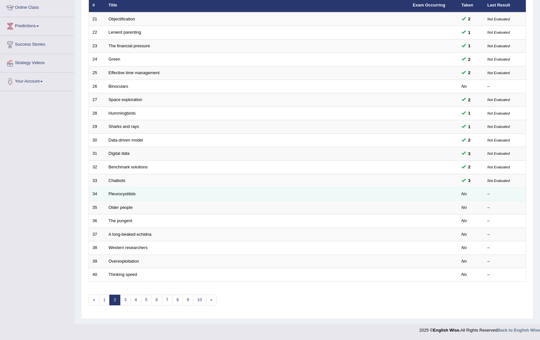
click at [123, 197] on td "Pleurocystitids" at bounding box center [257, 195] width 304 height 14
click at [121, 194] on link "Pleurocystitids" at bounding box center [122, 194] width 27 height 5
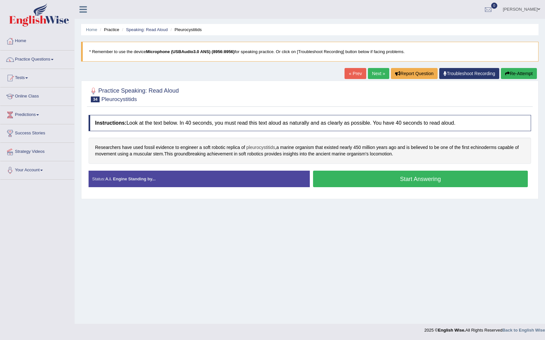
click at [261, 148] on span "pleurocystitids" at bounding box center [260, 147] width 29 height 7
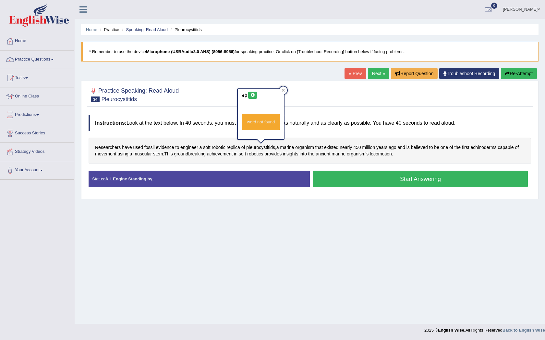
click at [253, 97] on button at bounding box center [252, 95] width 9 height 7
click at [249, 94] on button at bounding box center [252, 95] width 9 height 7
click at [283, 90] on icon at bounding box center [283, 90] width 3 height 3
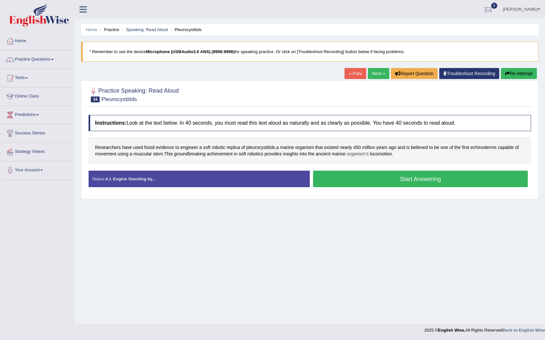
click at [361, 154] on span "organism's" at bounding box center [358, 154] width 22 height 7
click at [354, 100] on icon at bounding box center [355, 102] width 5 height 4
click at [355, 101] on icon at bounding box center [355, 102] width 5 height 4
click at [386, 95] on icon at bounding box center [385, 96] width 3 height 3
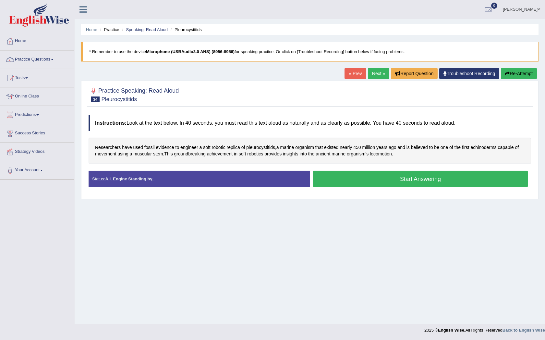
click at [369, 184] on button "Start Answering" at bounding box center [420, 179] width 215 height 17
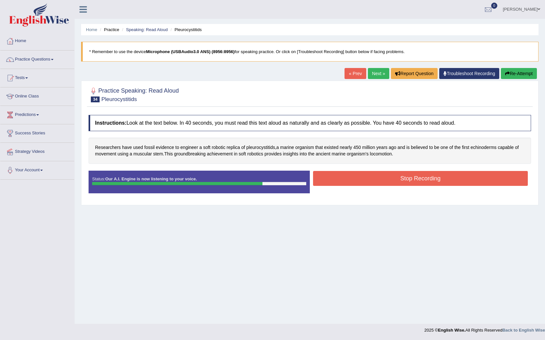
click at [362, 182] on button "Stop Recording" at bounding box center [420, 178] width 215 height 15
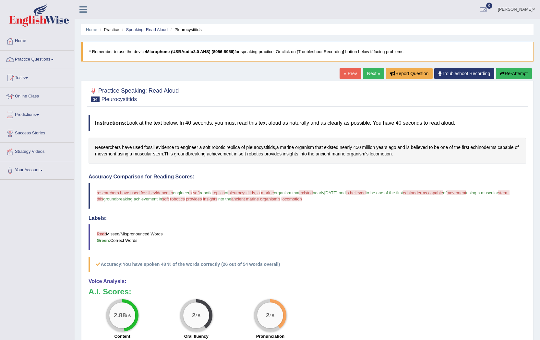
click at [365, 75] on link "Next »" at bounding box center [373, 73] width 21 height 11
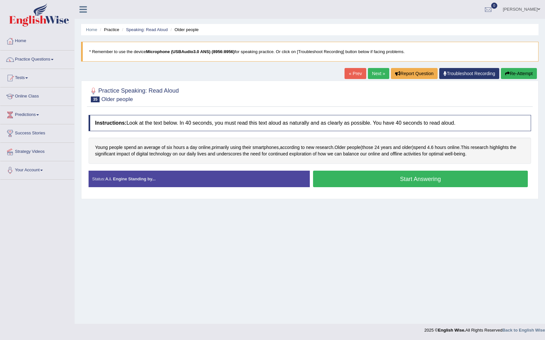
click at [416, 185] on button "Start Answering" at bounding box center [420, 179] width 215 height 17
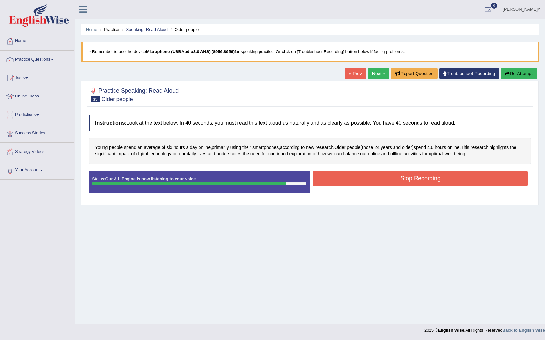
click at [432, 177] on button "Stop Recording" at bounding box center [420, 178] width 215 height 15
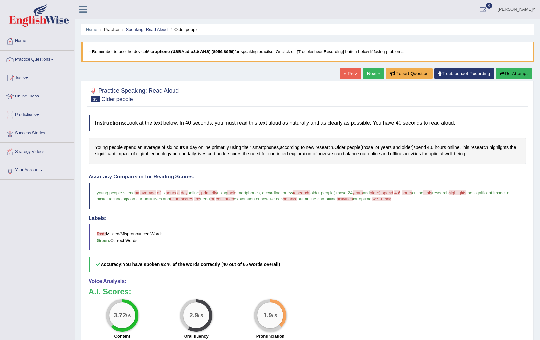
click at [368, 70] on link "Next »" at bounding box center [373, 73] width 21 height 11
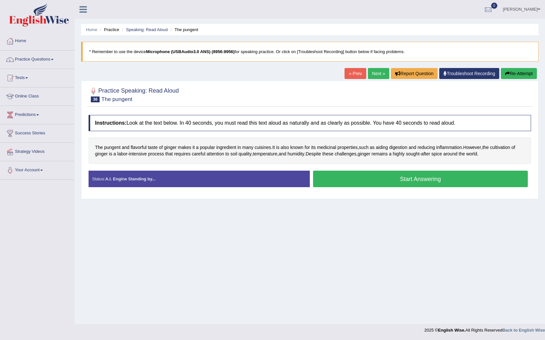
click at [405, 183] on button "Start Answering" at bounding box center [420, 179] width 215 height 17
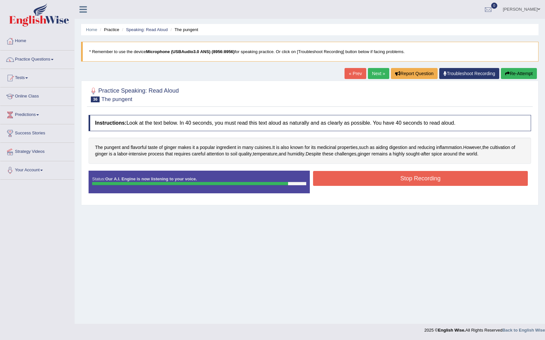
click at [387, 180] on button "Stop Recording" at bounding box center [420, 178] width 215 height 15
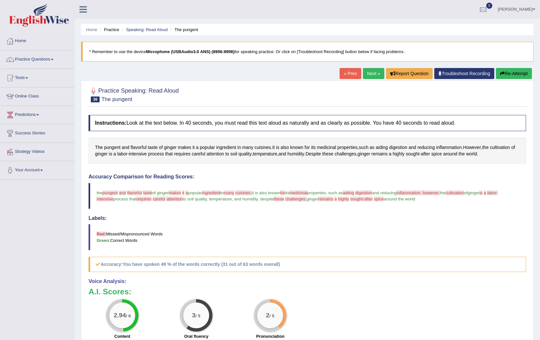
click at [372, 73] on link "Next »" at bounding box center [373, 73] width 21 height 11
